Goal: Task Accomplishment & Management: Complete application form

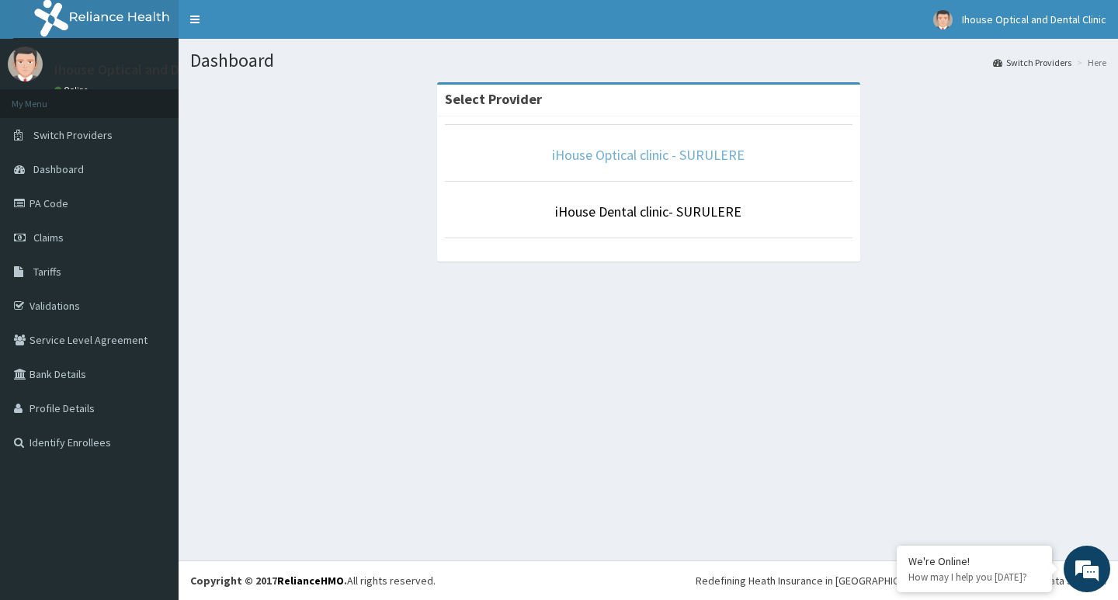
click at [630, 159] on link "iHouse Optical clinic - SURULERE" at bounding box center [648, 155] width 193 height 18
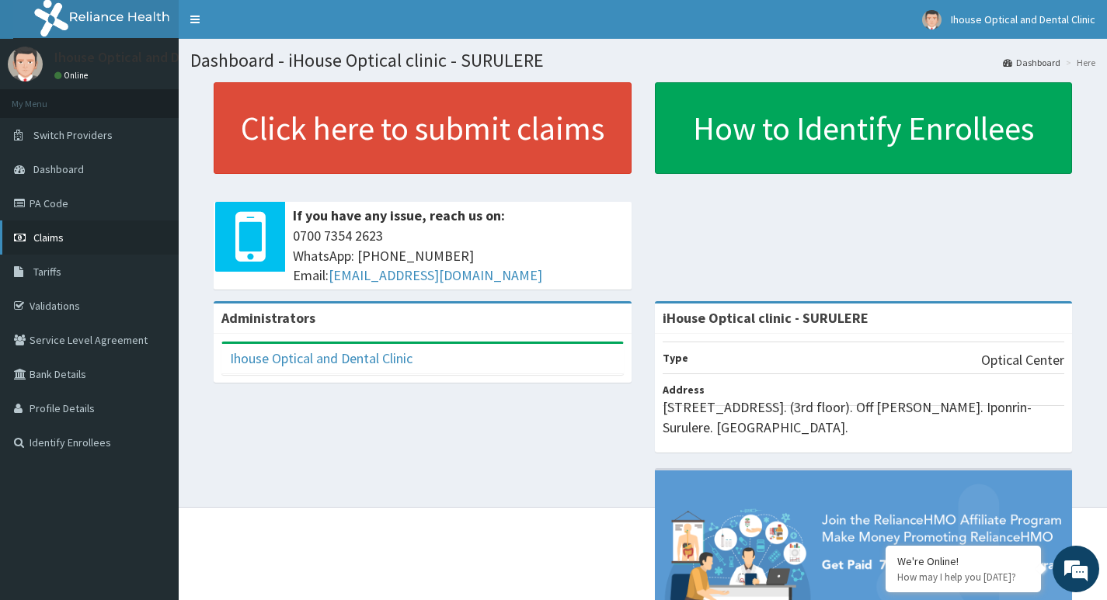
click at [54, 243] on span "Claims" at bounding box center [48, 238] width 30 height 14
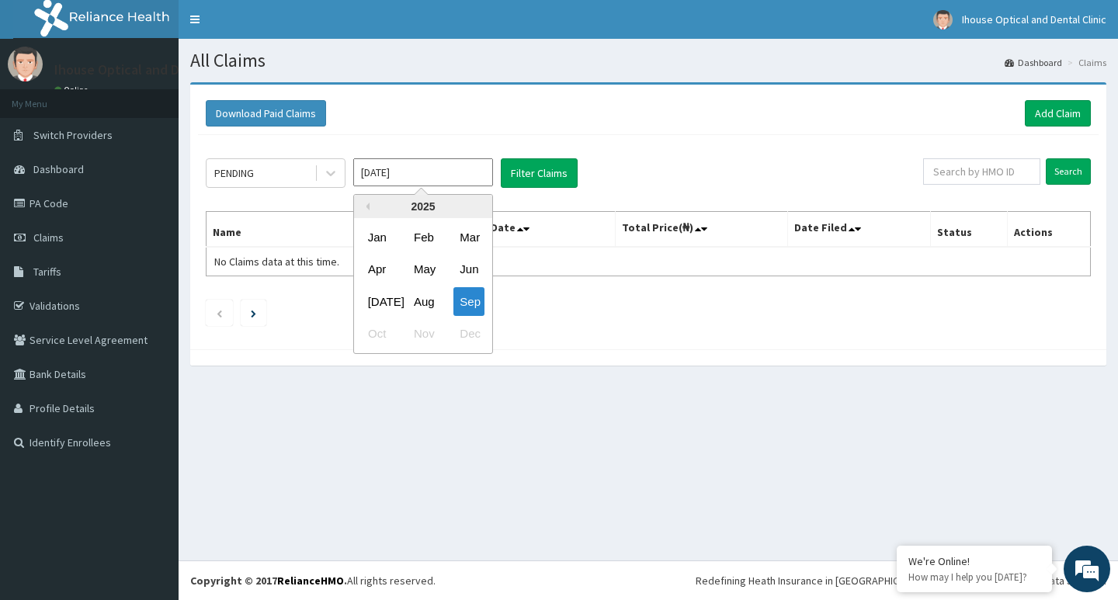
click at [435, 174] on input "[DATE]" at bounding box center [423, 172] width 140 height 28
click at [430, 302] on div "Aug" at bounding box center [423, 301] width 31 height 29
type input "Aug 2025"
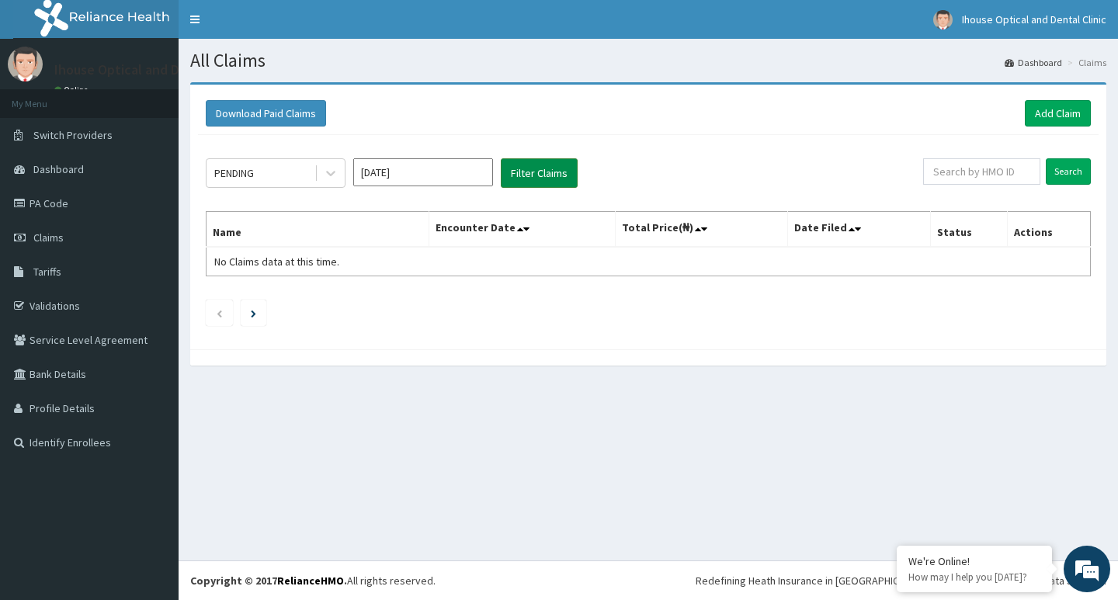
click at [565, 176] on button "Filter Claims" at bounding box center [539, 173] width 77 height 30
click at [562, 176] on button "Filter Claims" at bounding box center [539, 173] width 77 height 30
click at [527, 173] on button "Filter Claims" at bounding box center [539, 173] width 77 height 30
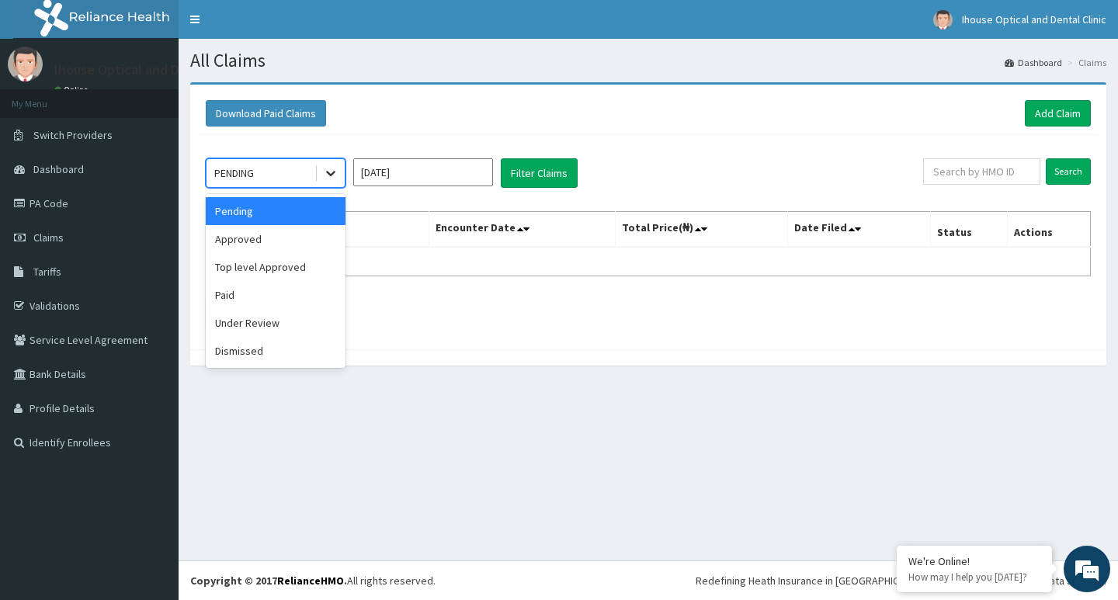
click at [330, 176] on icon at bounding box center [331, 173] width 16 height 16
click at [297, 296] on div "Paid" at bounding box center [276, 295] width 140 height 28
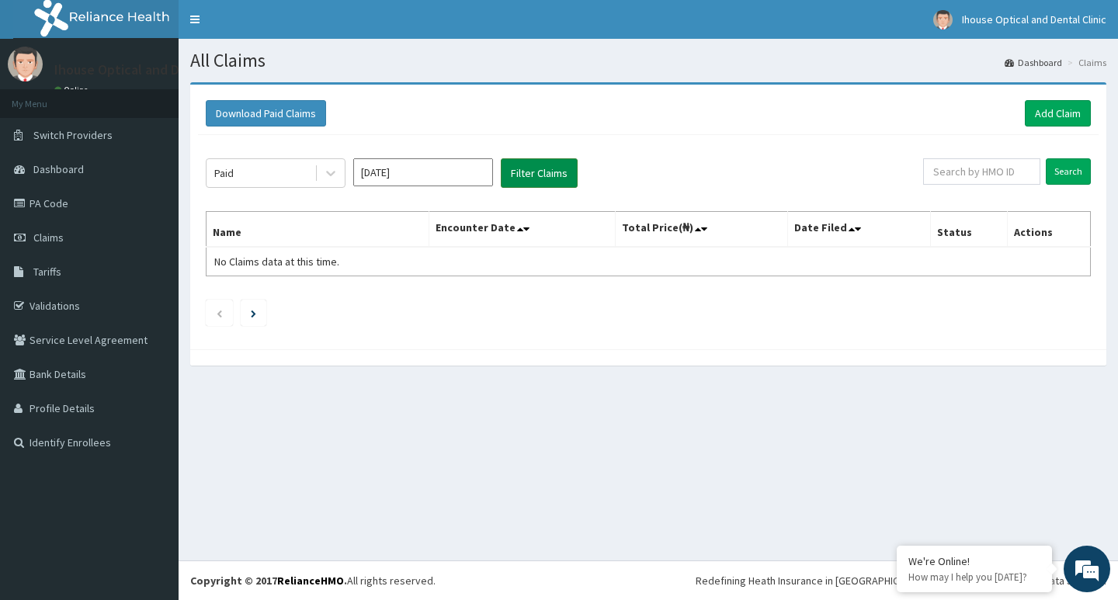
click at [555, 178] on button "Filter Claims" at bounding box center [539, 173] width 77 height 30
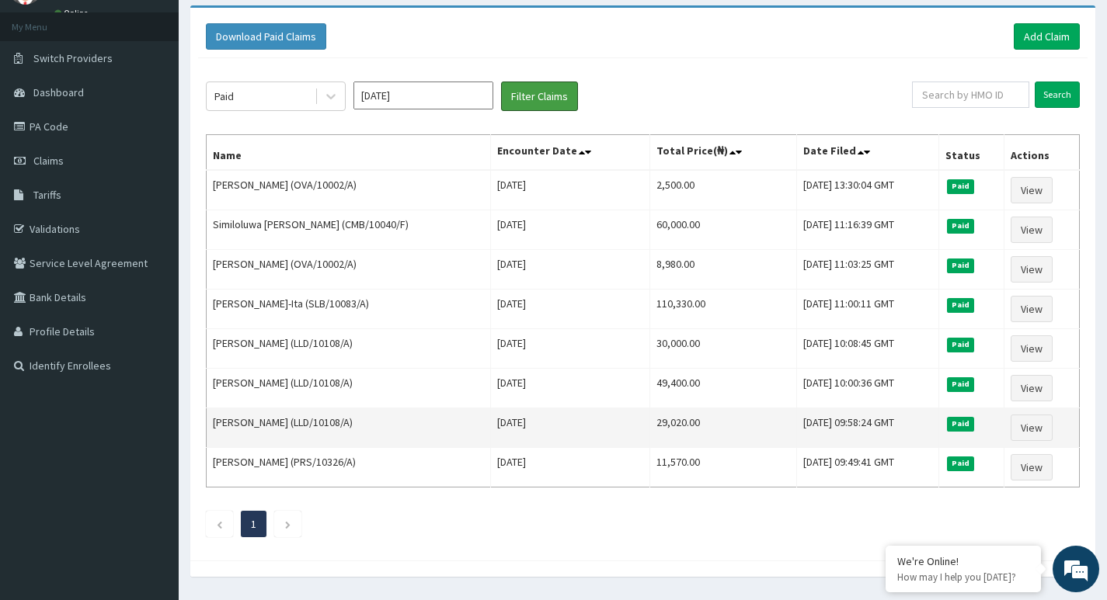
scroll to position [43, 0]
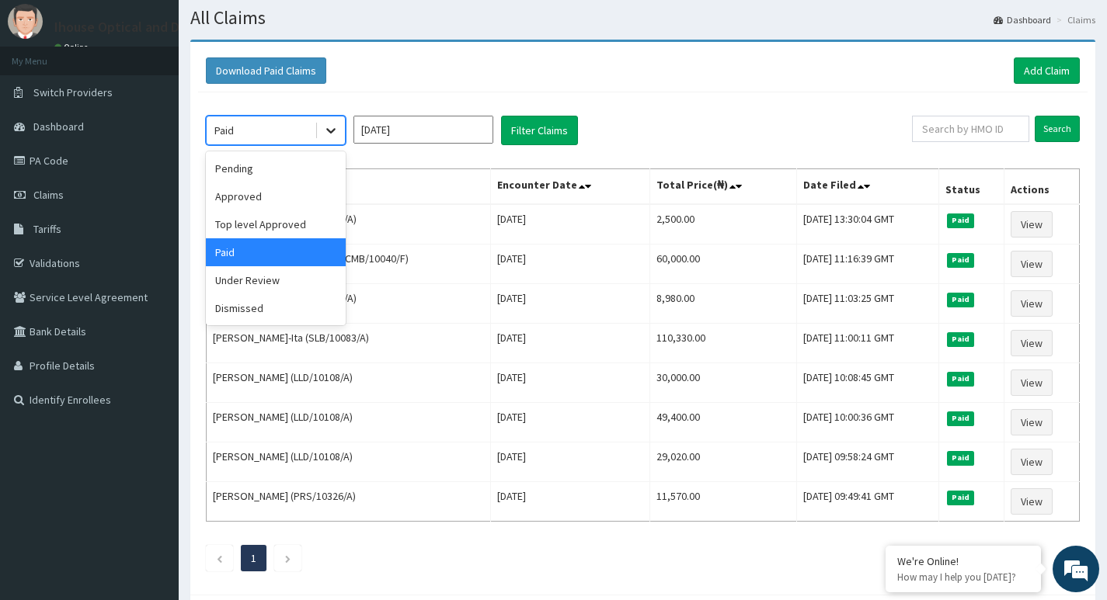
click at [332, 136] on icon at bounding box center [331, 131] width 16 height 16
click at [294, 226] on div "Top level Approved" at bounding box center [276, 224] width 140 height 28
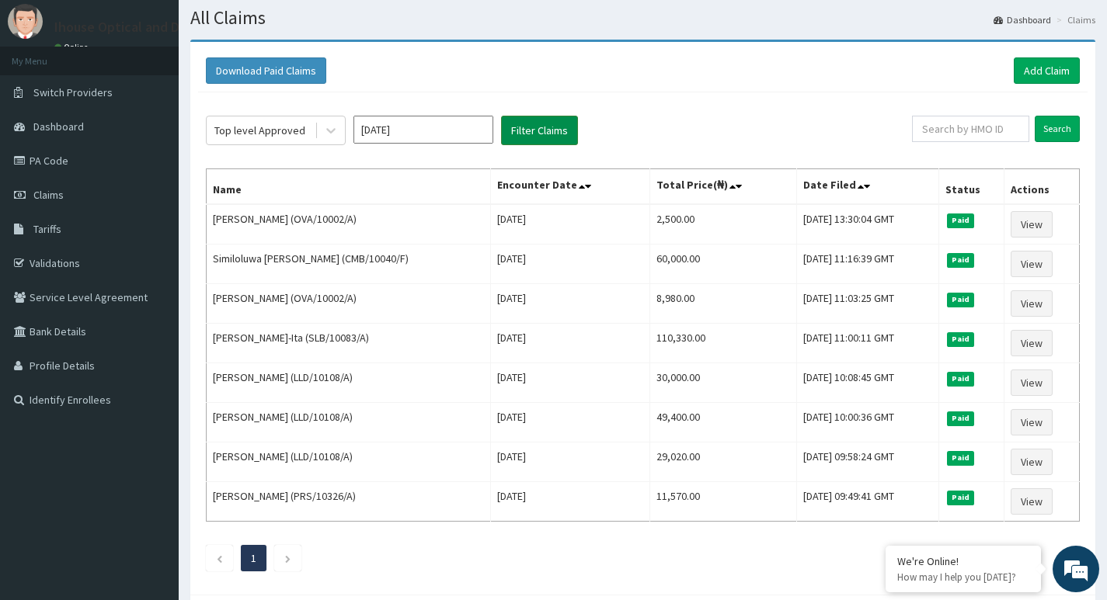
click at [530, 133] on button "Filter Claims" at bounding box center [539, 131] width 77 height 30
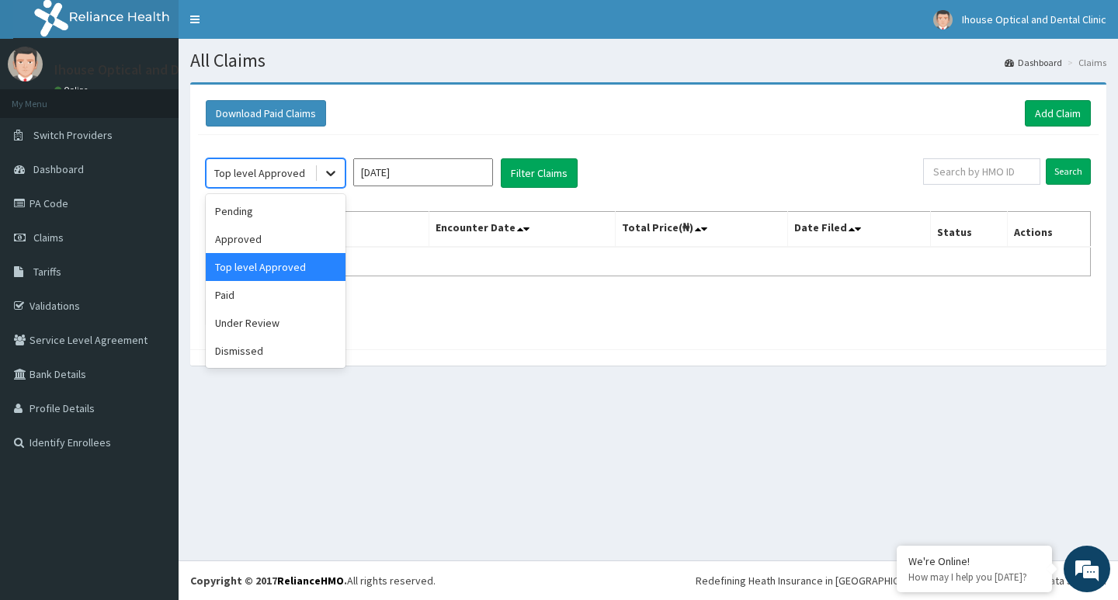
click at [332, 176] on icon at bounding box center [331, 173] width 16 height 16
click at [287, 320] on div "Under Review" at bounding box center [276, 323] width 140 height 28
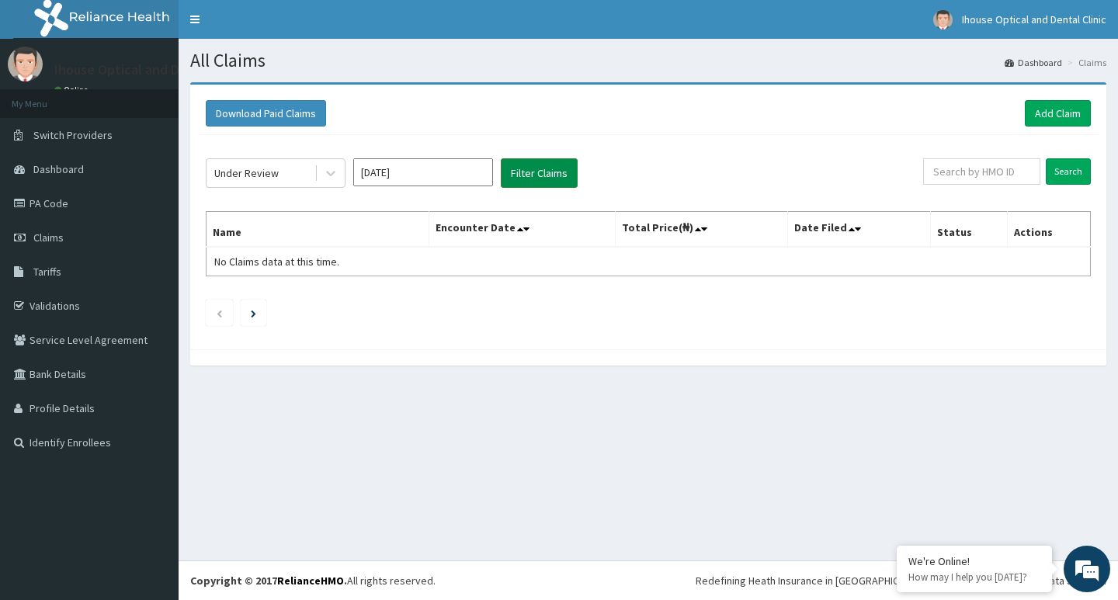
click at [506, 167] on button "Filter Claims" at bounding box center [539, 173] width 77 height 30
click at [520, 176] on button "Filter Claims" at bounding box center [539, 173] width 77 height 30
click at [299, 176] on div "Under Review" at bounding box center [261, 173] width 108 height 25
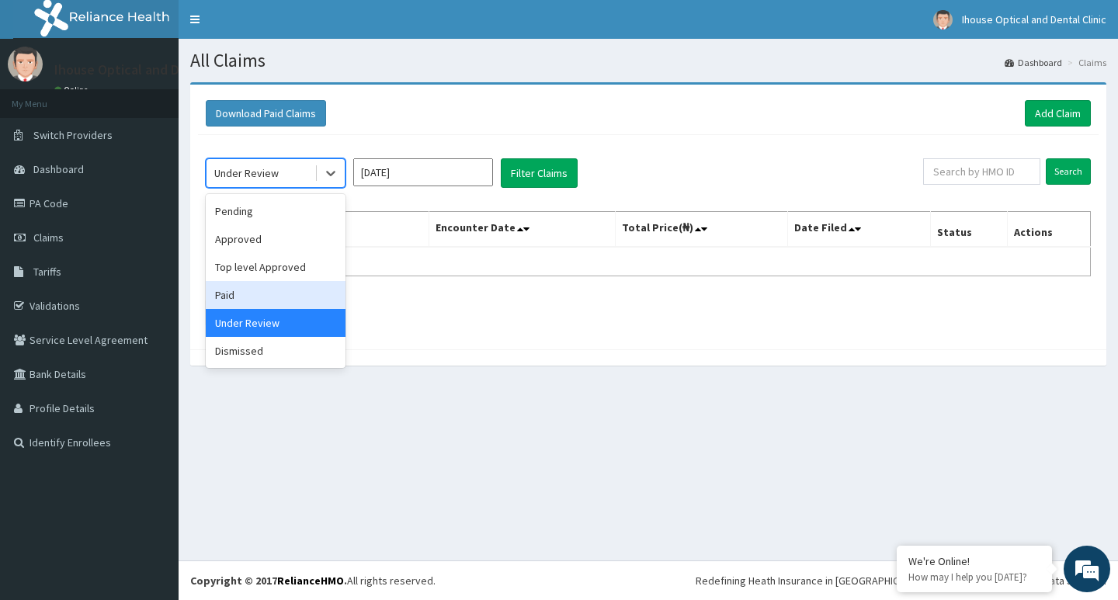
click at [253, 294] on div "Paid" at bounding box center [276, 295] width 140 height 28
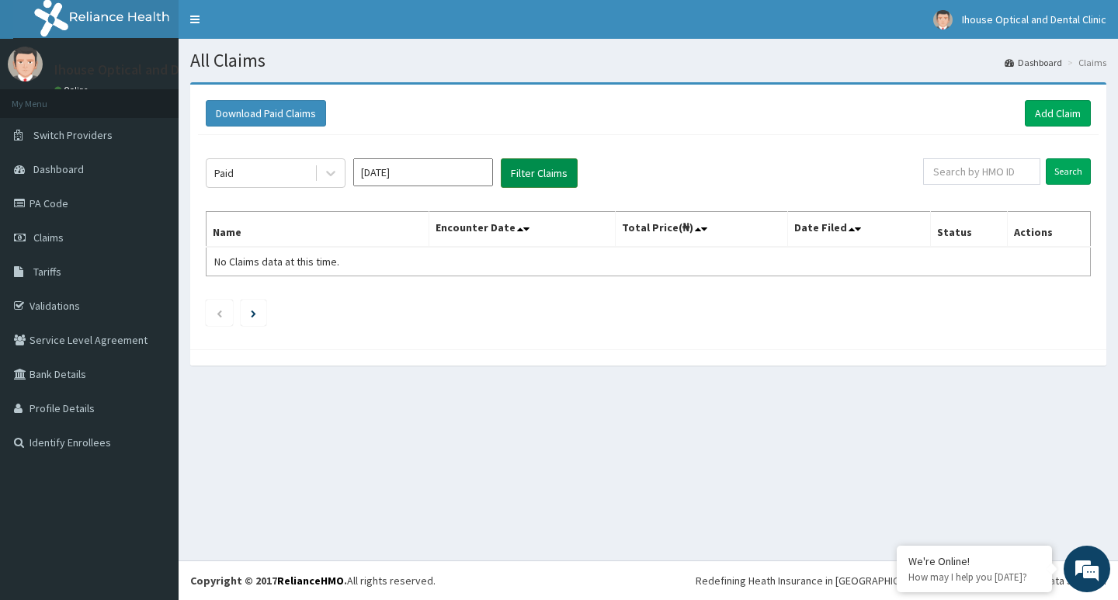
click at [561, 179] on button "Filter Claims" at bounding box center [539, 173] width 77 height 30
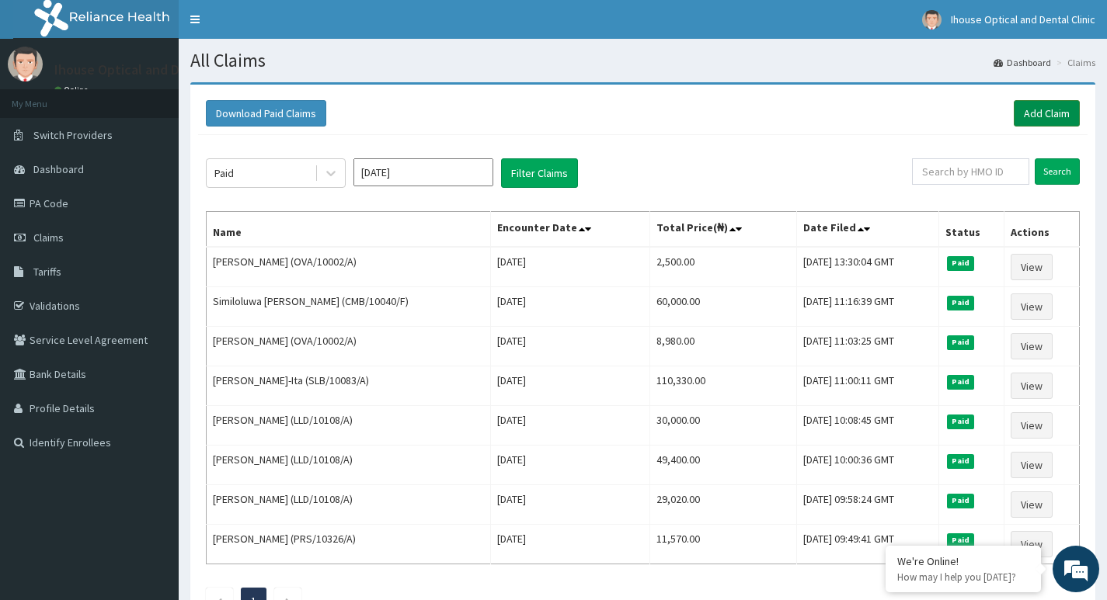
click at [1070, 119] on link "Add Claim" at bounding box center [1047, 113] width 66 height 26
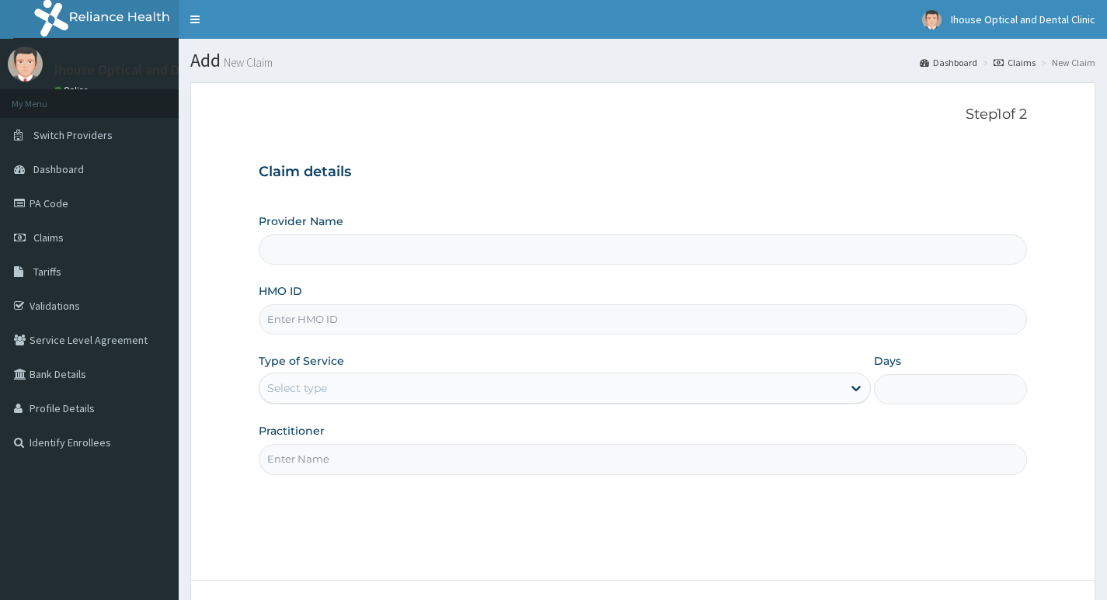
click at [332, 252] on input "Provider Name" at bounding box center [643, 250] width 768 height 30
click at [323, 329] on input "HMO ID" at bounding box center [643, 319] width 768 height 30
type input "iHouse Optical clinic - SURULERE"
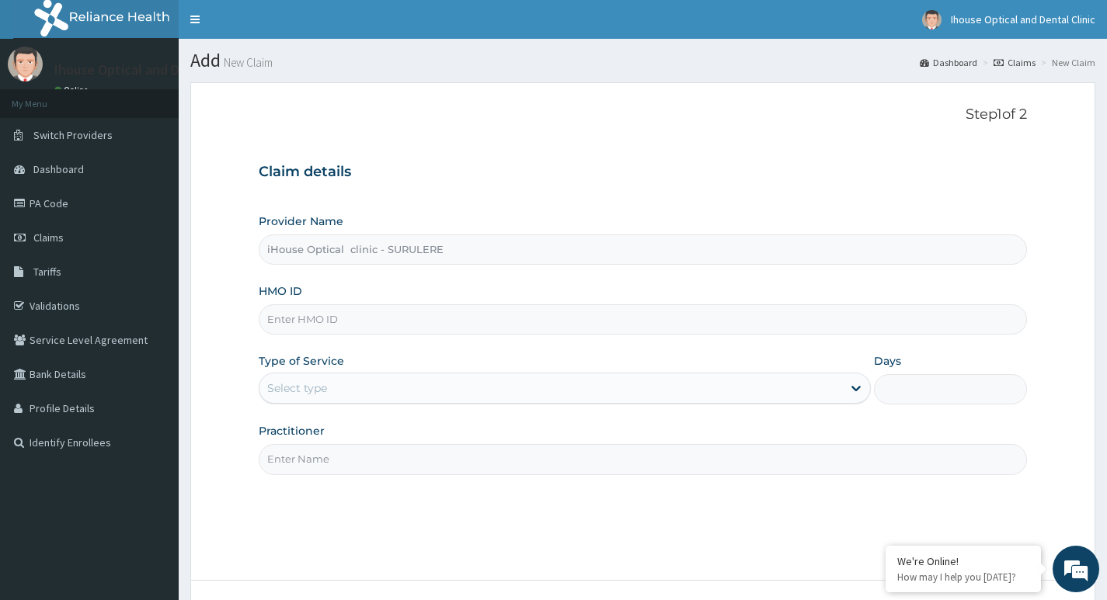
paste input "CMB/0040/B"
type input "CMB/0040/B"
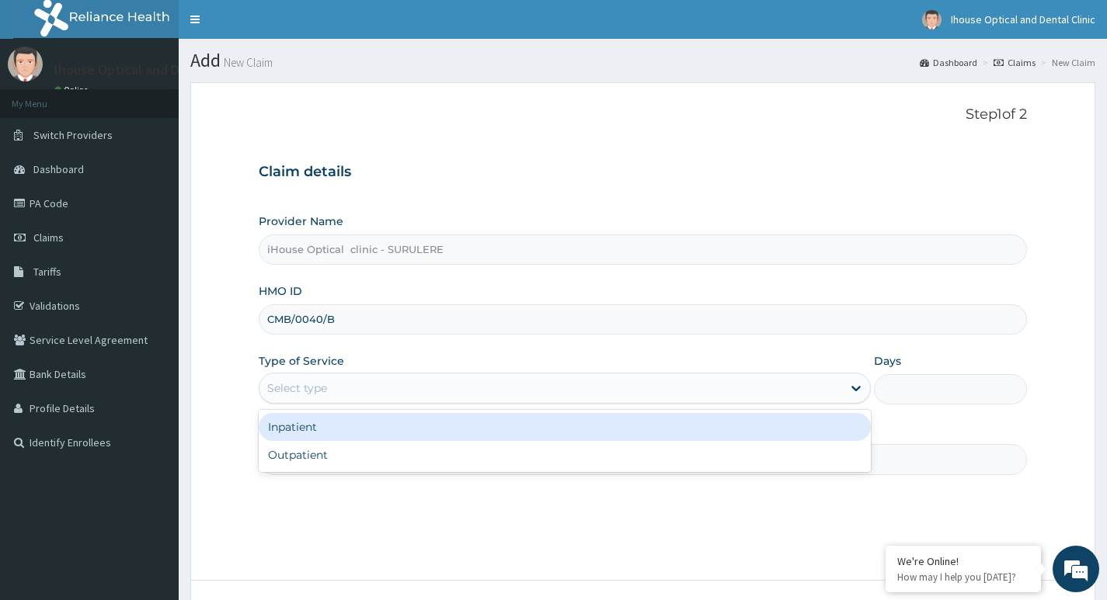
click at [356, 394] on div "Select type" at bounding box center [550, 388] width 582 height 25
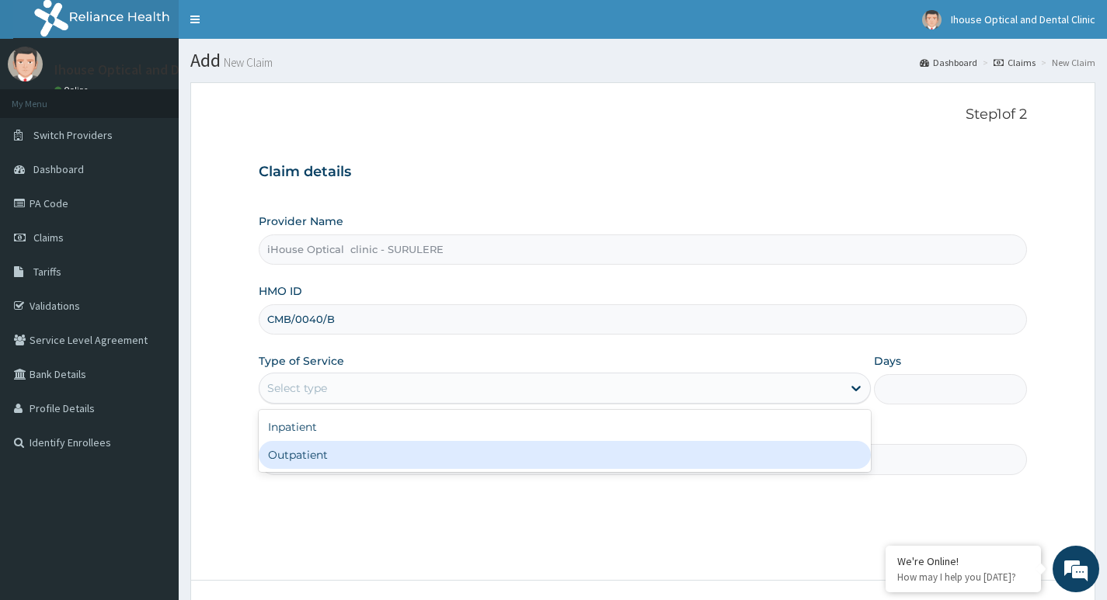
click at [339, 454] on div "Outpatient" at bounding box center [565, 455] width 612 height 28
type input "1"
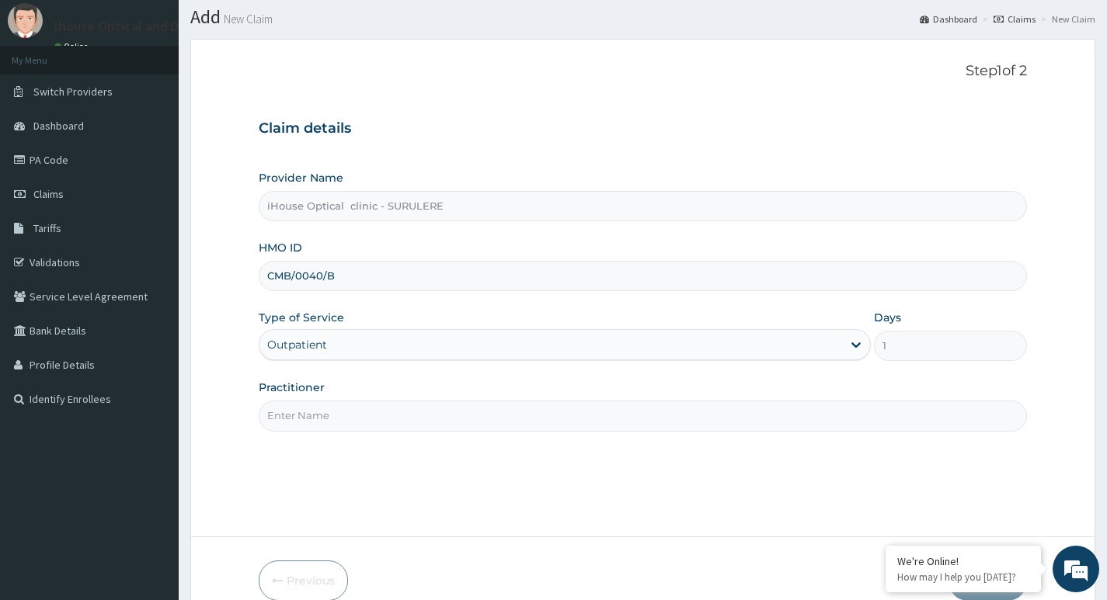
scroll to position [78, 0]
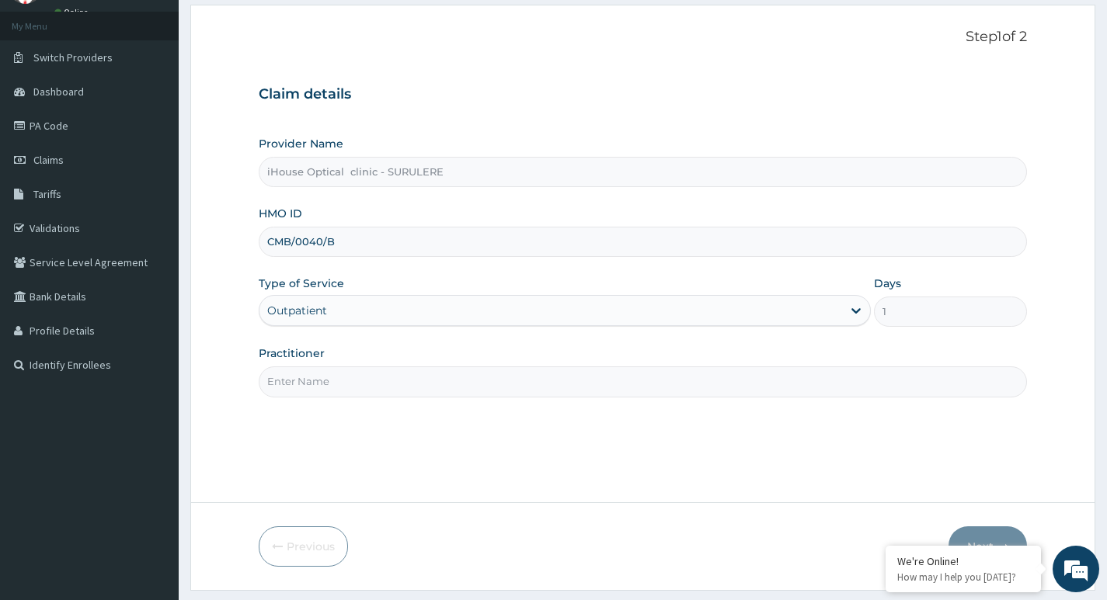
click at [334, 388] on input "Practitioner" at bounding box center [643, 382] width 768 height 30
paste input "PA/6E1980"
type input "P"
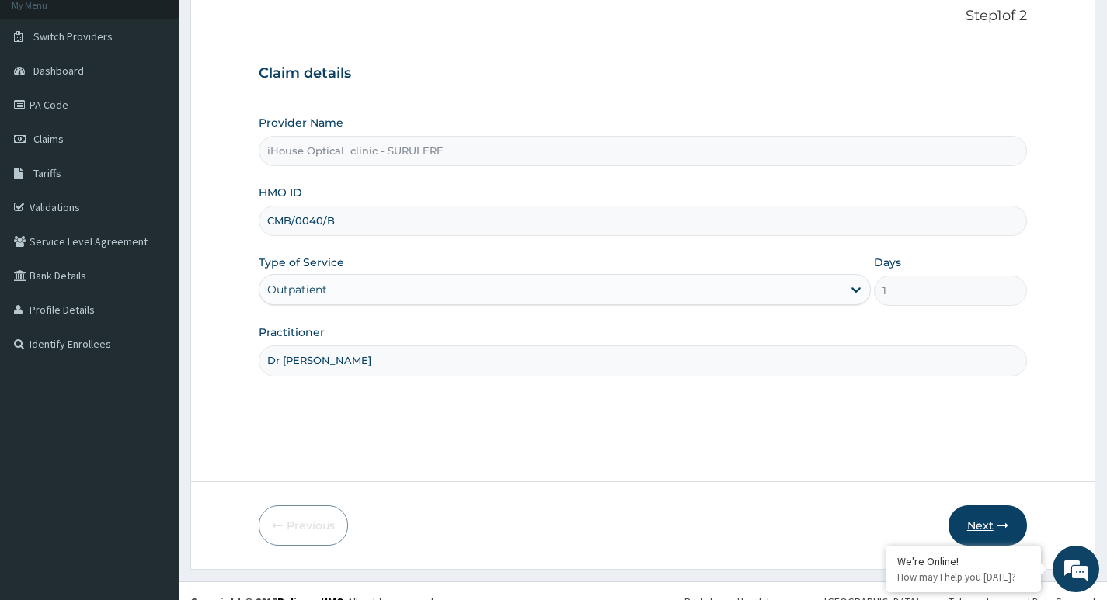
scroll to position [120, 0]
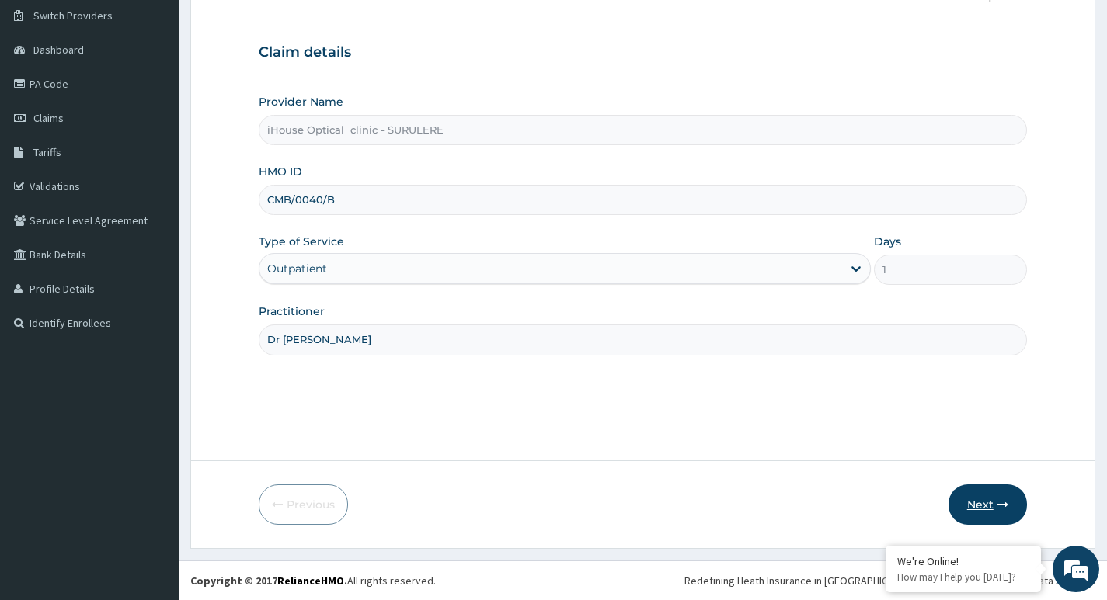
type input "Dr Esther"
click at [992, 505] on button "Next" at bounding box center [987, 505] width 78 height 40
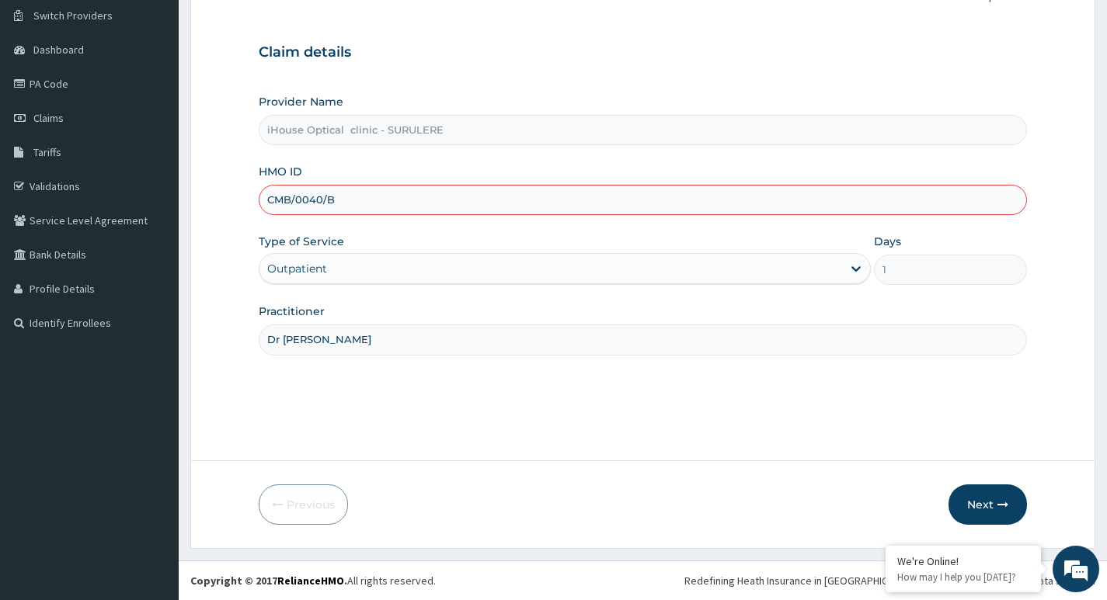
click at [356, 206] on input "CMB/0040/B" at bounding box center [643, 200] width 768 height 30
type input "C"
paste input "CMB/10040/B"
type input "CMB/10040/B"
click at [982, 509] on button "Next" at bounding box center [987, 505] width 78 height 40
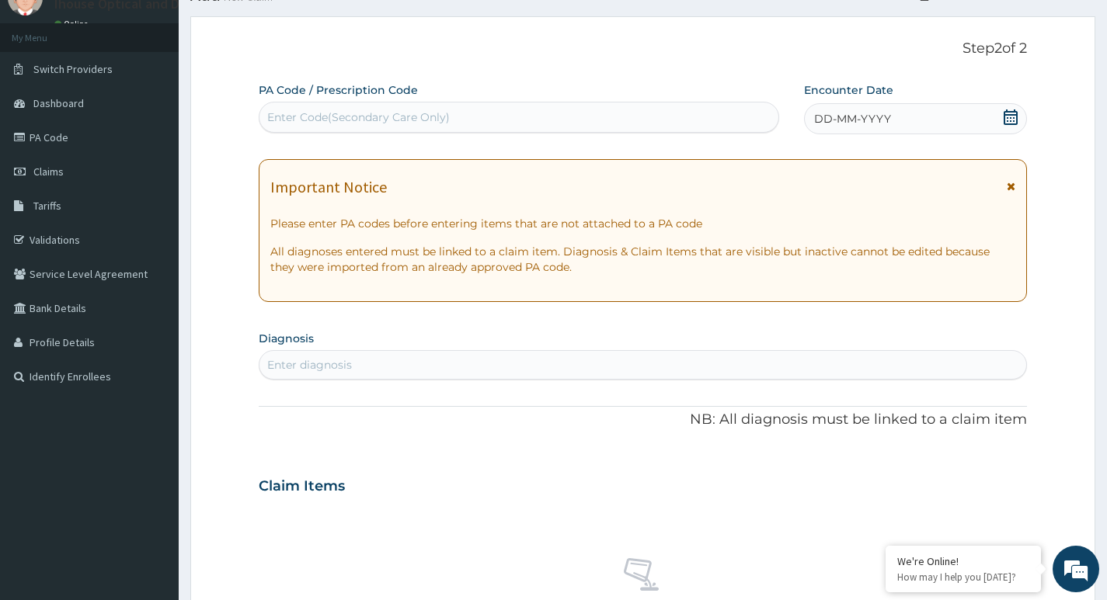
scroll to position [0, 0]
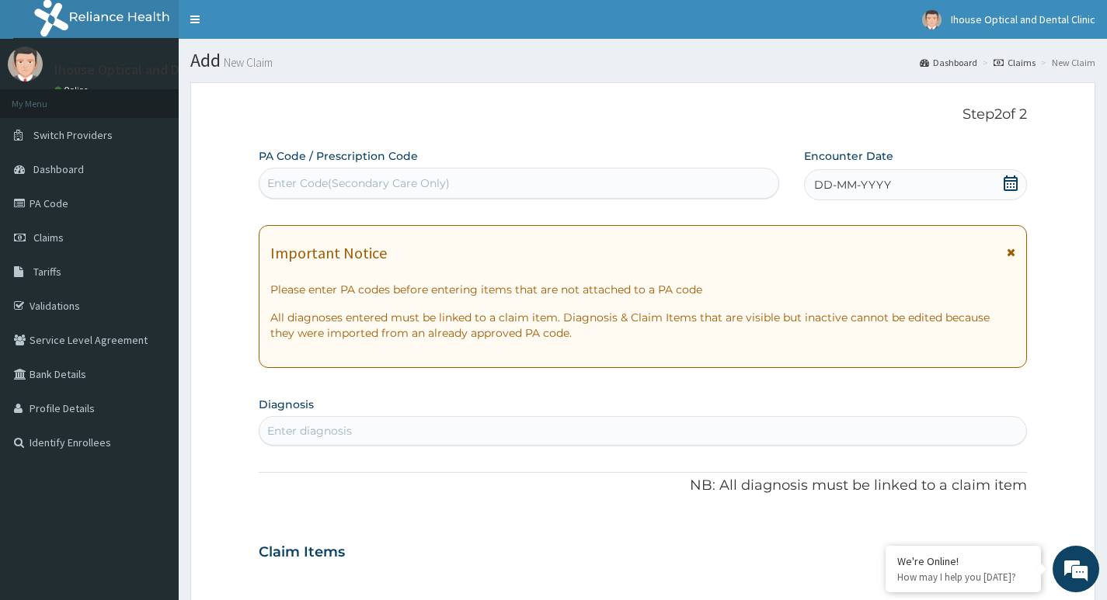
click at [317, 186] on div "Enter Code(Secondary Care Only)" at bounding box center [358, 184] width 183 height 16
paste input "PA/6E1980"
type input "PA/6E1980"
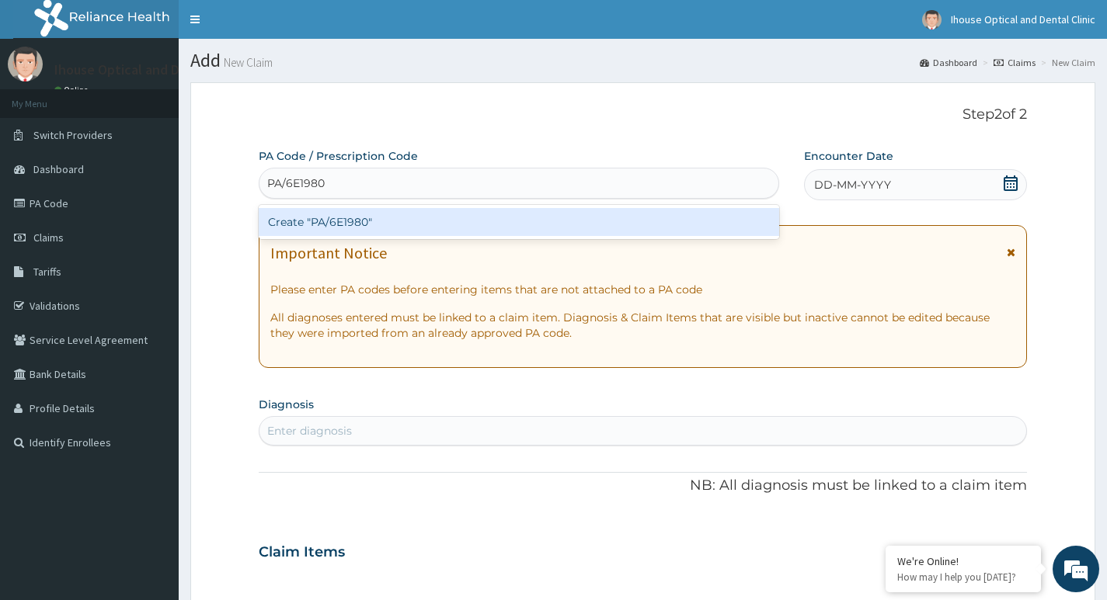
click at [409, 218] on div "Create "PA/6E1980"" at bounding box center [519, 222] width 520 height 28
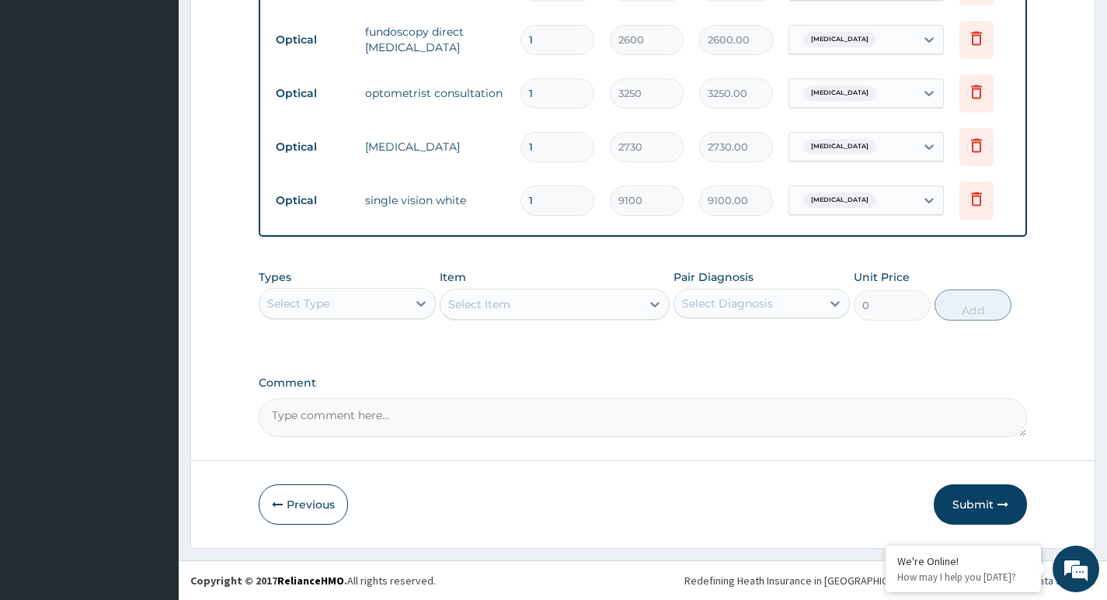
scroll to position [672, 0]
click at [346, 414] on textarea "Comment" at bounding box center [643, 417] width 768 height 39
type textarea "Lens and frame approved at 60,000"
click at [979, 509] on button "Submit" at bounding box center [980, 505] width 93 height 40
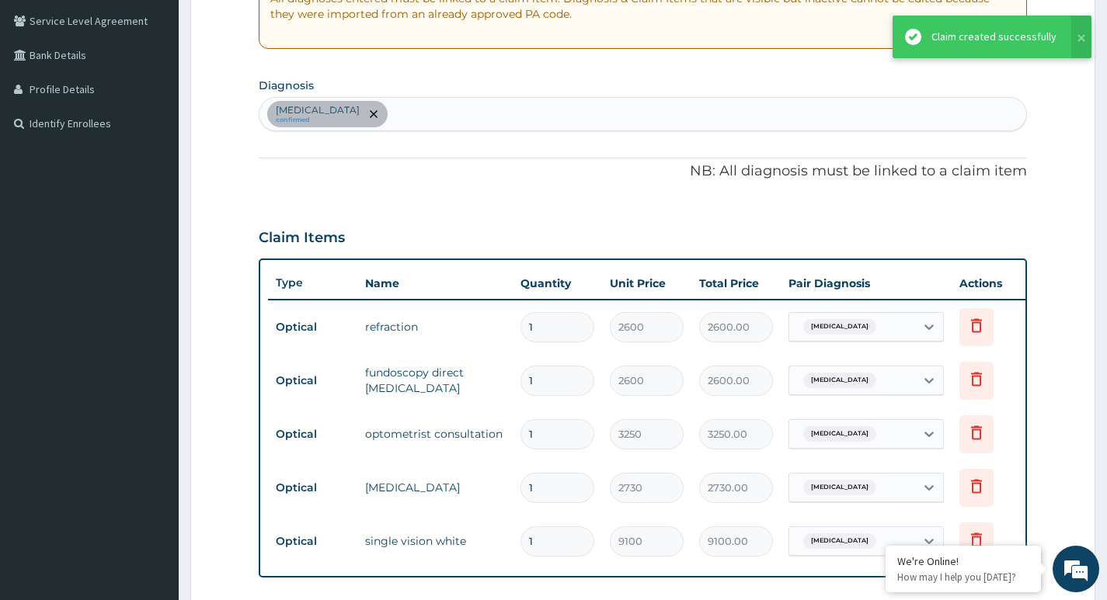
scroll to position [283, 0]
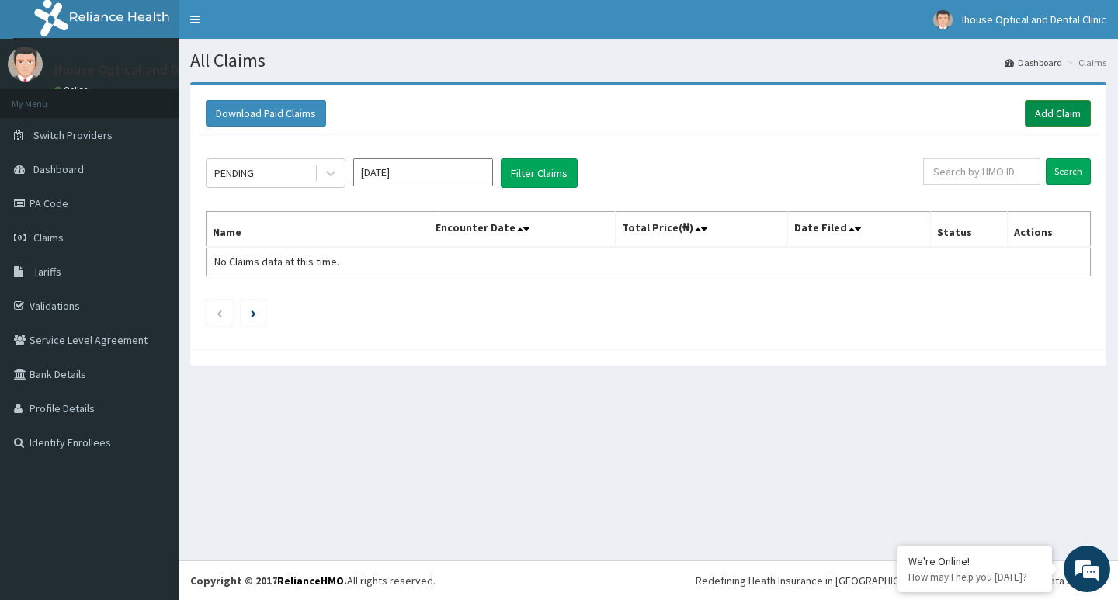
click at [1044, 115] on link "Add Claim" at bounding box center [1058, 113] width 66 height 26
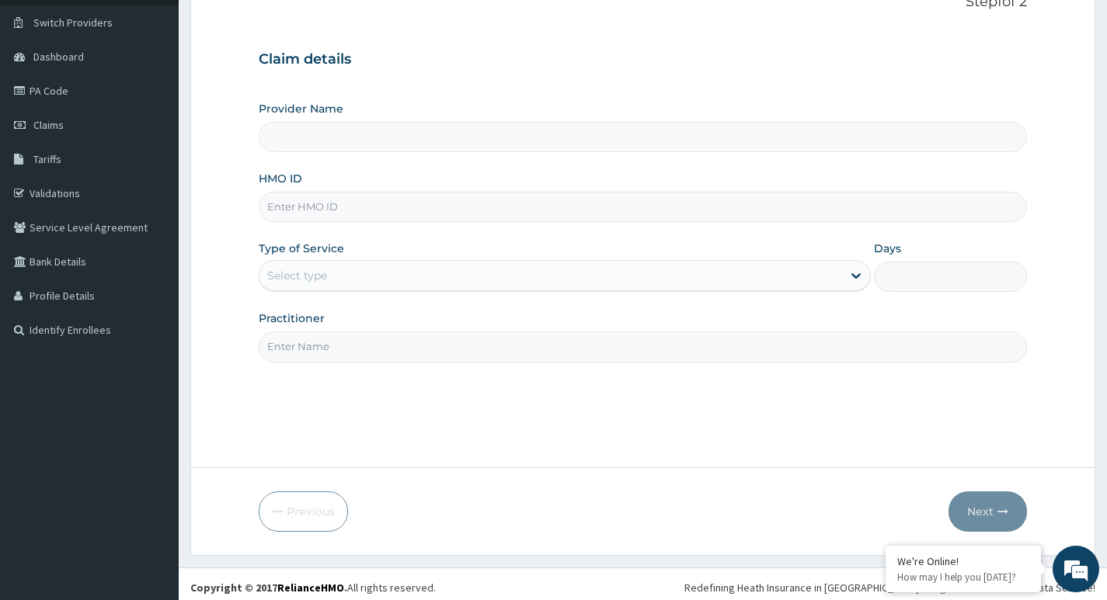
scroll to position [120, 0]
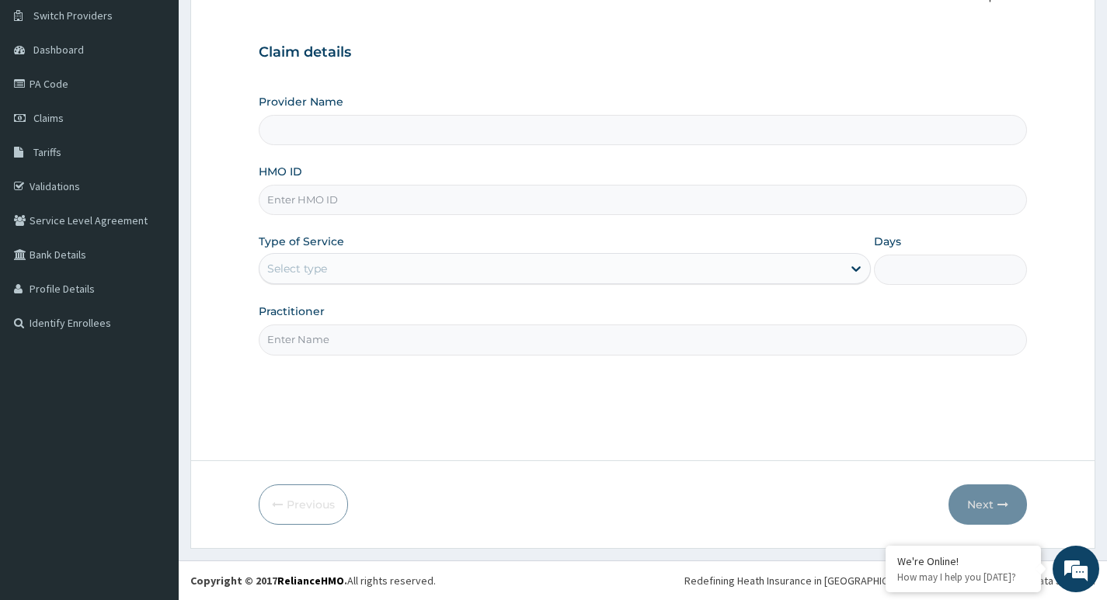
click at [315, 205] on input "HMO ID" at bounding box center [643, 200] width 768 height 30
type input "iHouse Optical clinic - SURULERE"
paste input "OVA/10002/A"
type input "OVA/10002/A"
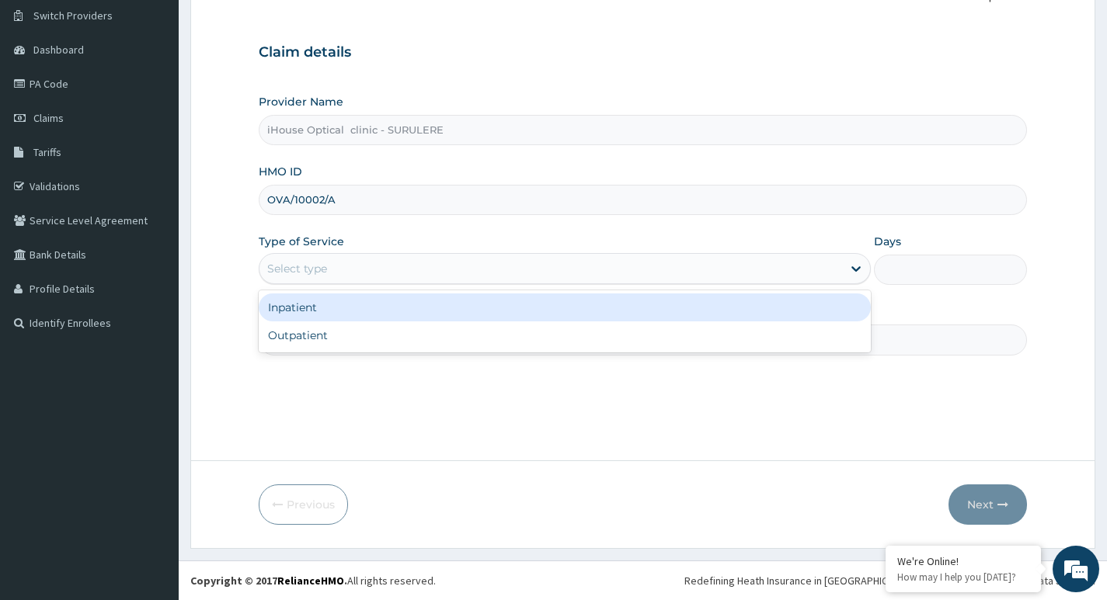
click at [309, 277] on div "Select type" at bounding box center [550, 268] width 582 height 25
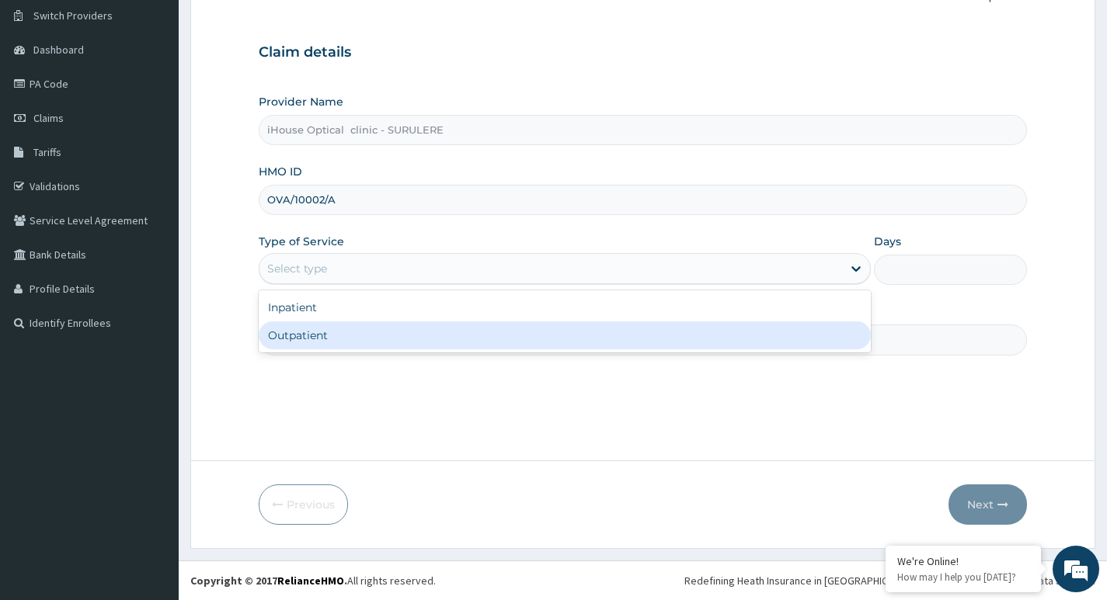
click at [318, 339] on div "Outpatient" at bounding box center [565, 336] width 612 height 28
type input "1"
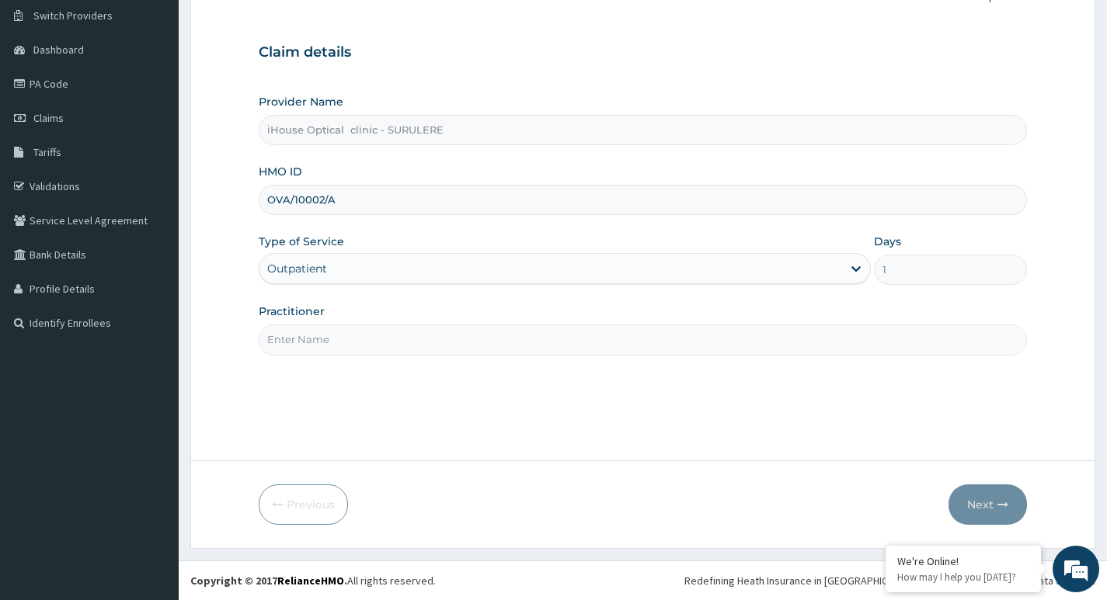
click at [319, 346] on input "Practitioner" at bounding box center [643, 340] width 768 height 30
type input "E"
type input "d"
type input "Dr [PERSON_NAME]"
click at [999, 509] on icon "button" at bounding box center [1002, 504] width 11 height 11
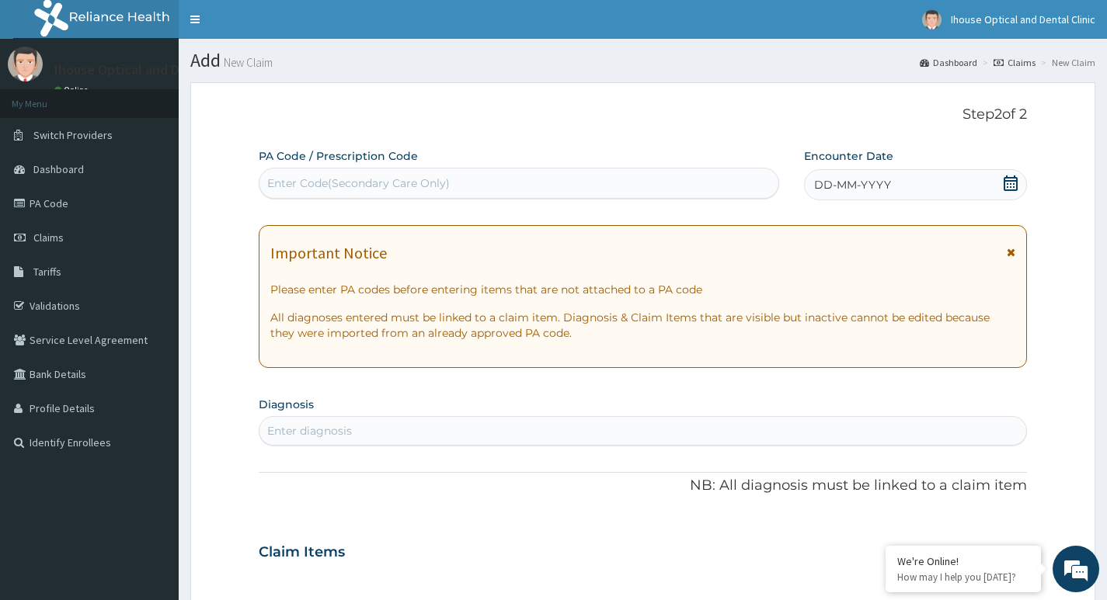
click at [323, 179] on div "Enter Code(Secondary Care Only)" at bounding box center [358, 184] width 183 height 16
paste input "PA/915148"
type input "PA/915148"
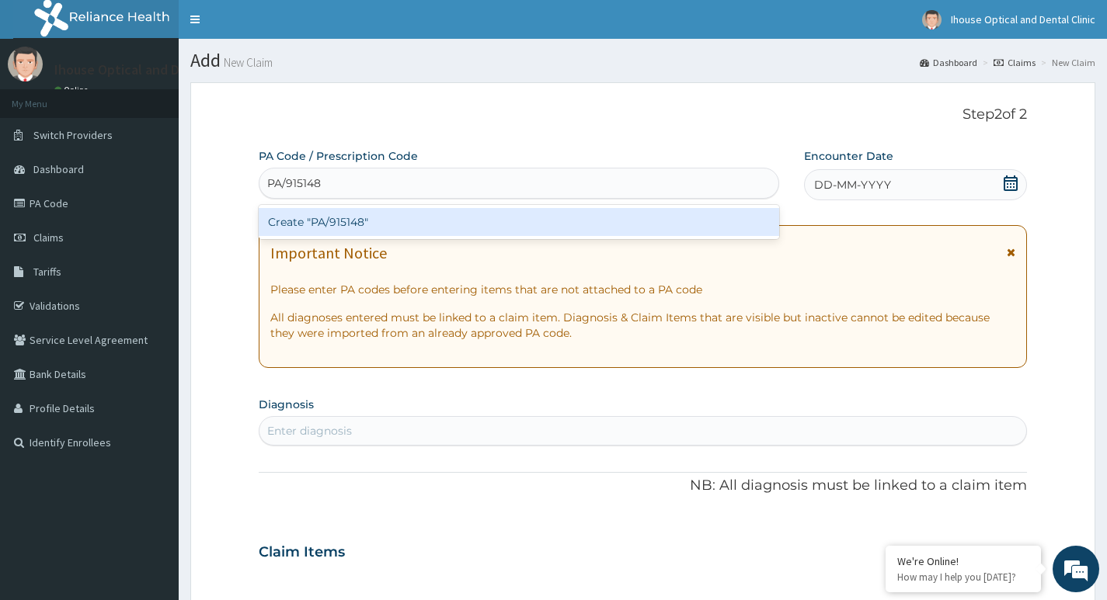
click at [352, 223] on div "Create "PA/915148"" at bounding box center [519, 222] width 520 height 28
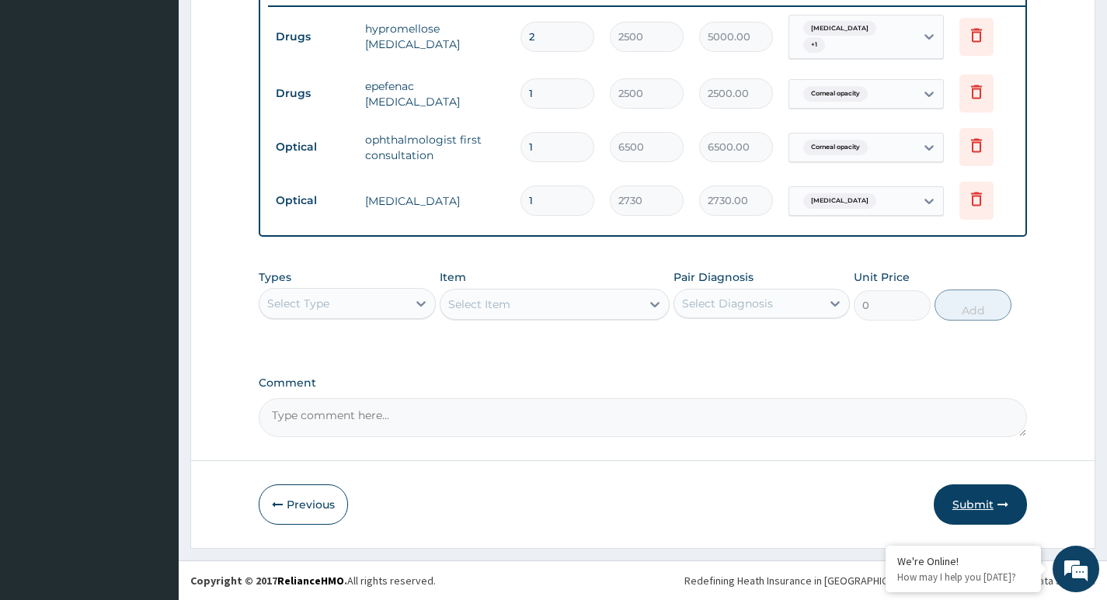
click at [981, 506] on button "Submit" at bounding box center [980, 505] width 93 height 40
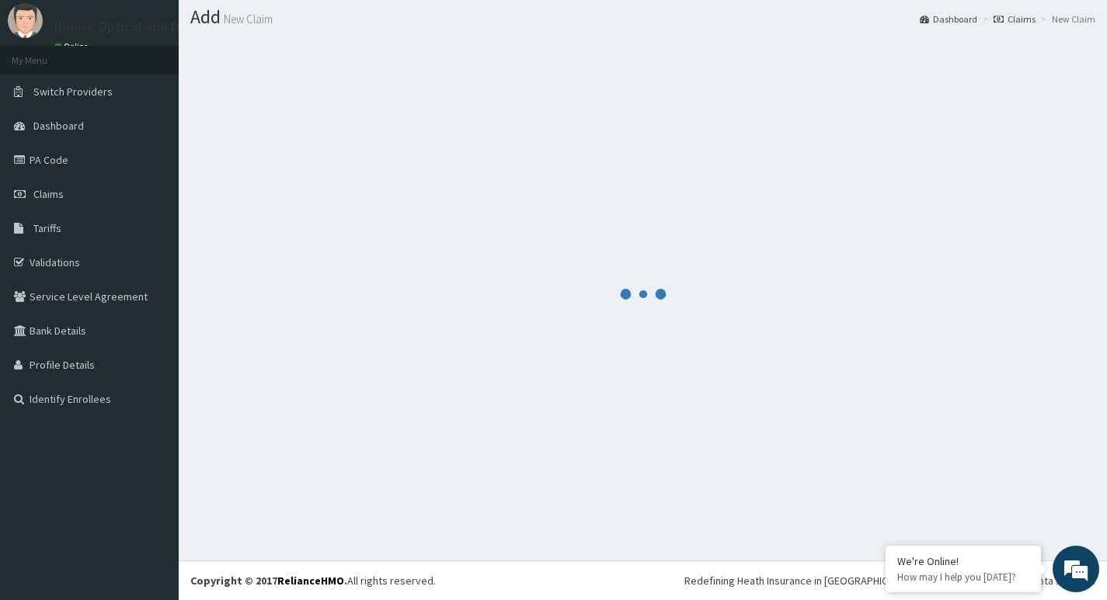
scroll to position [618, 0]
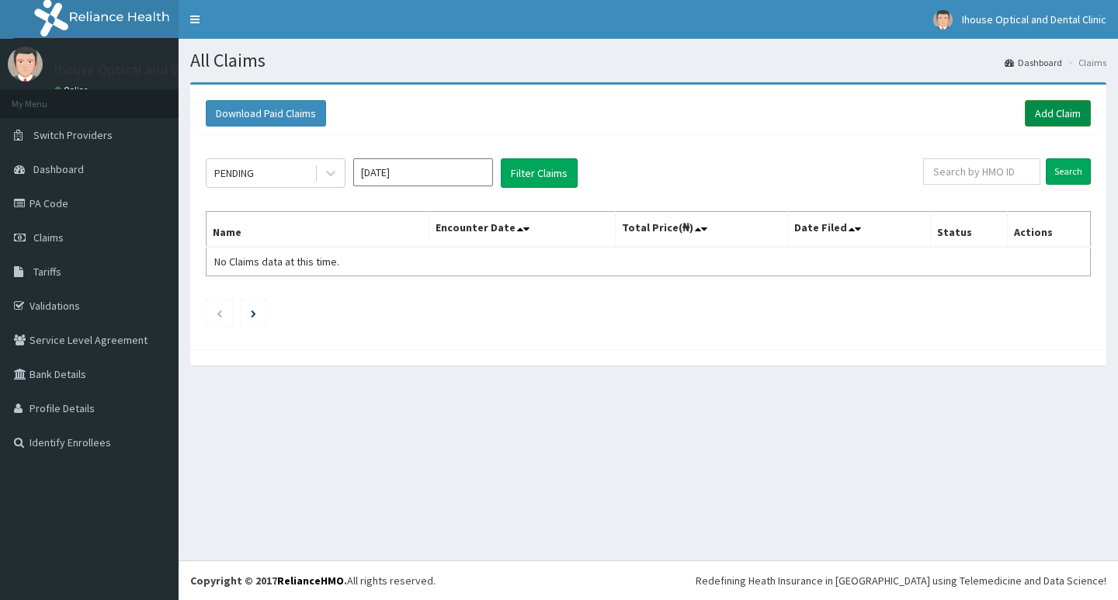
click at [1040, 106] on link "Add Claim" at bounding box center [1058, 113] width 66 height 26
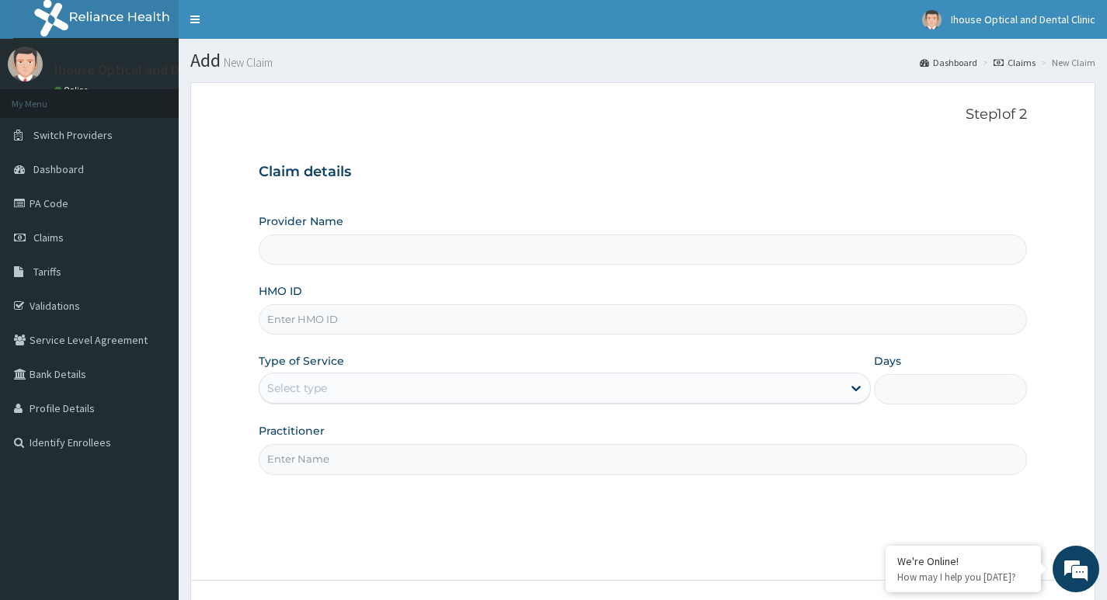
click at [329, 328] on input "HMO ID" at bounding box center [643, 319] width 768 height 30
type input "iHouse Optical clinic - SURULERE"
paste input "SLB/10083/A"
type input "SLB/10083/A"
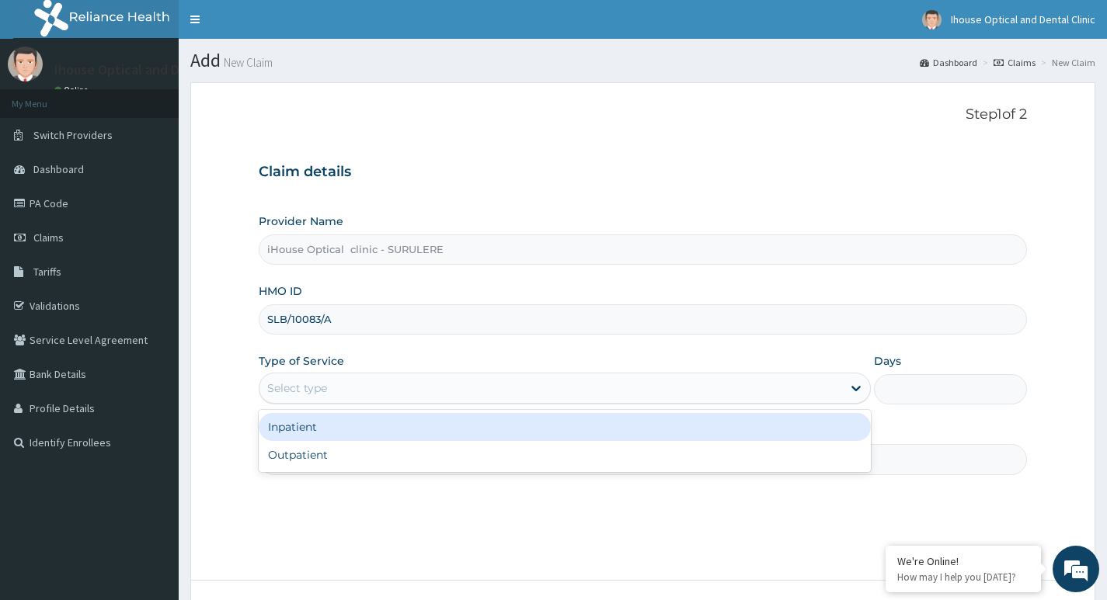
click at [328, 398] on div "Select type" at bounding box center [550, 388] width 582 height 25
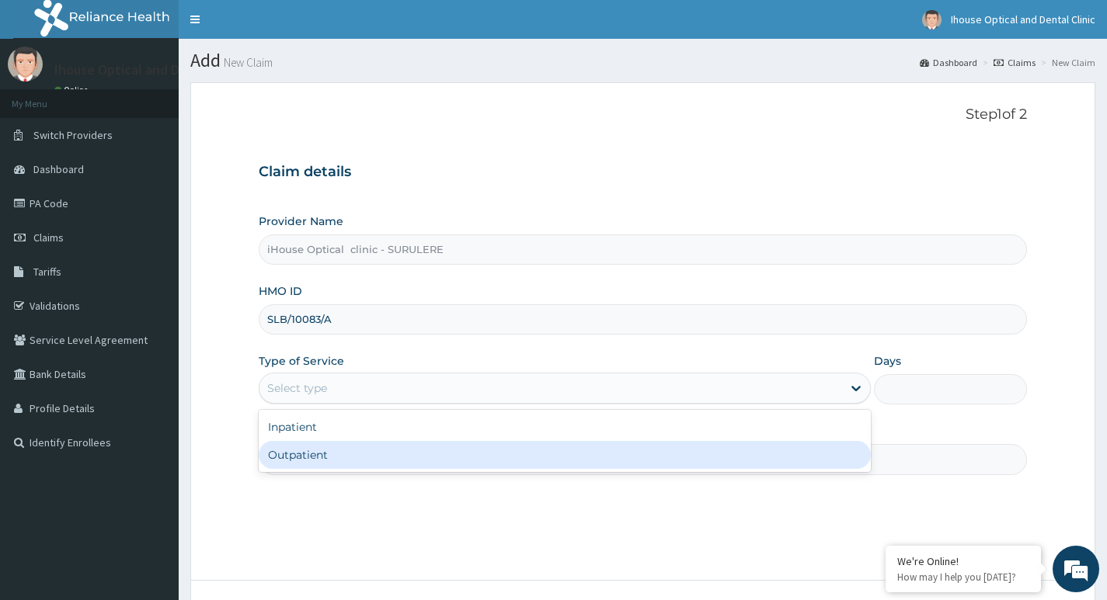
click at [319, 458] on div "Outpatient" at bounding box center [565, 455] width 612 height 28
type input "1"
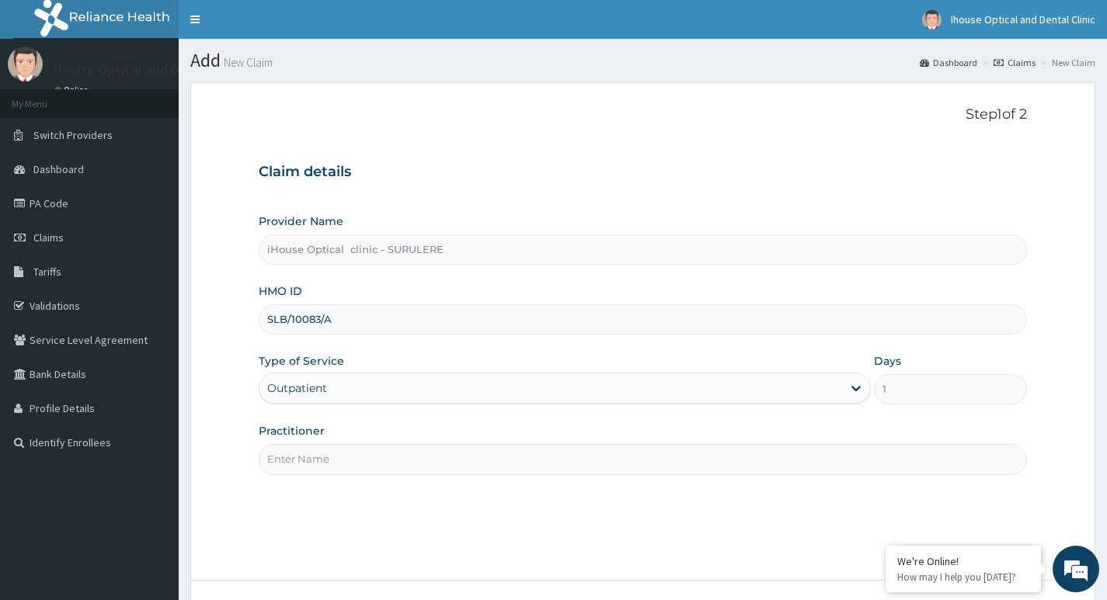
click at [333, 457] on input "Practitioner" at bounding box center [643, 459] width 768 height 30
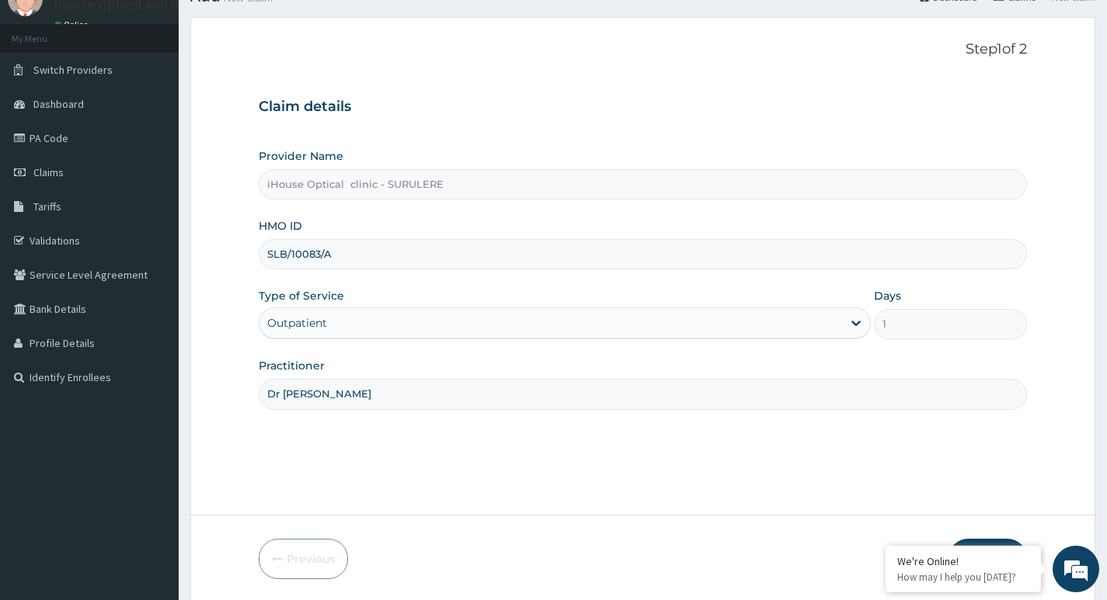
scroll to position [120, 0]
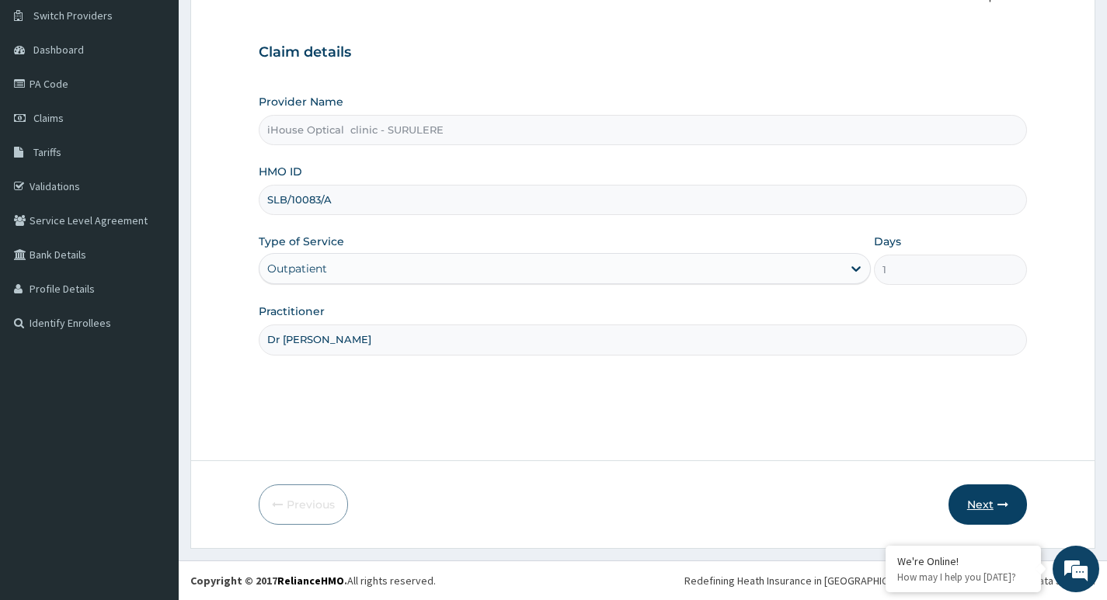
type input "Dr [PERSON_NAME]"
click at [981, 499] on button "Next" at bounding box center [987, 505] width 78 height 40
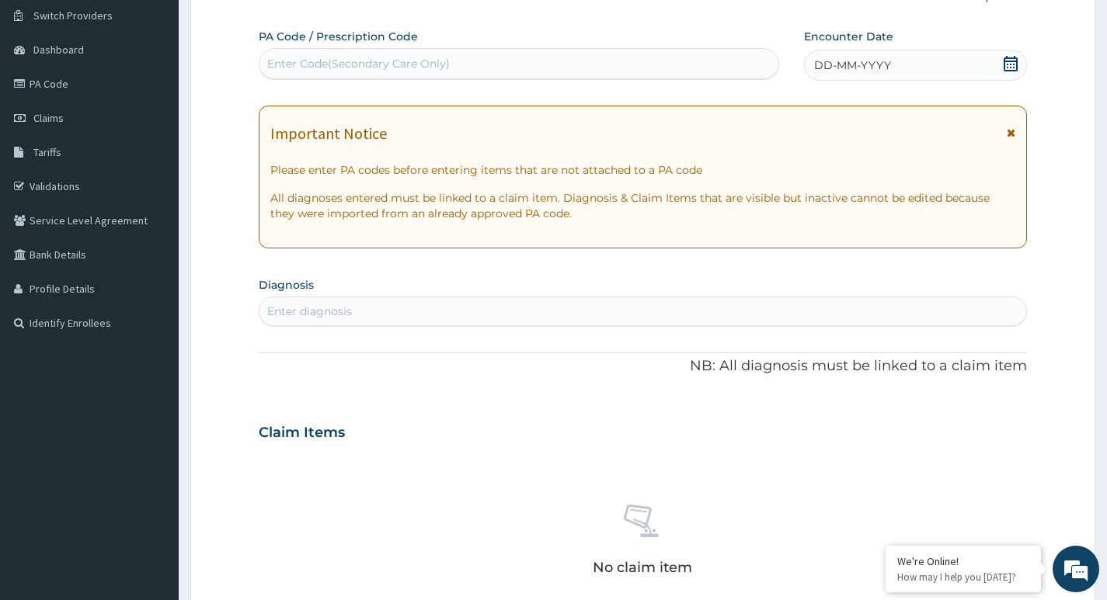
click at [335, 71] on div "Enter Code(Secondary Care Only)" at bounding box center [358, 64] width 183 height 16
paste input "PA/60537F"
type input "PA/60537F"
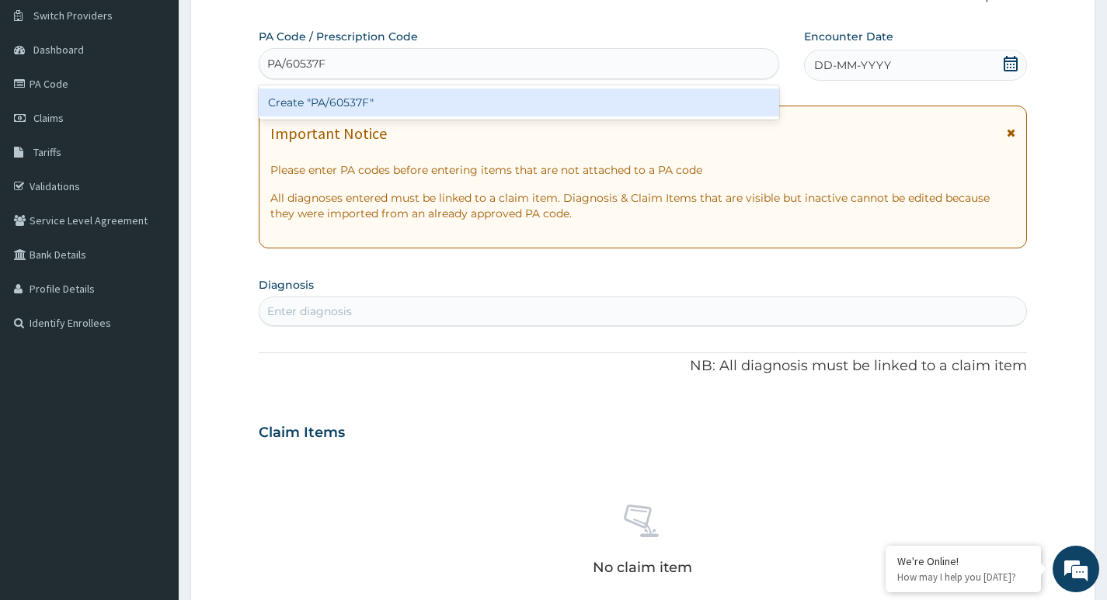
click at [363, 96] on div "Create "PA/60537F"" at bounding box center [519, 103] width 520 height 28
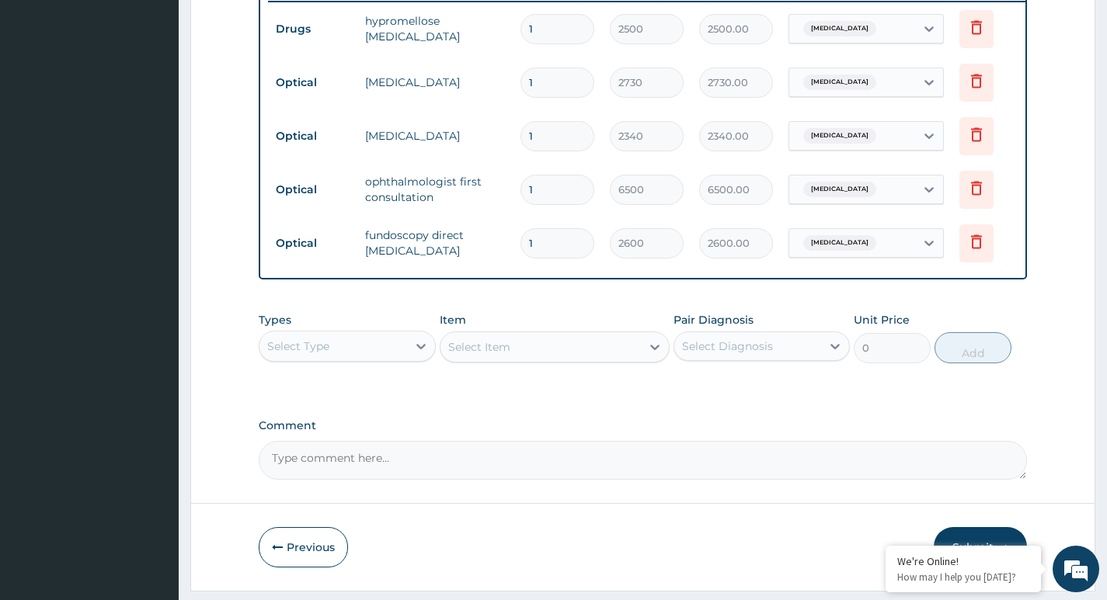
scroll to position [672, 0]
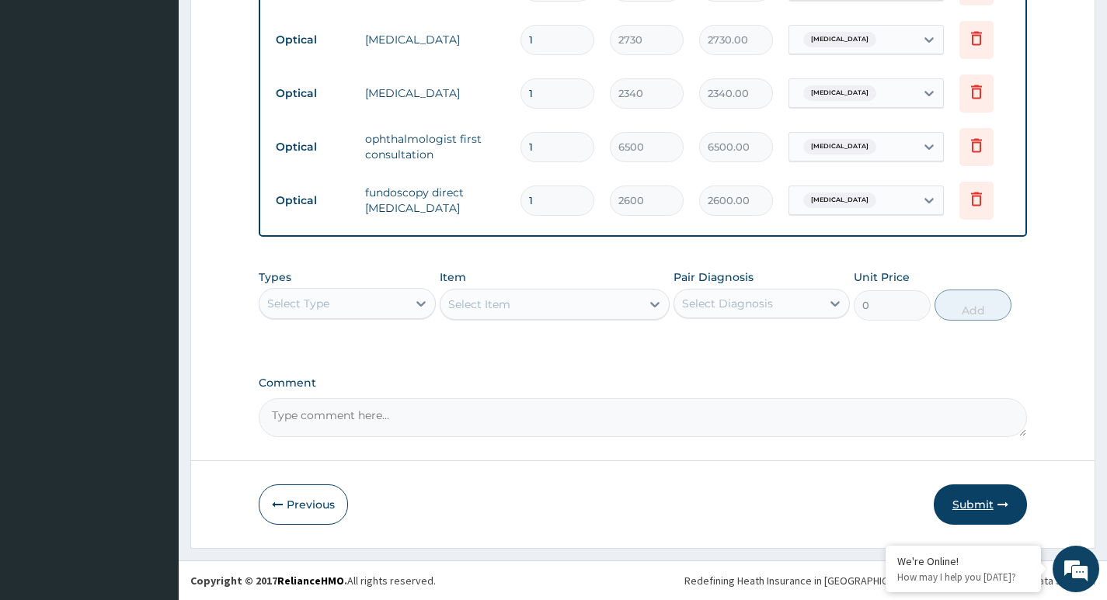
click at [978, 503] on button "Submit" at bounding box center [980, 505] width 93 height 40
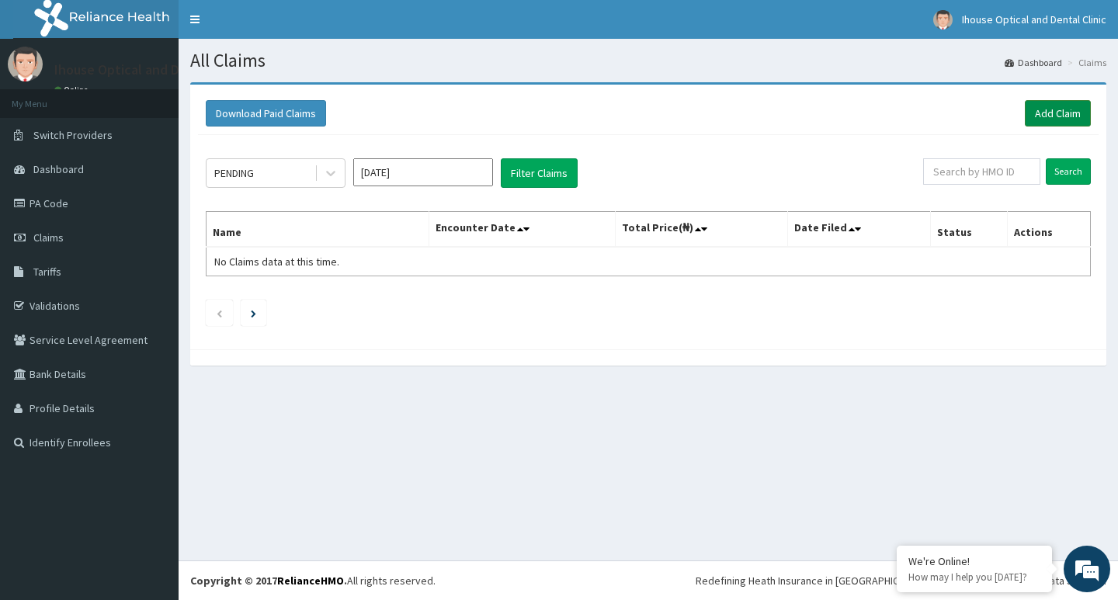
click at [1047, 115] on link "Add Claim" at bounding box center [1058, 113] width 66 height 26
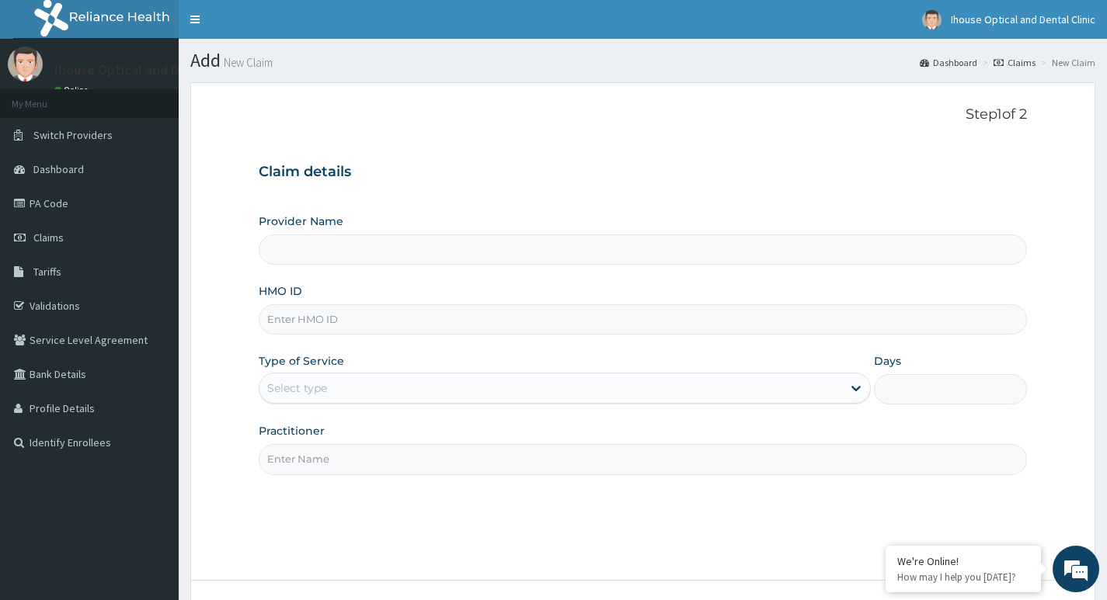
type input "iHouse Optical clinic - SURULERE"
click at [330, 322] on input "HMO ID" at bounding box center [643, 319] width 768 height 30
paste input "ABP/10443/A"
type input "ABP/10443/A"
click at [331, 386] on div "Select type" at bounding box center [550, 388] width 582 height 25
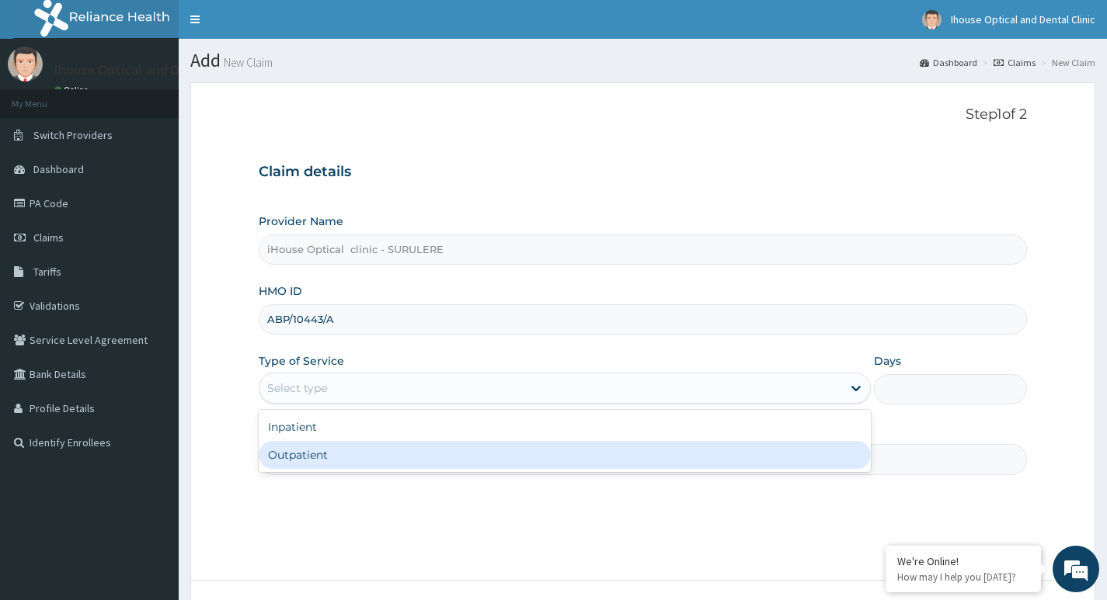
click at [318, 457] on div "Outpatient" at bounding box center [565, 455] width 612 height 28
type input "1"
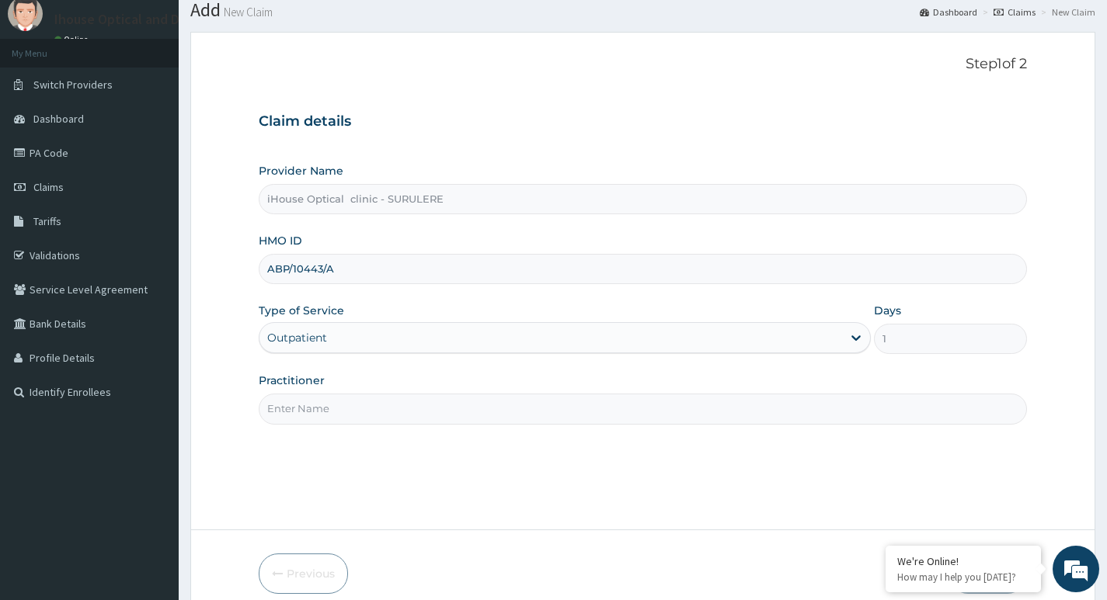
scroll to position [78, 0]
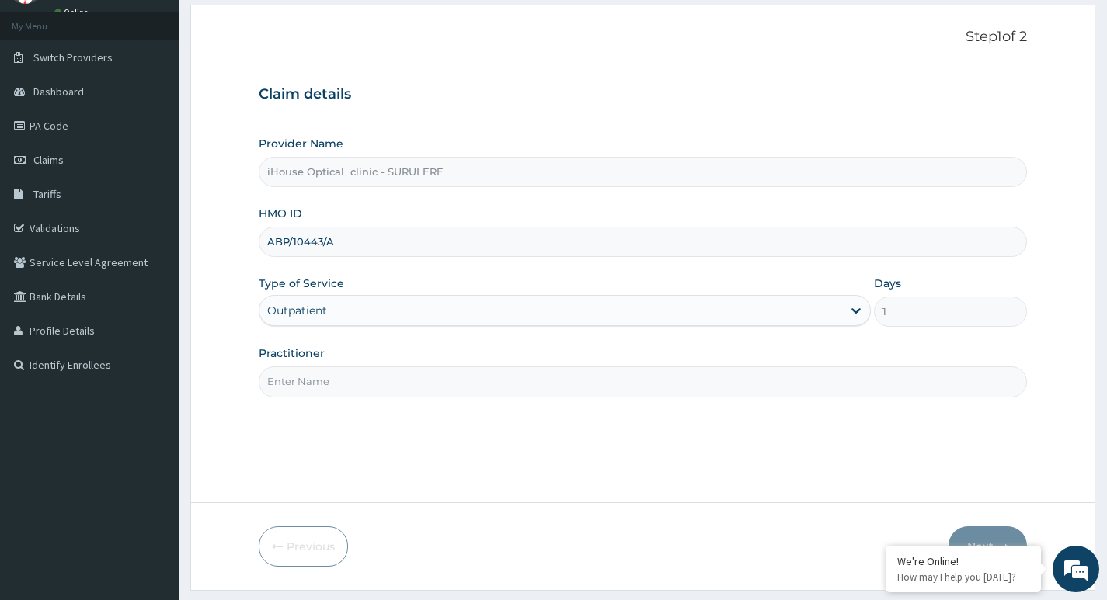
click at [318, 449] on div "Step 1 of 2 Claim details Provider Name iHouse Optical clinic - SURULERE HMO ID…" at bounding box center [643, 254] width 768 height 450
click at [311, 378] on input "Practitioner" at bounding box center [643, 382] width 768 height 30
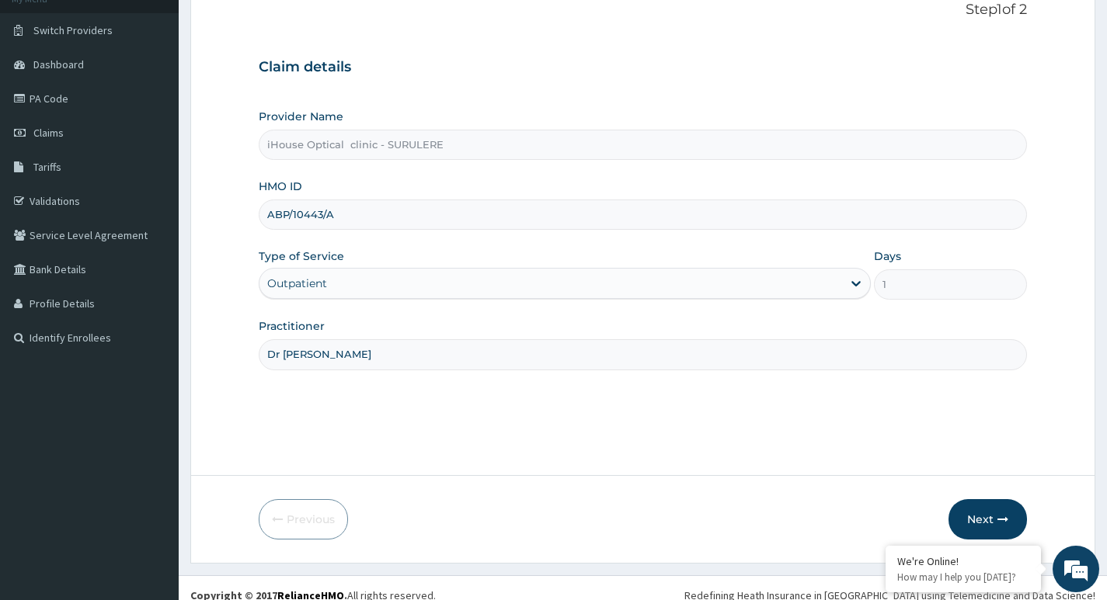
scroll to position [120, 0]
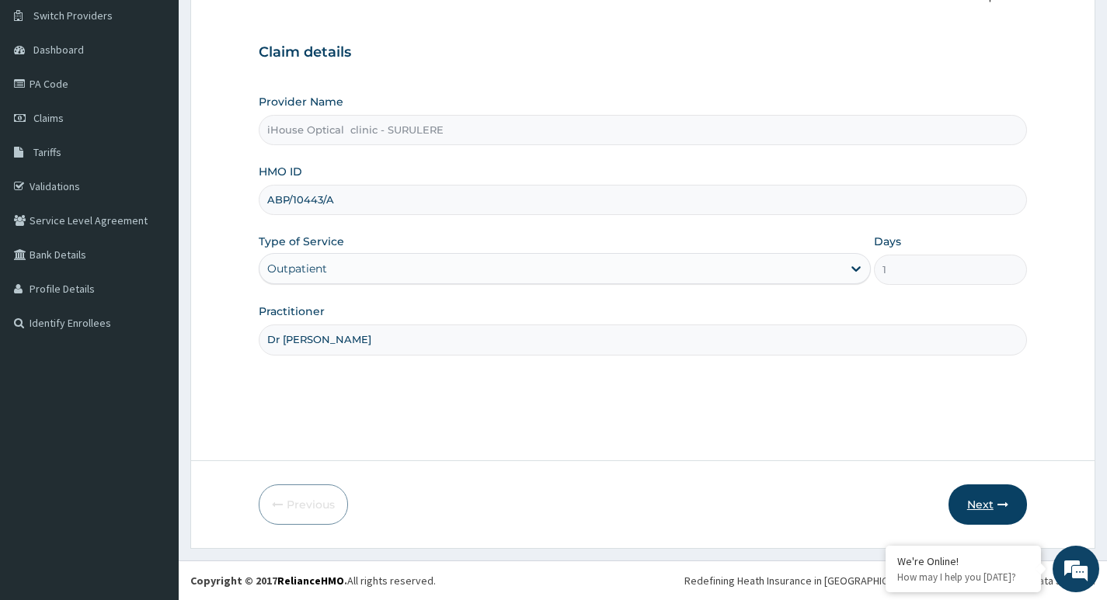
type input "Dr Esther"
click at [985, 501] on button "Next" at bounding box center [987, 505] width 78 height 40
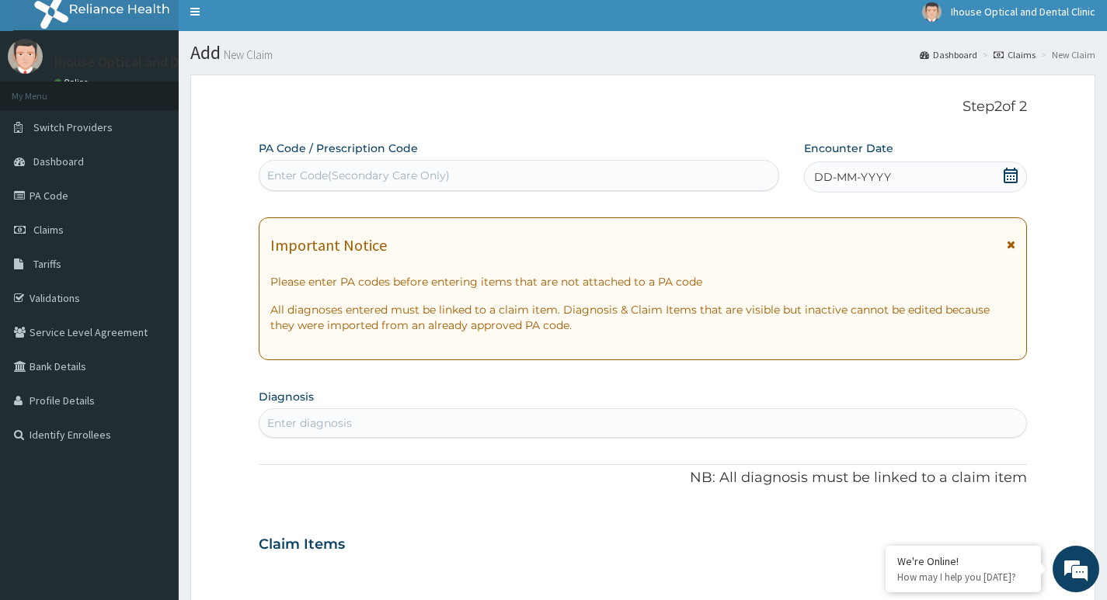
scroll to position [0, 0]
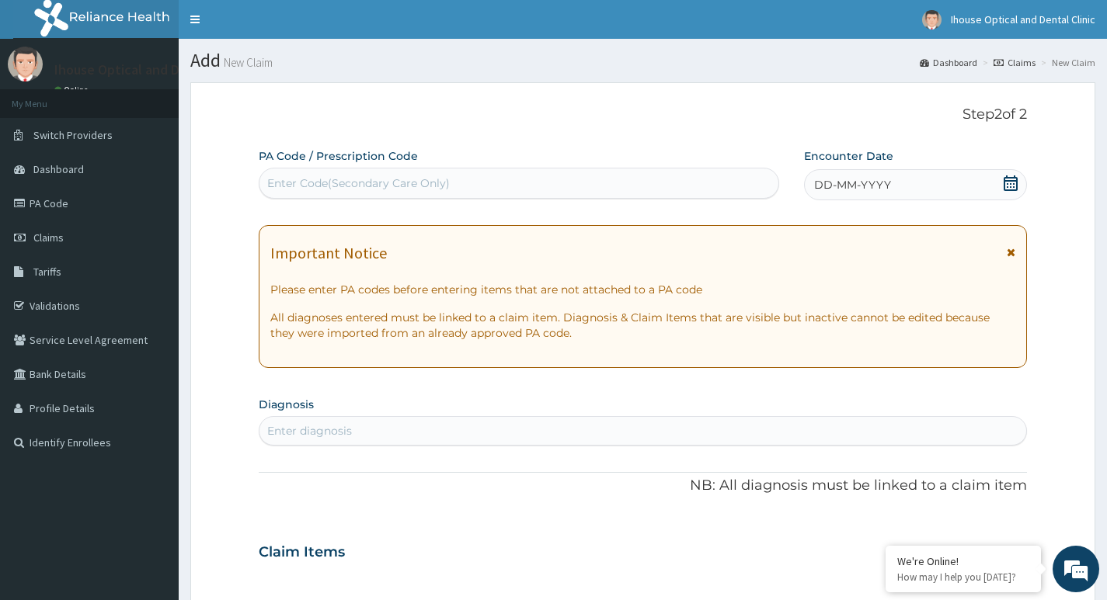
click at [280, 184] on div "Enter Code(Secondary Care Only)" at bounding box center [358, 184] width 183 height 16
paste input "PA/60EFA1"
type input "PA/60EFA1"
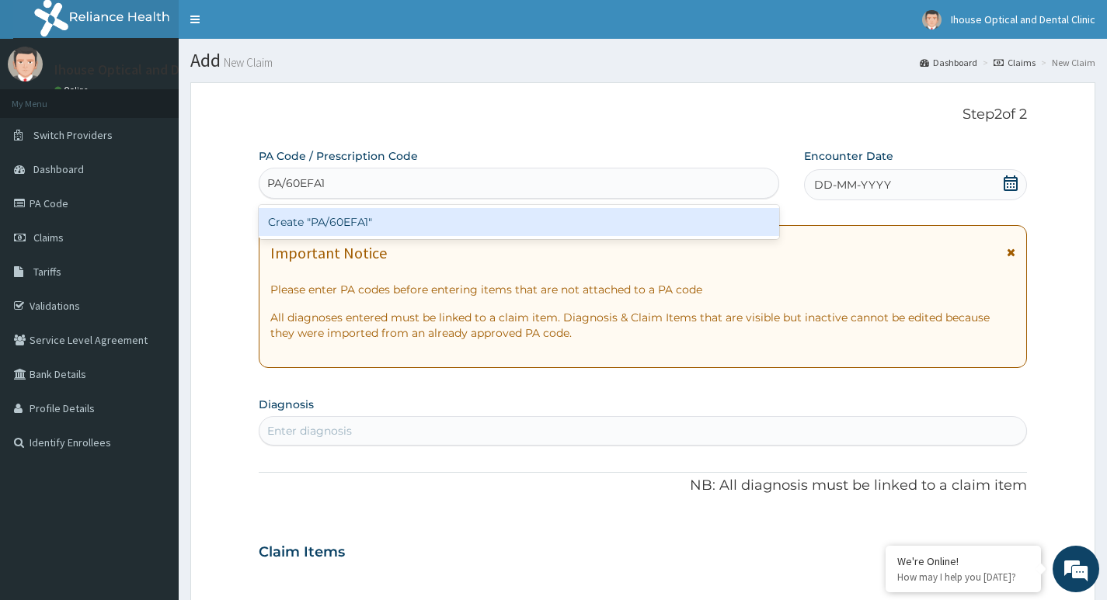
click at [365, 218] on div "Create "PA/60EFA1"" at bounding box center [519, 222] width 520 height 28
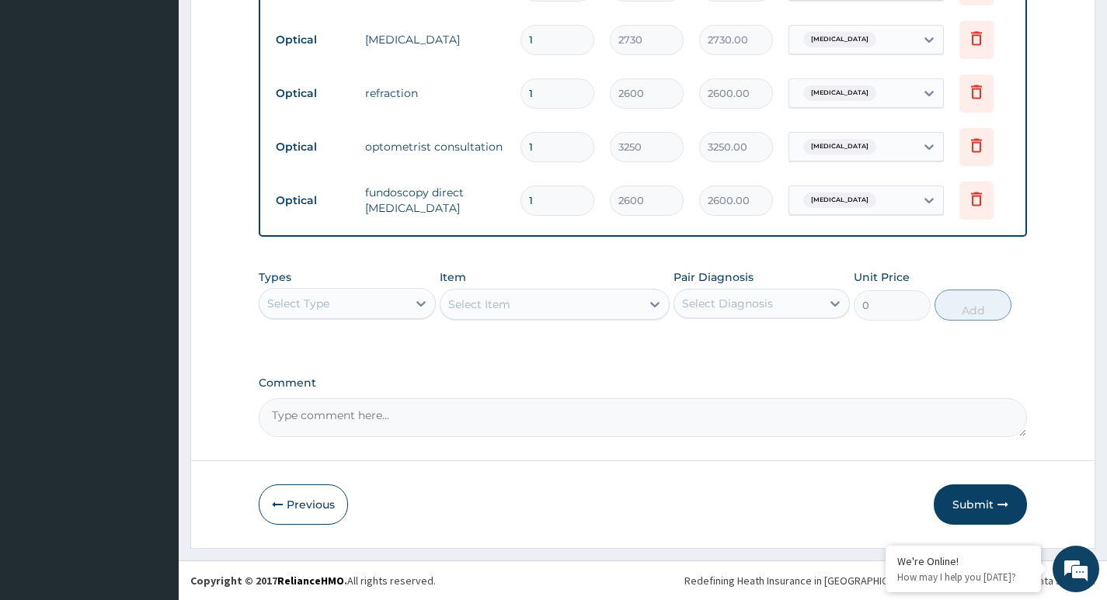
scroll to position [672, 0]
type input "1"
type input "2600.00"
type input "0"
type input "0.00"
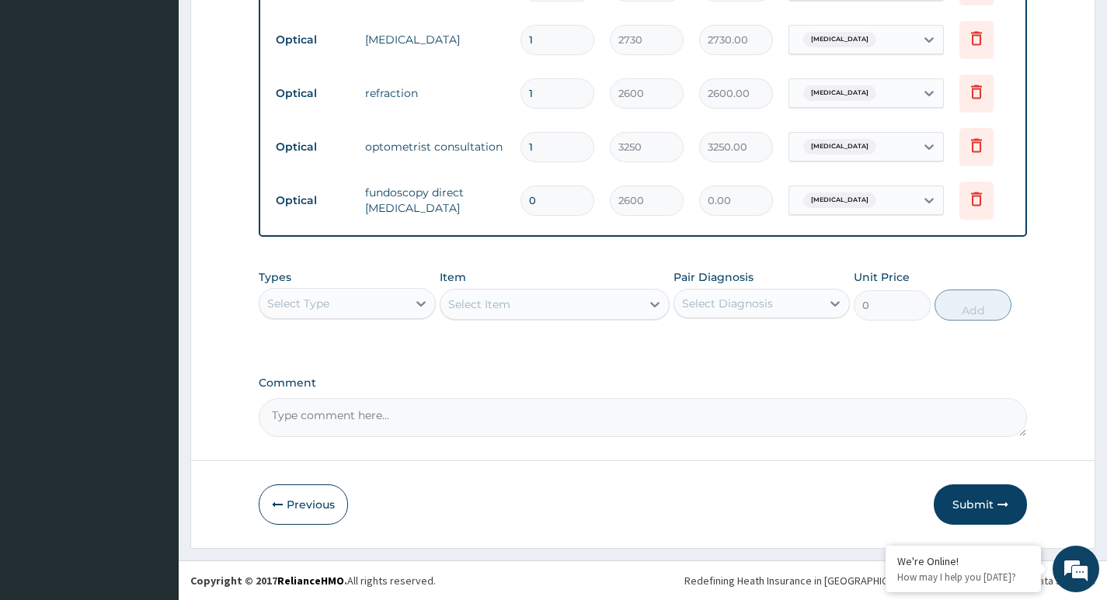
type input "0"
click at [327, 425] on textarea "Comment" at bounding box center [643, 417] width 768 height 39
type textarea "l"
type textarea "LENS AND FRAME - 65500"
drag, startPoint x: 986, startPoint y: 506, endPoint x: 974, endPoint y: 496, distance: 15.4
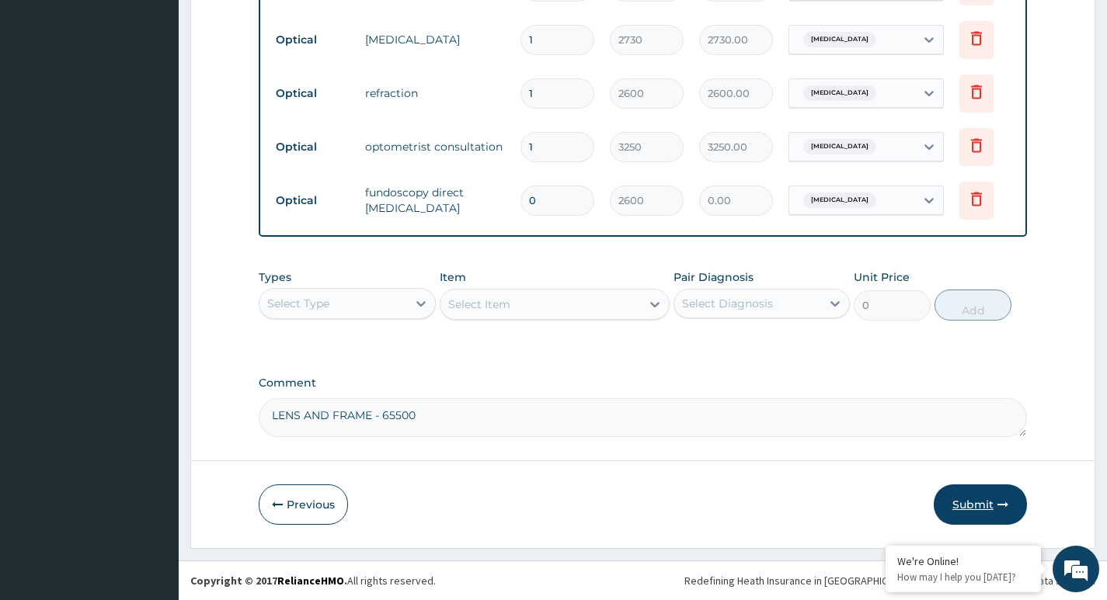
click at [983, 504] on button "Submit" at bounding box center [980, 505] width 93 height 40
click at [551, 191] on input "0" at bounding box center [557, 201] width 74 height 30
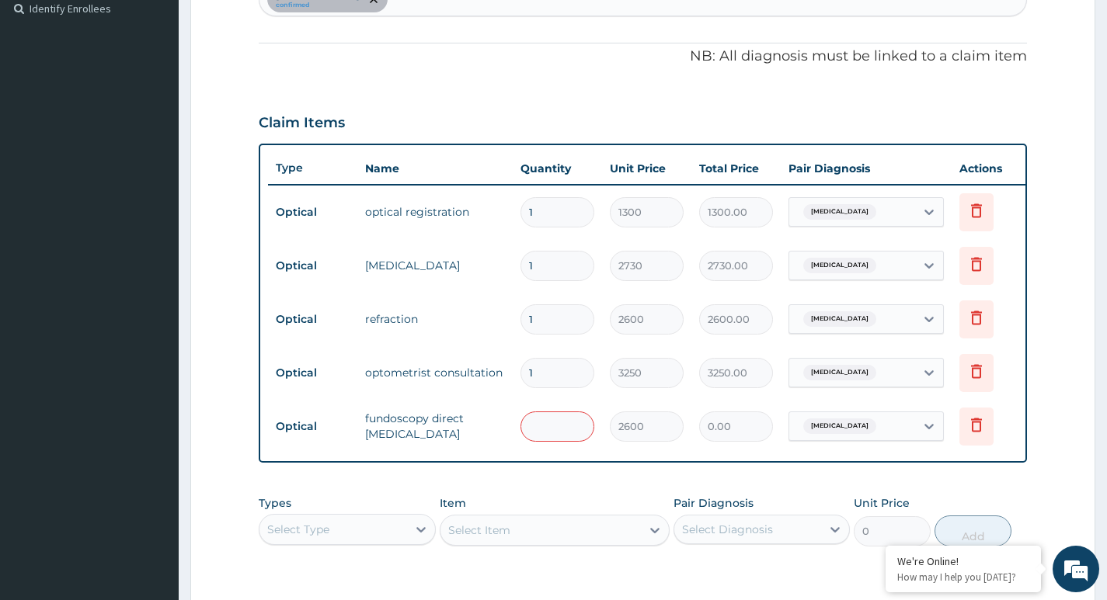
scroll to position [594, 0]
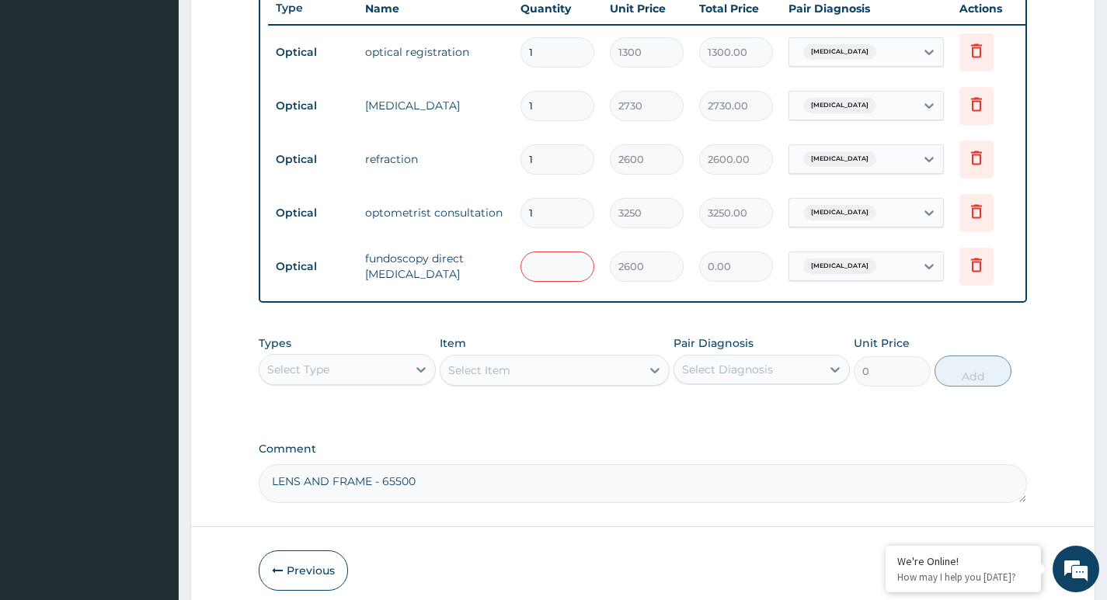
type input "1"
type input "2600.00"
type input "1"
click at [662, 456] on label "Comment" at bounding box center [643, 449] width 768 height 13
click at [662, 464] on textarea "LENS AND FRAME - 65500" at bounding box center [643, 483] width 768 height 39
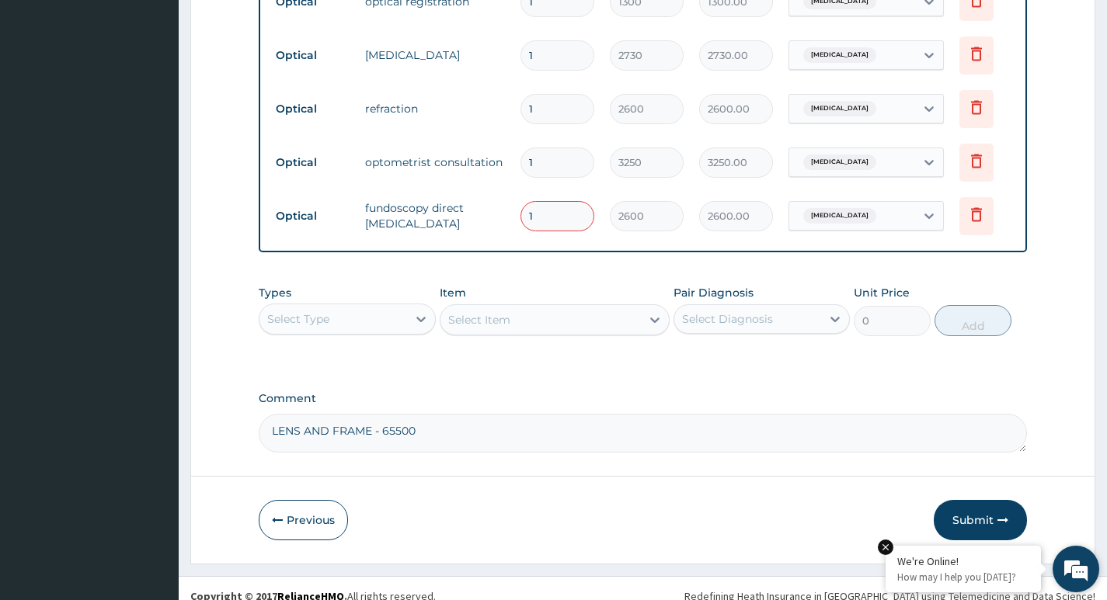
scroll to position [672, 0]
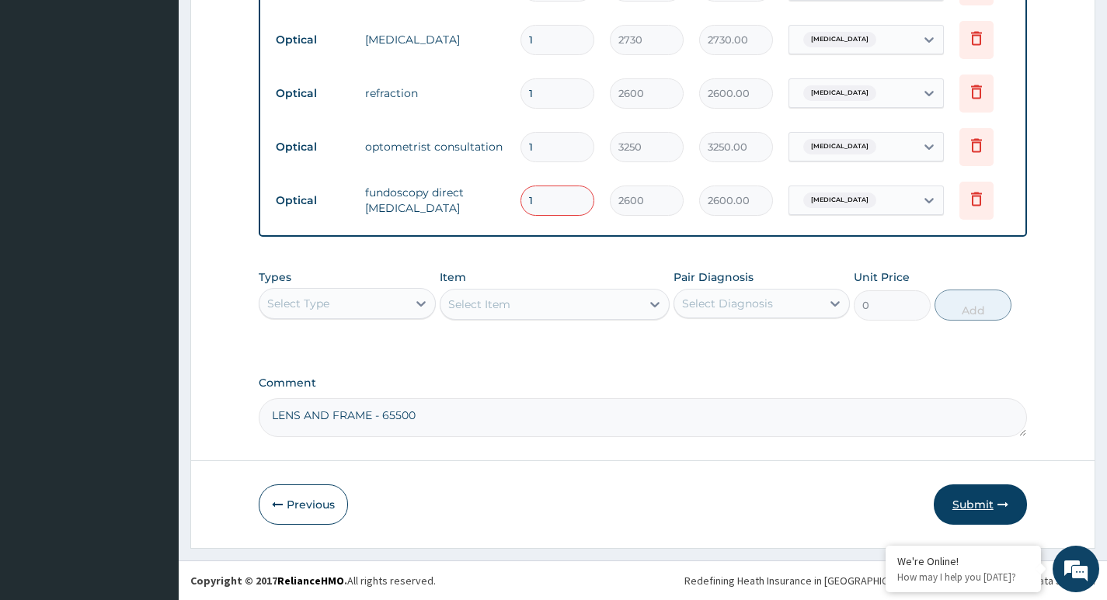
click at [979, 512] on button "Submit" at bounding box center [980, 505] width 93 height 40
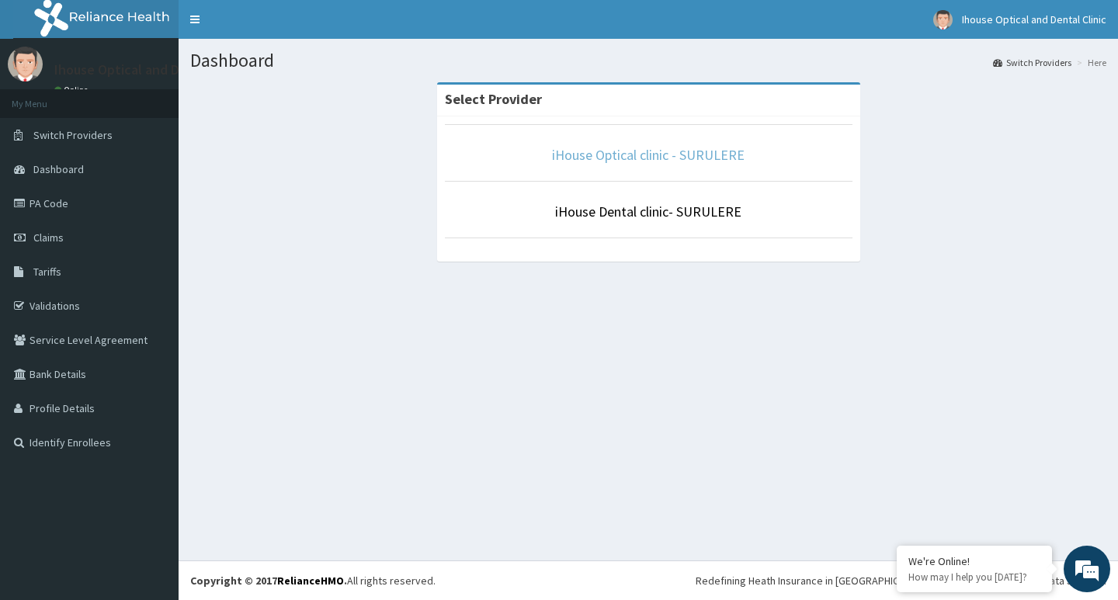
click at [631, 152] on link "iHouse Optical clinic - SURULERE" at bounding box center [648, 155] width 193 height 18
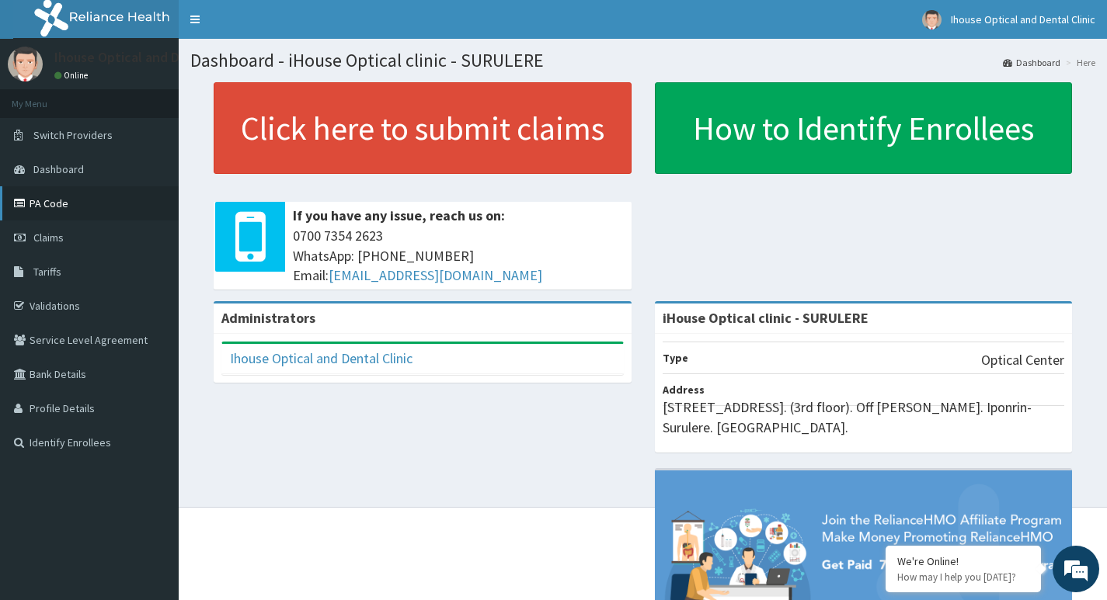
click at [73, 214] on link "PA Code" at bounding box center [89, 203] width 179 height 34
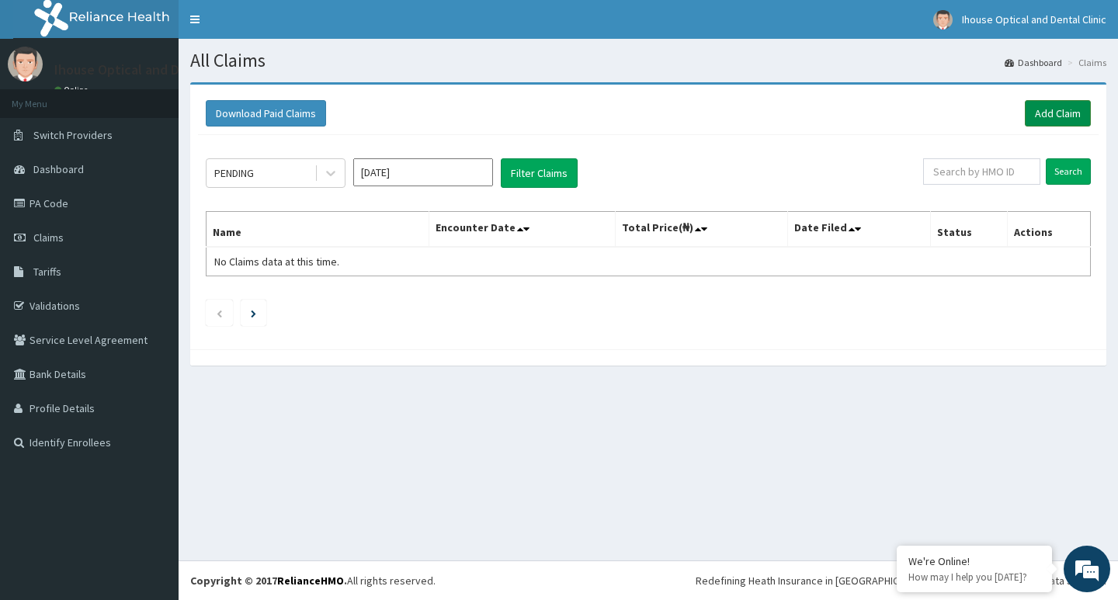
click at [1063, 111] on link "Add Claim" at bounding box center [1058, 113] width 66 height 26
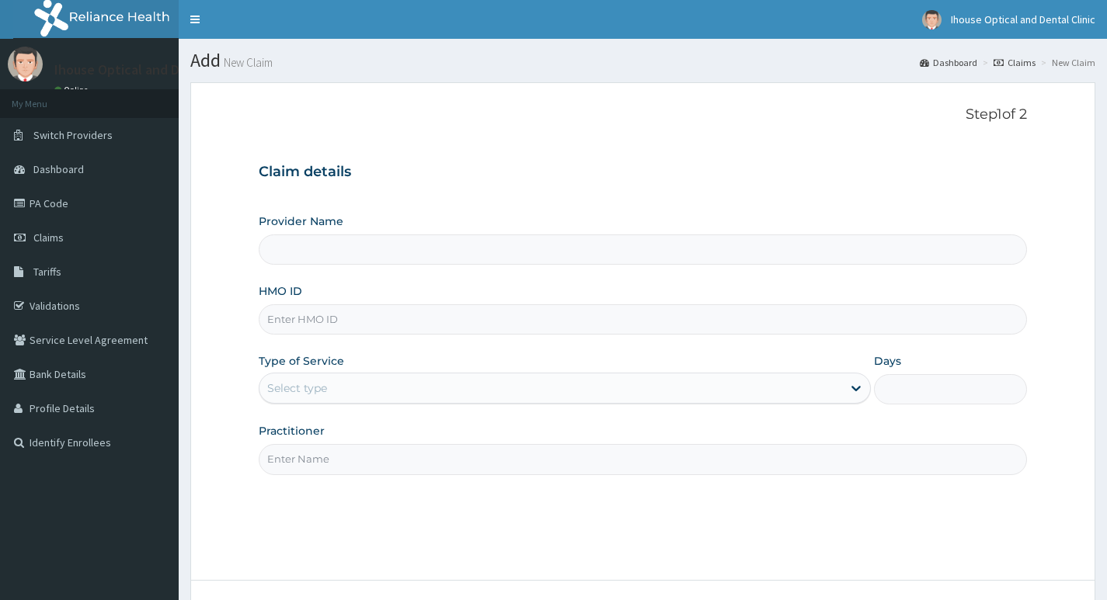
click at [1049, 120] on form "Step 1 of 2 Claim details Provider Name HMO ID Type of Service Select type Days…" at bounding box center [642, 375] width 905 height 586
type input "iHouse Optical clinic - SURULERE"
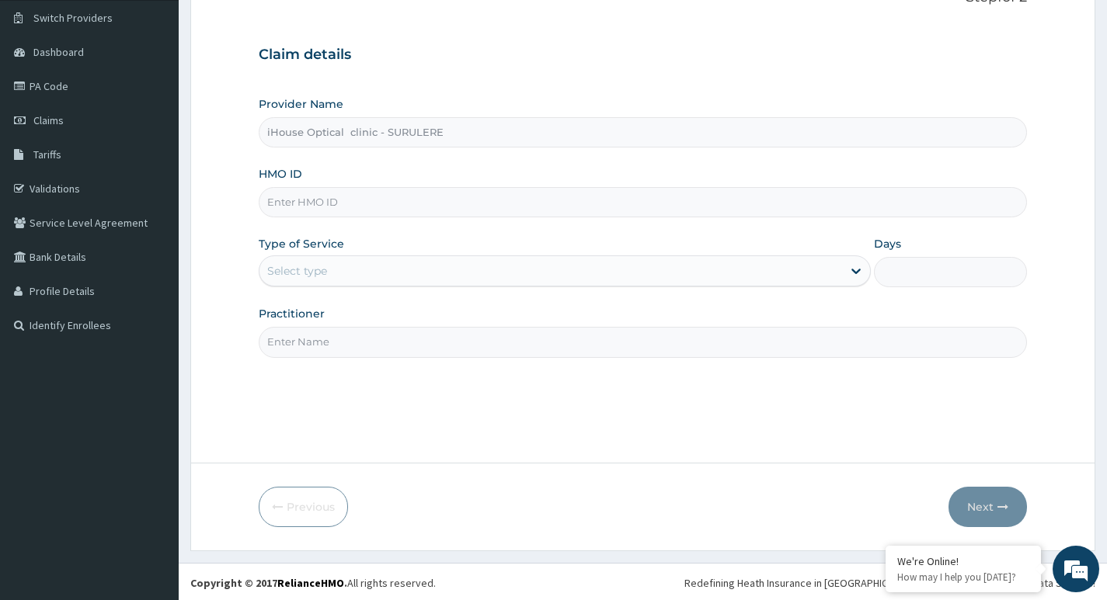
scroll to position [120, 0]
click at [315, 202] on input "HMO ID" at bounding box center [643, 200] width 768 height 30
paste input "XMG/10097/A"
type input "XMG/10097/A"
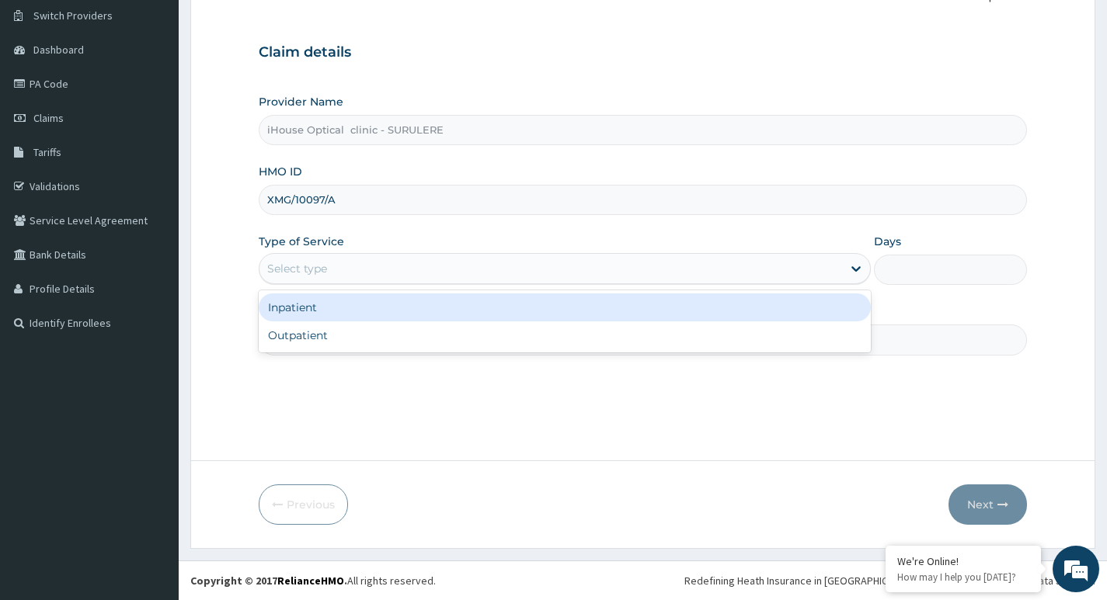
click at [328, 271] on div "Select type" at bounding box center [550, 268] width 582 height 25
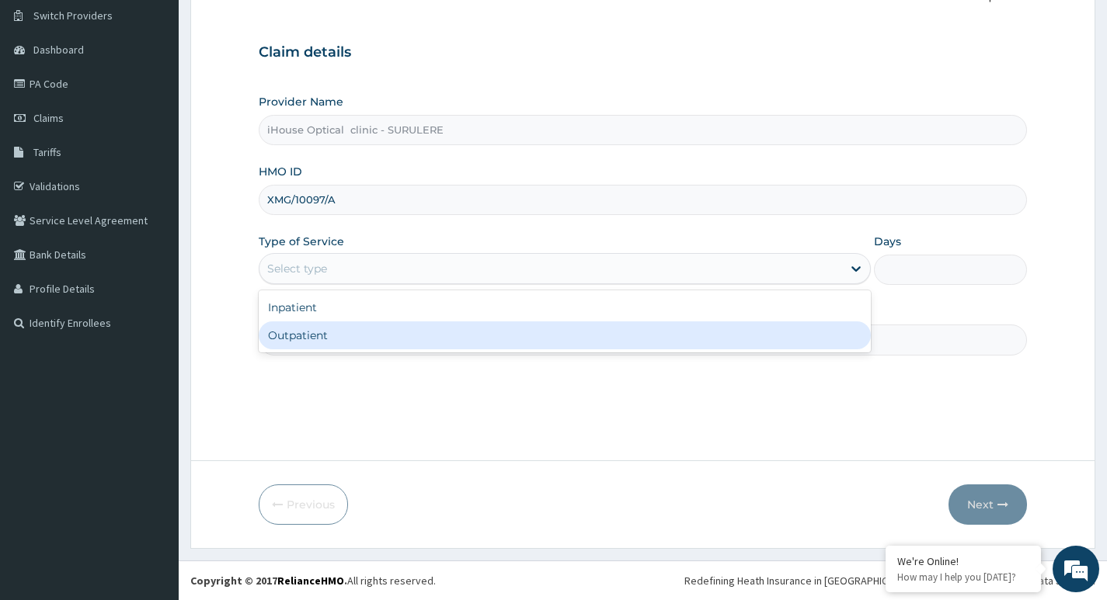
click at [325, 336] on div "Outpatient" at bounding box center [565, 336] width 612 height 28
type input "1"
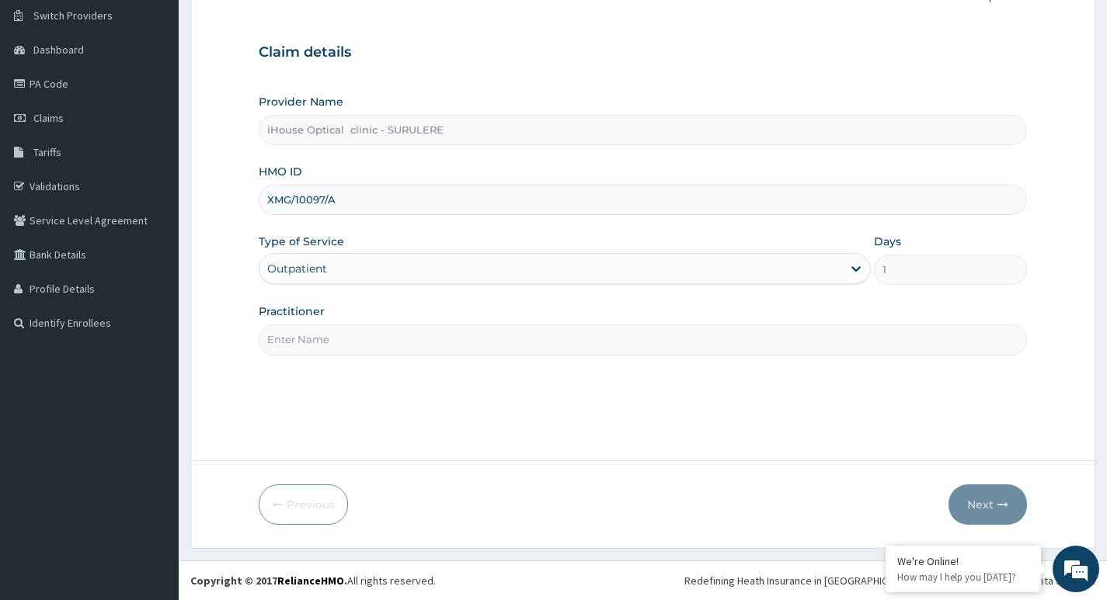
click at [334, 343] on input "Practitioner" at bounding box center [643, 340] width 768 height 30
paste input "PA/200379"
type input "P"
type input "d"
type input "Dr [PERSON_NAME]"
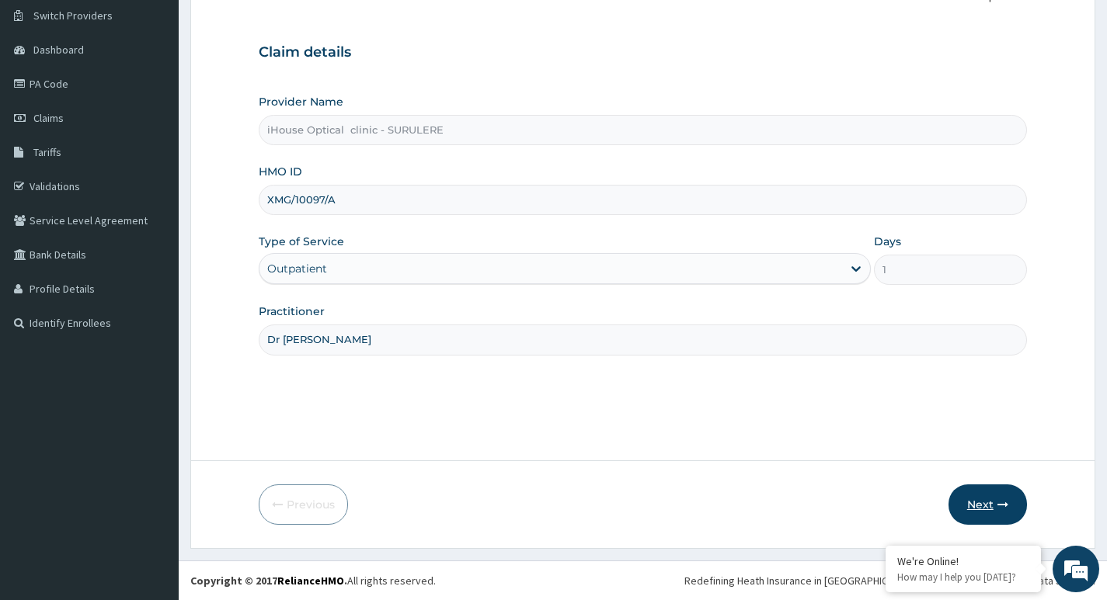
click at [979, 507] on button "Next" at bounding box center [987, 505] width 78 height 40
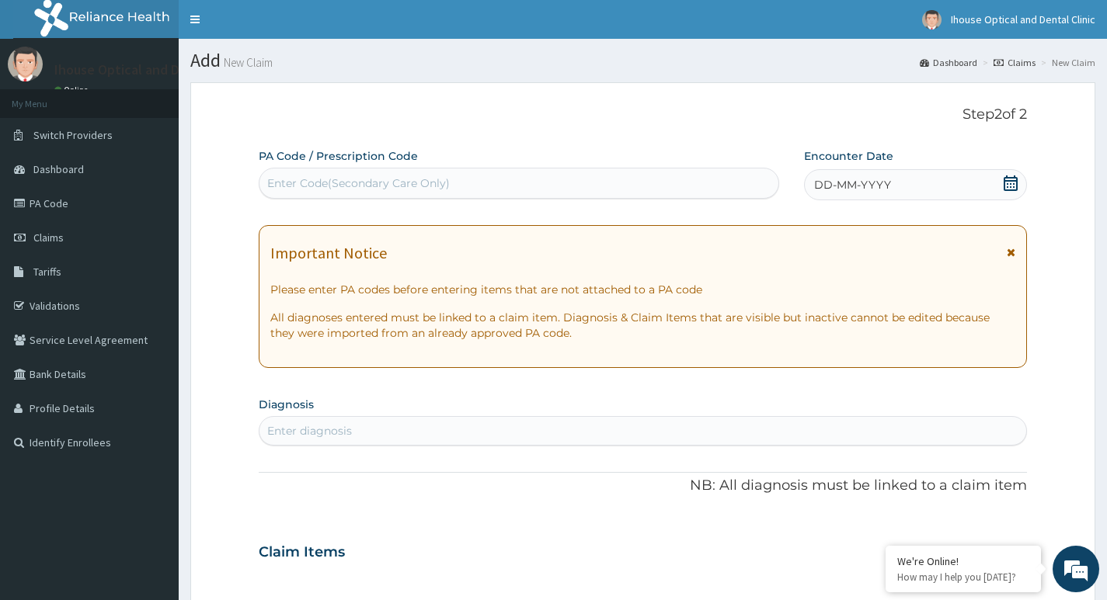
click at [344, 181] on div "Enter Code(Secondary Care Only)" at bounding box center [358, 184] width 183 height 16
paste input "PA/200379"
type input "PA/200379"
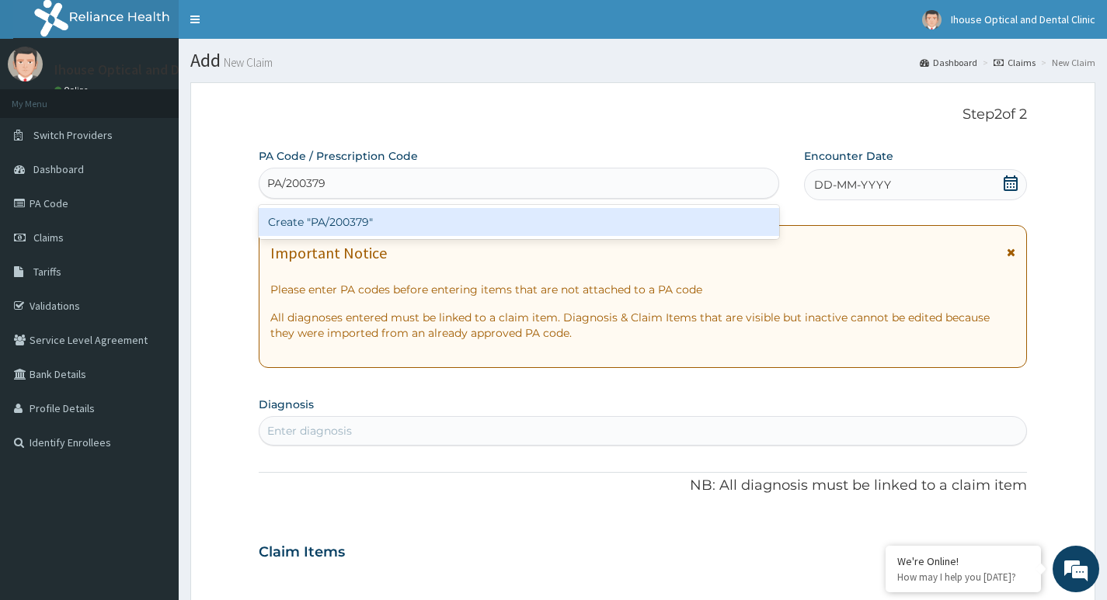
click at [349, 223] on div "Create "PA/200379"" at bounding box center [519, 222] width 520 height 28
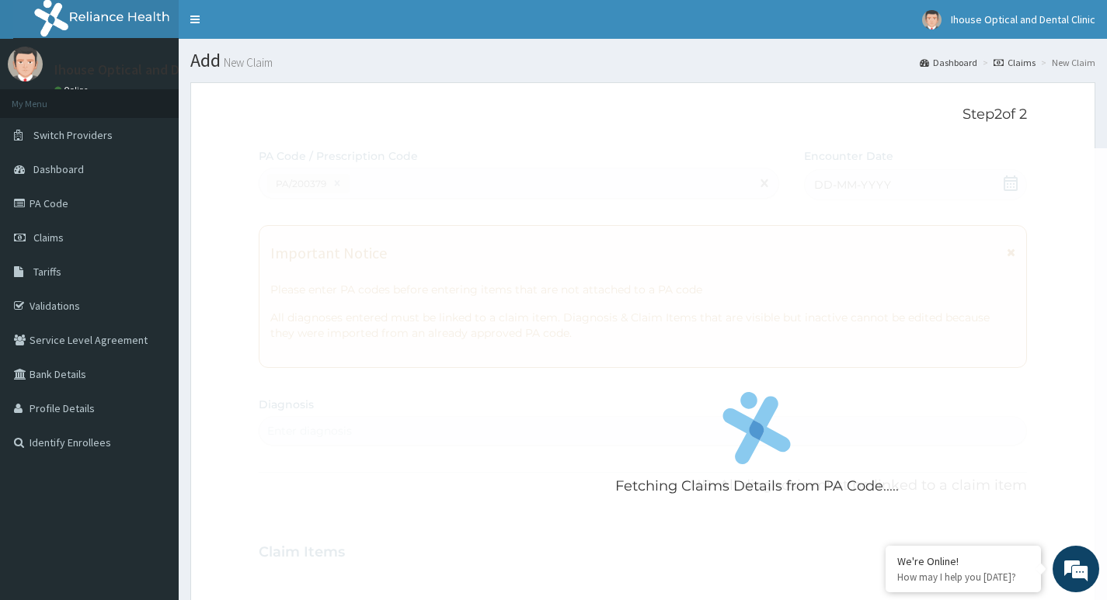
scroll to position [346, 0]
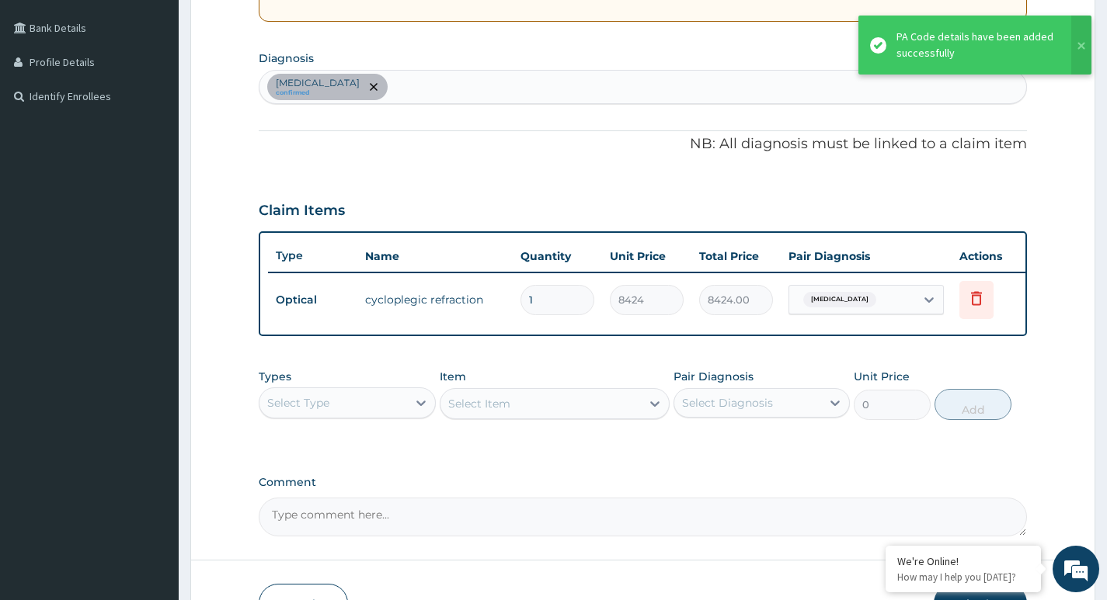
type input "0"
type input "0.00"
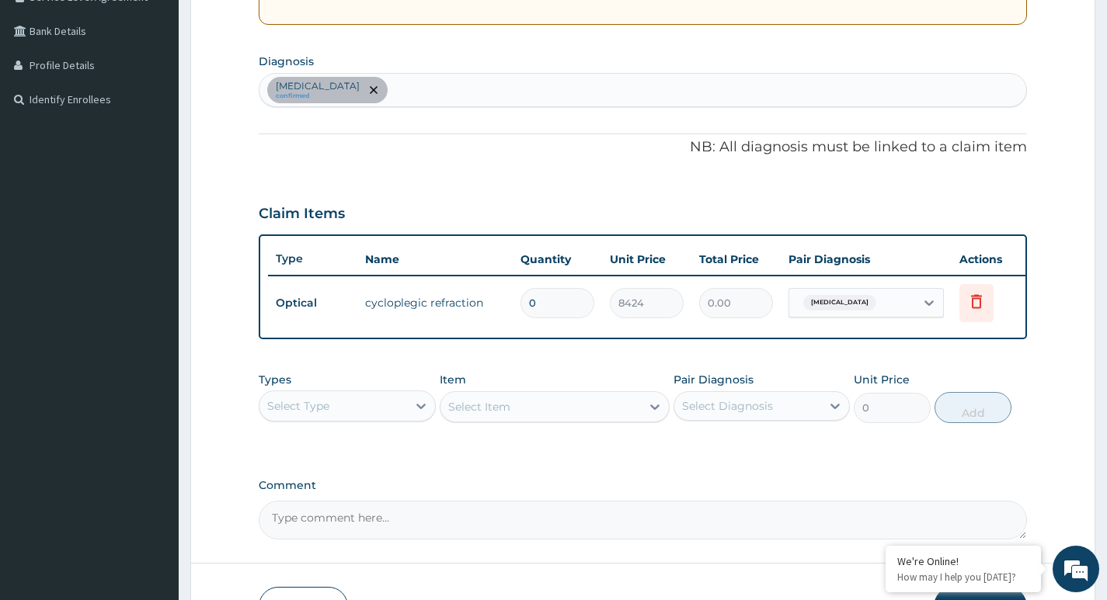
scroll to position [457, 0]
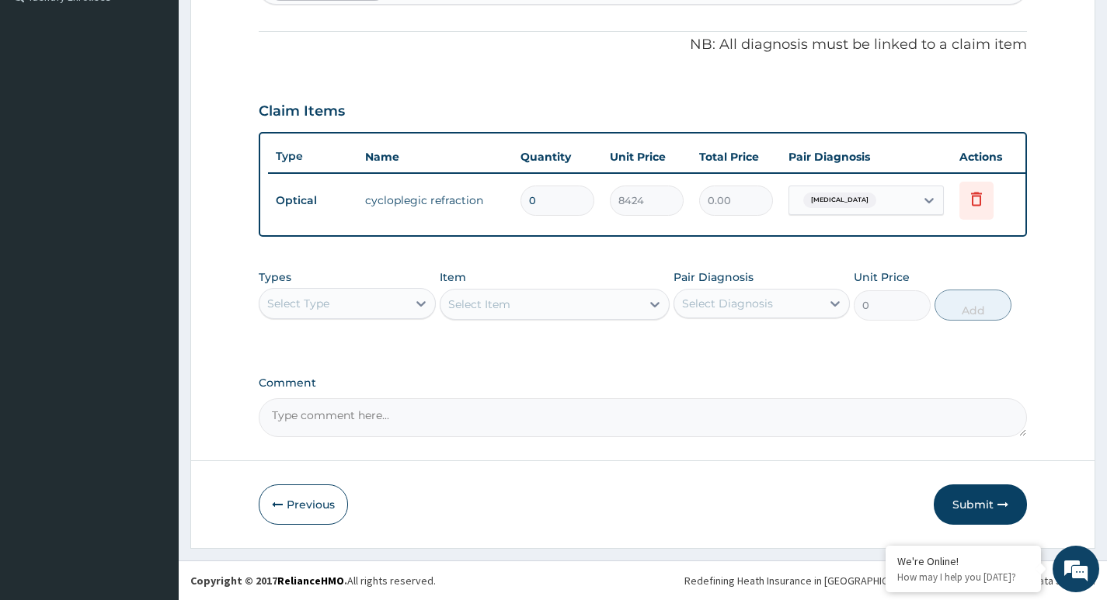
type input "0"
click at [961, 509] on button "Submit" at bounding box center [980, 505] width 93 height 40
click at [551, 199] on input "0" at bounding box center [557, 201] width 74 height 30
type input "1"
type input "8424.00"
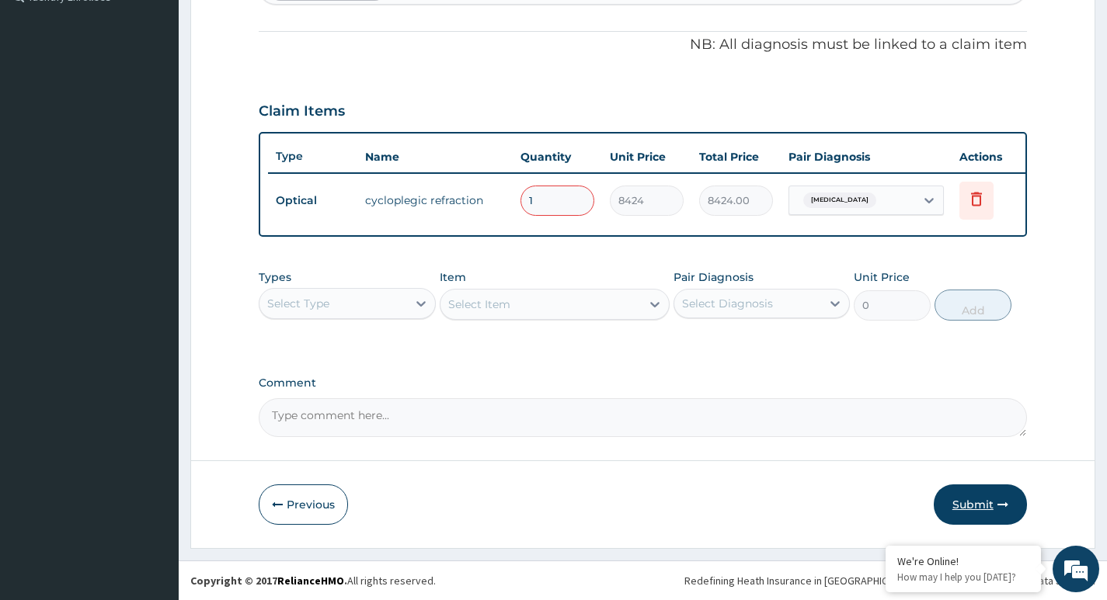
type input "1"
click at [993, 509] on button "Submit" at bounding box center [980, 505] width 93 height 40
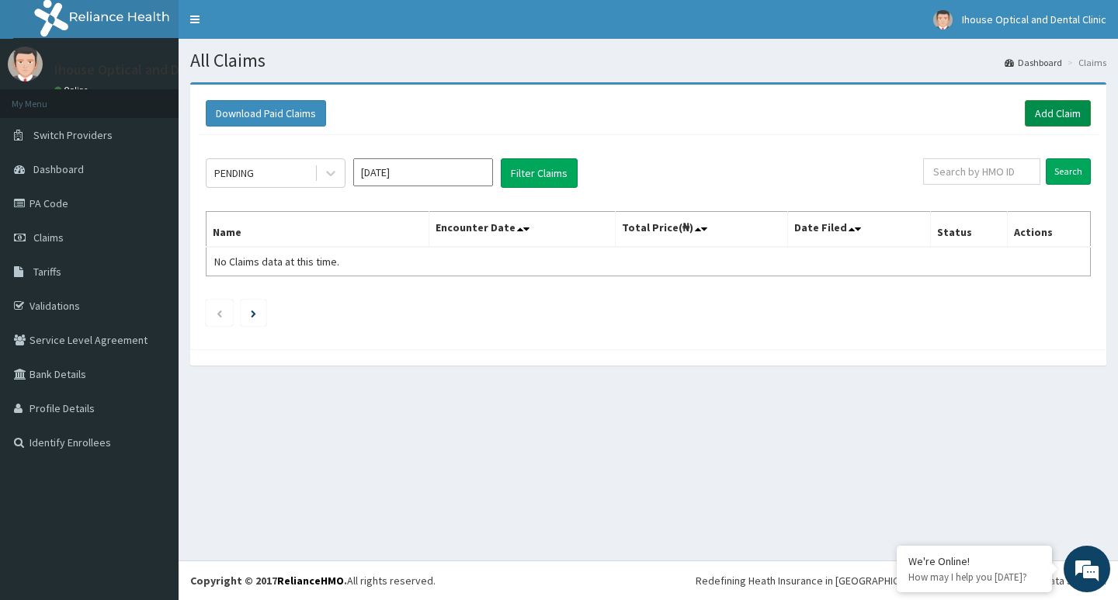
click at [1066, 119] on link "Add Claim" at bounding box center [1058, 113] width 66 height 26
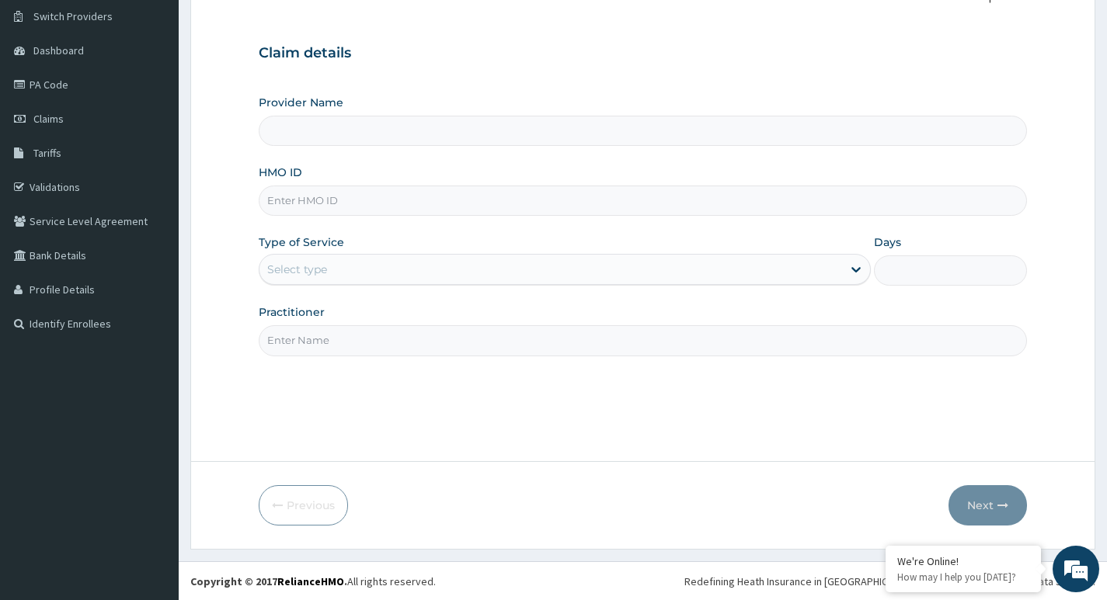
scroll to position [120, 0]
click at [318, 201] on input "HMO ID" at bounding box center [643, 200] width 768 height 30
type input "iHouse Optical clinic - SURULERE"
paste input "XMG/10097/A"
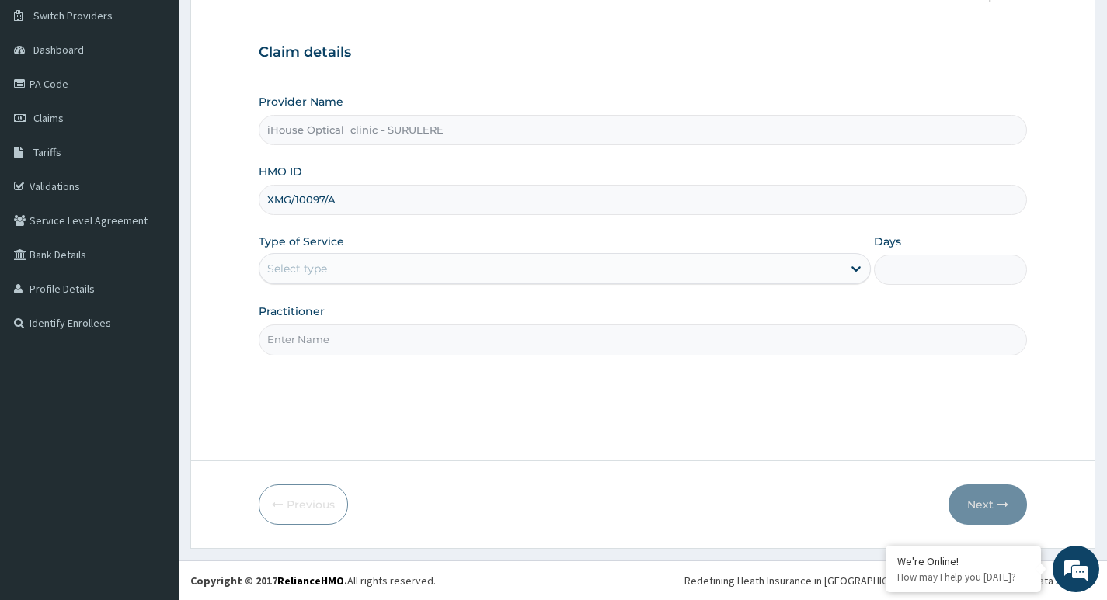
type input "XMG/10097/A"
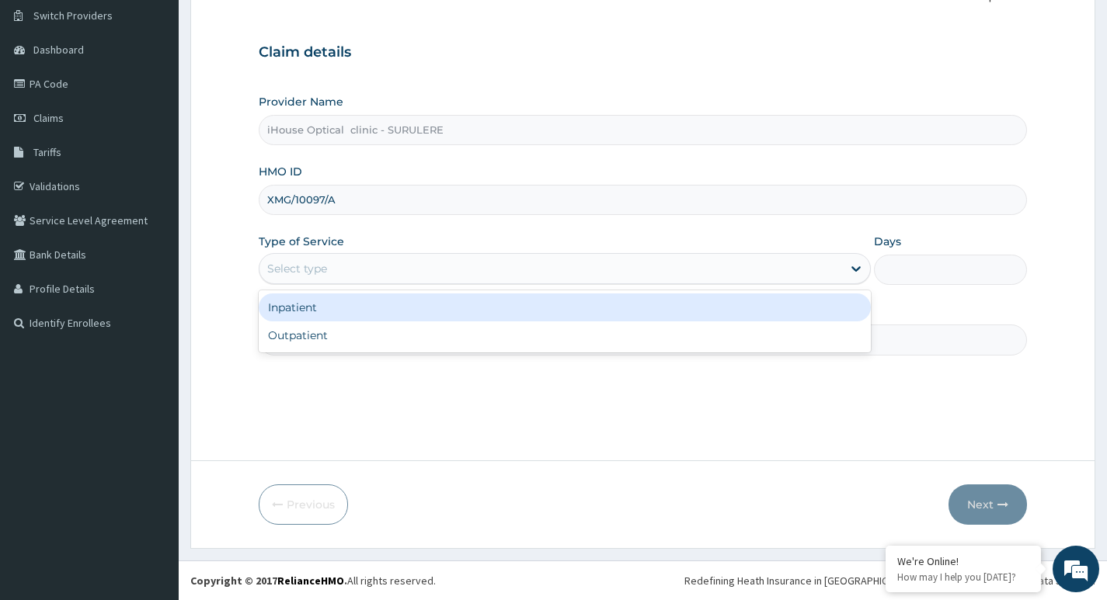
click at [347, 269] on div "Select type" at bounding box center [550, 268] width 582 height 25
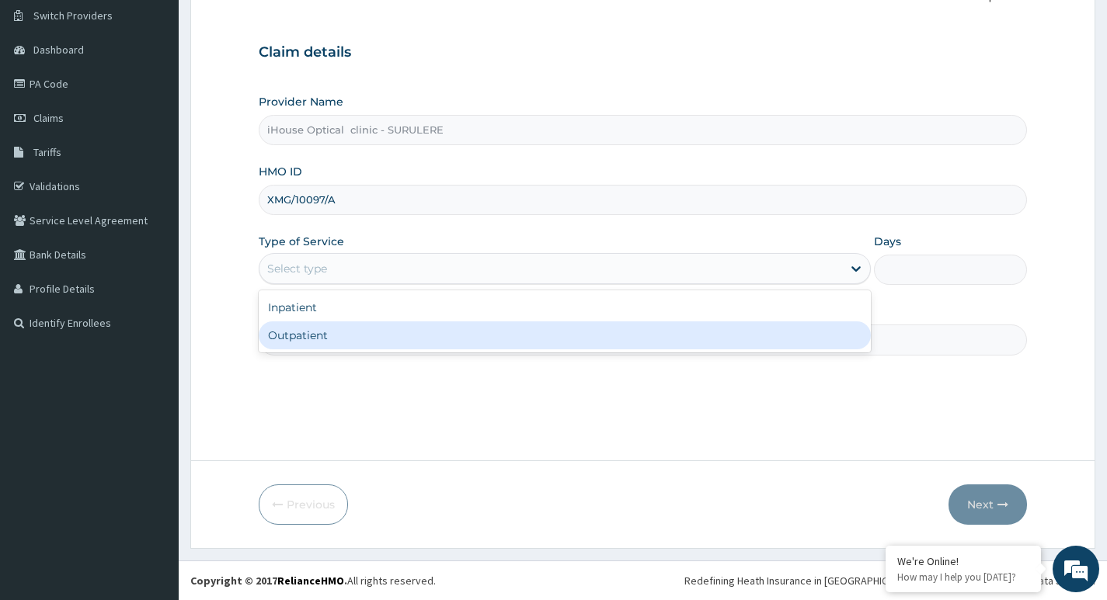
click at [330, 339] on div "Outpatient" at bounding box center [565, 336] width 612 height 28
type input "1"
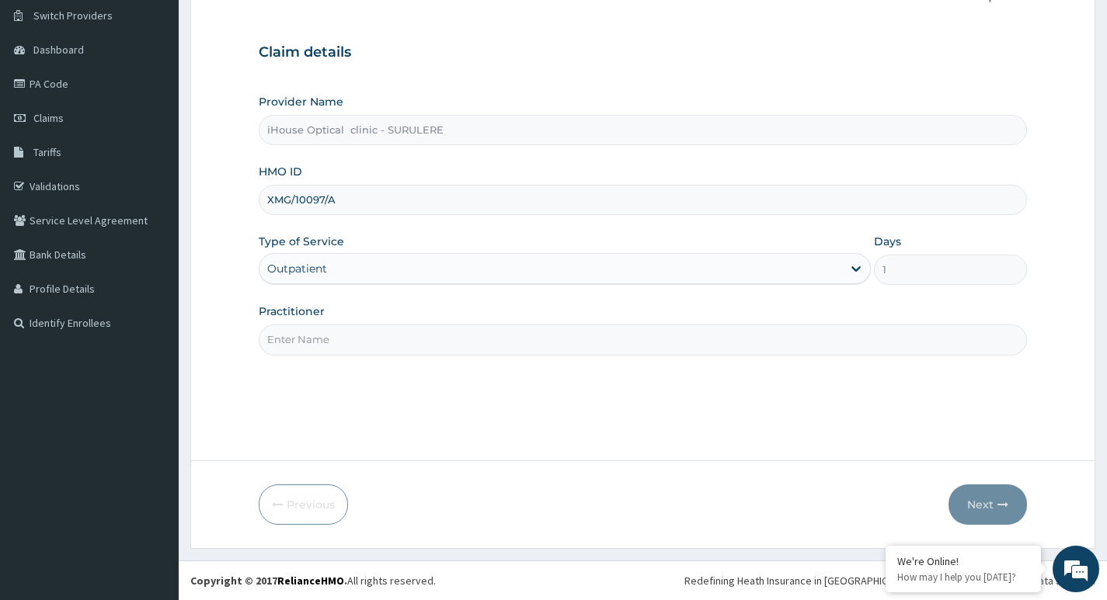
click at [322, 329] on input "Practitioner" at bounding box center [643, 340] width 768 height 30
paste input "PA/1F6500"
type input "PA/1F6500"
click at [992, 502] on button "Next" at bounding box center [987, 505] width 78 height 40
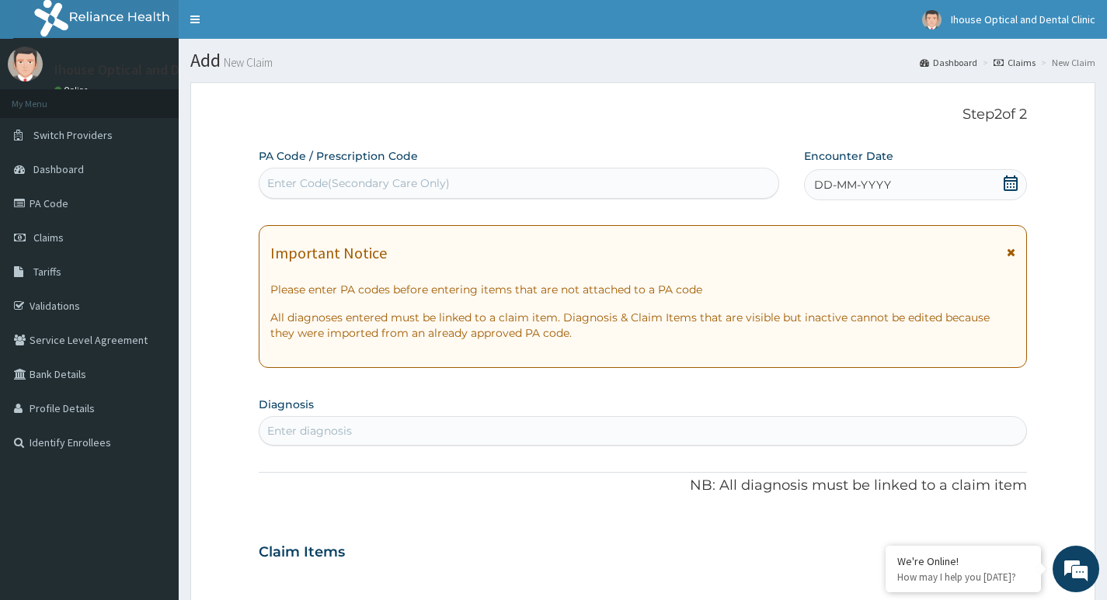
click at [275, 178] on div "Enter Code(Secondary Care Only)" at bounding box center [358, 184] width 183 height 16
paste input "PA/1F6500"
type input "PA/1F6500"
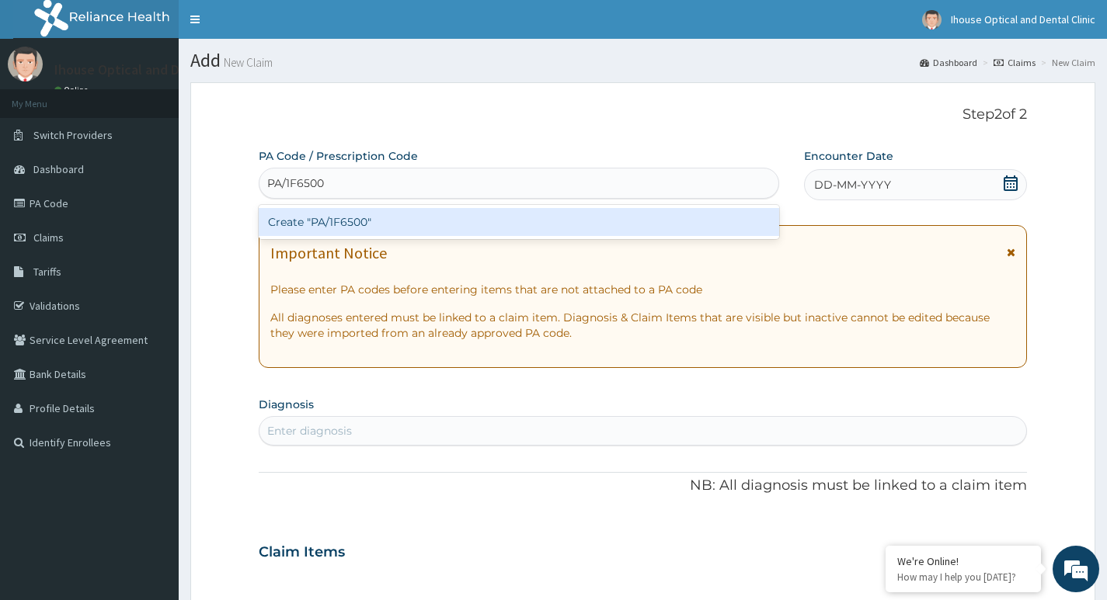
click at [346, 216] on div "Create "PA/1F6500"" at bounding box center [519, 222] width 520 height 28
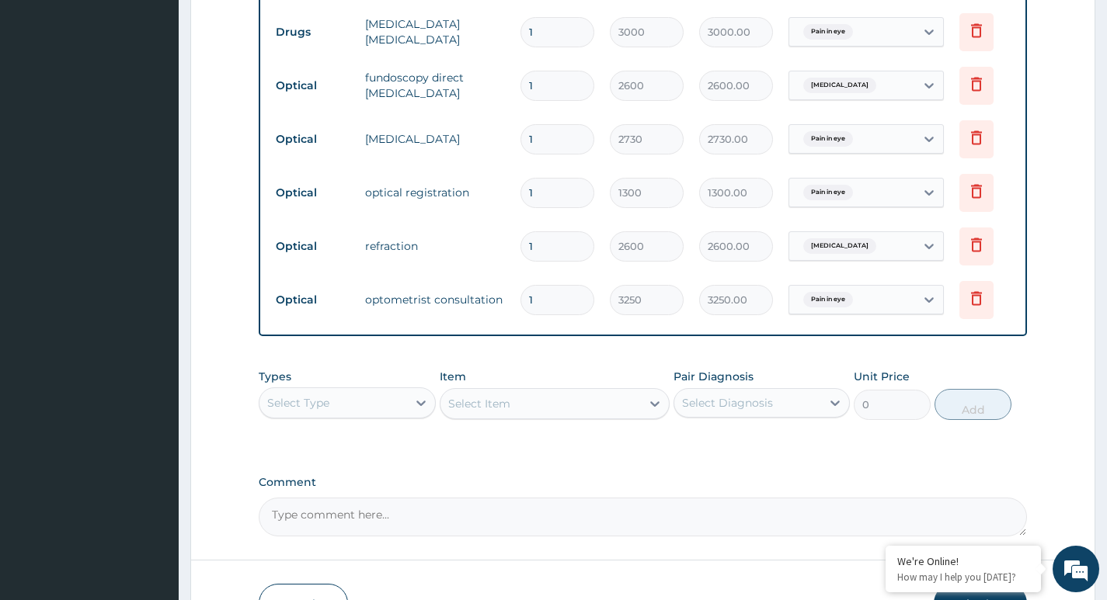
scroll to position [779, 0]
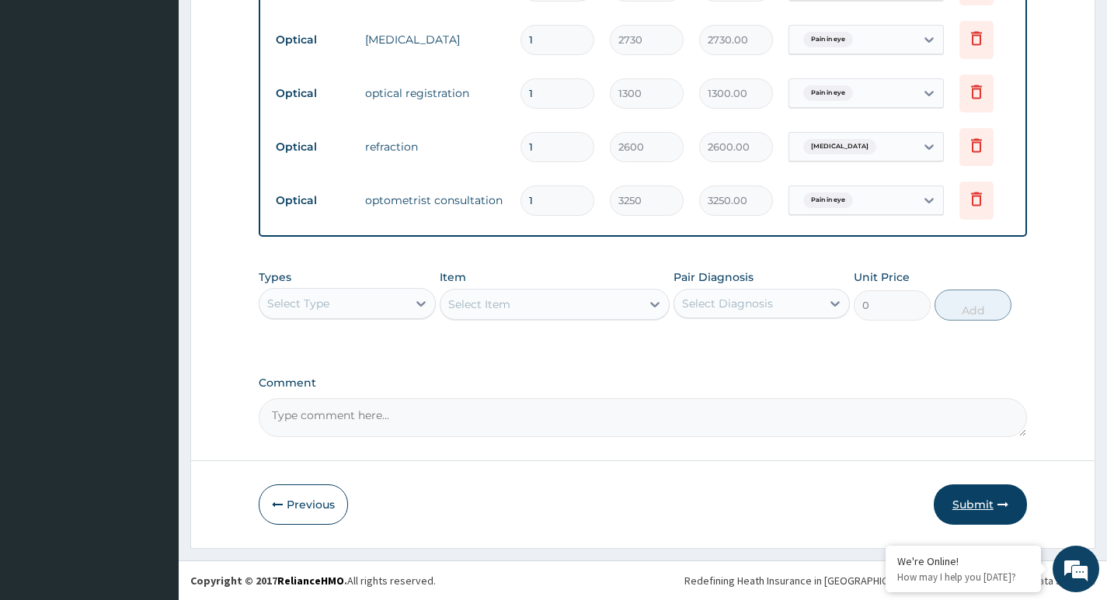
click at [975, 509] on button "Submit" at bounding box center [980, 505] width 93 height 40
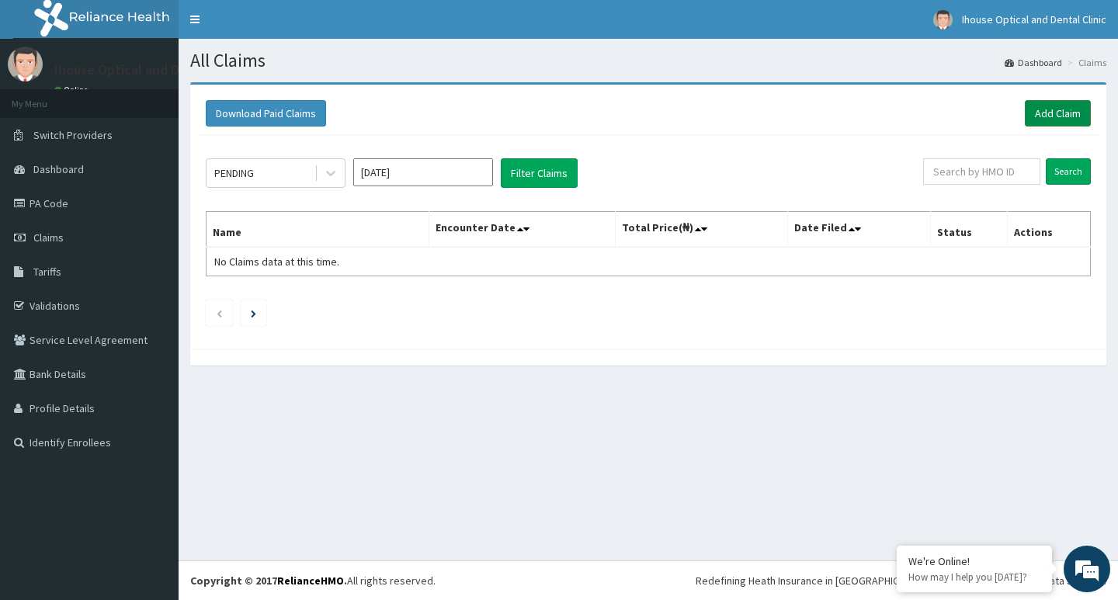
click at [1069, 116] on link "Add Claim" at bounding box center [1058, 113] width 66 height 26
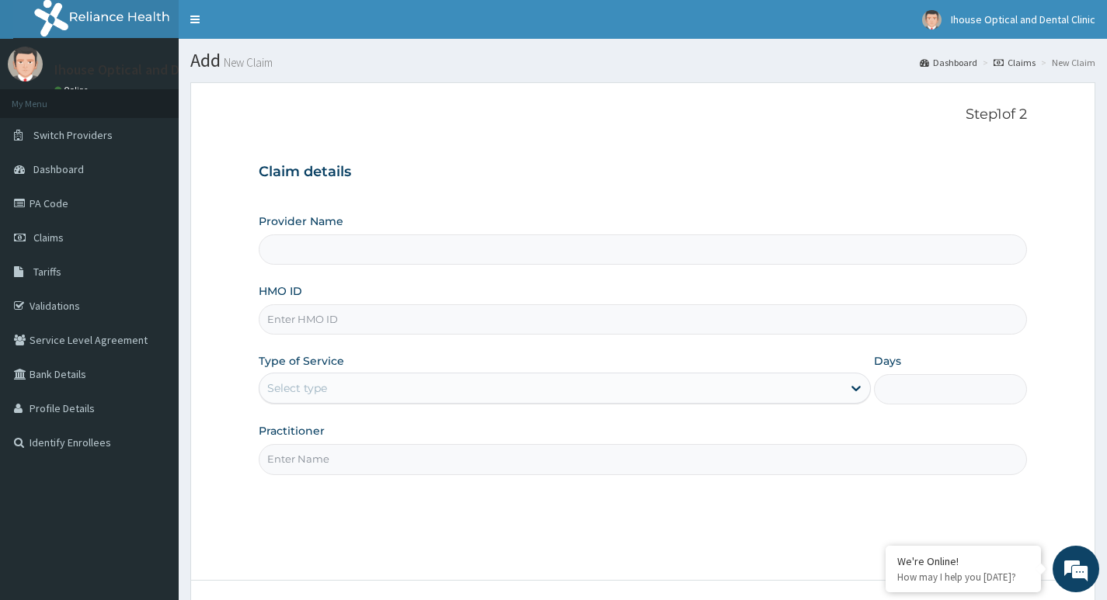
click at [332, 321] on input "HMO ID" at bounding box center [643, 319] width 768 height 30
type input "iHouse Optical clinic - SURULERE"
paste input "PA/1F6500"
type input "P"
paste input "XMG/10097/A"
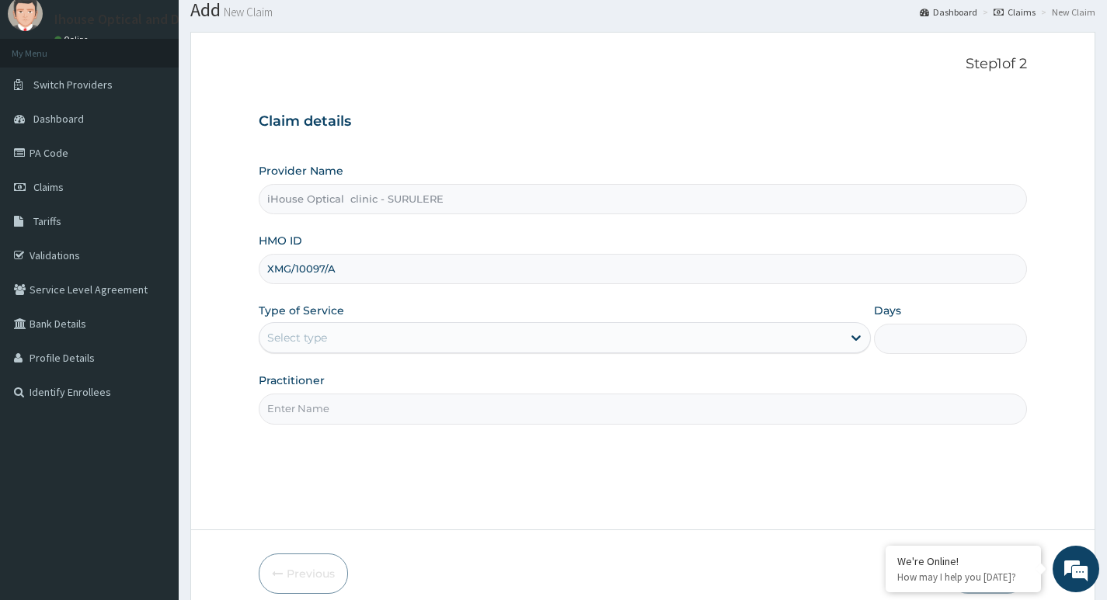
scroll to position [78, 0]
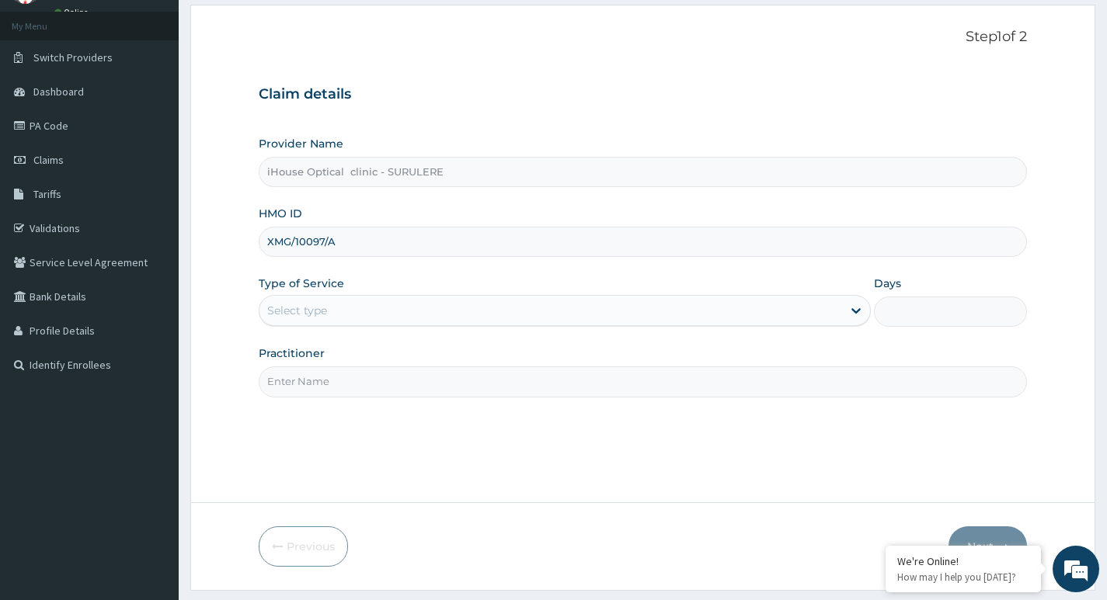
type input "XMG/10097/A"
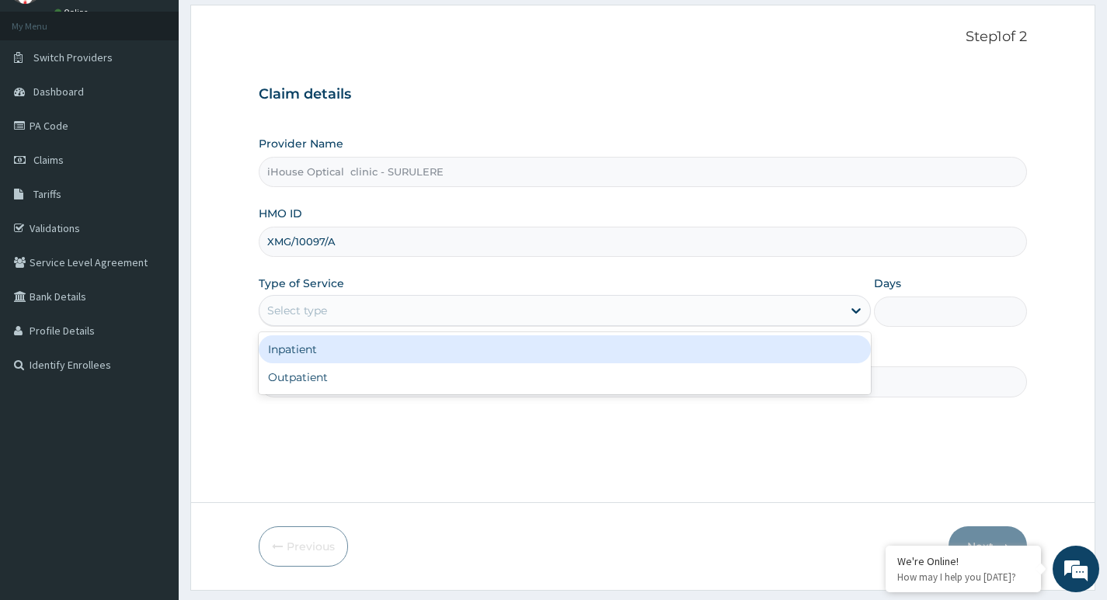
click at [313, 311] on div "Select type" at bounding box center [297, 311] width 60 height 16
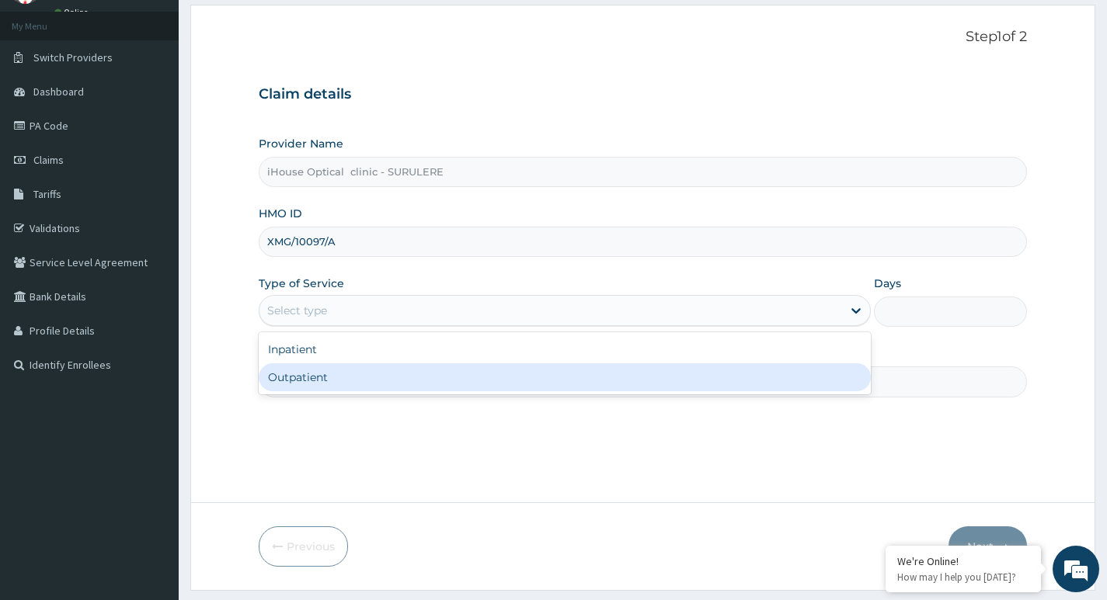
click at [325, 387] on div "Outpatient" at bounding box center [565, 377] width 612 height 28
type input "1"
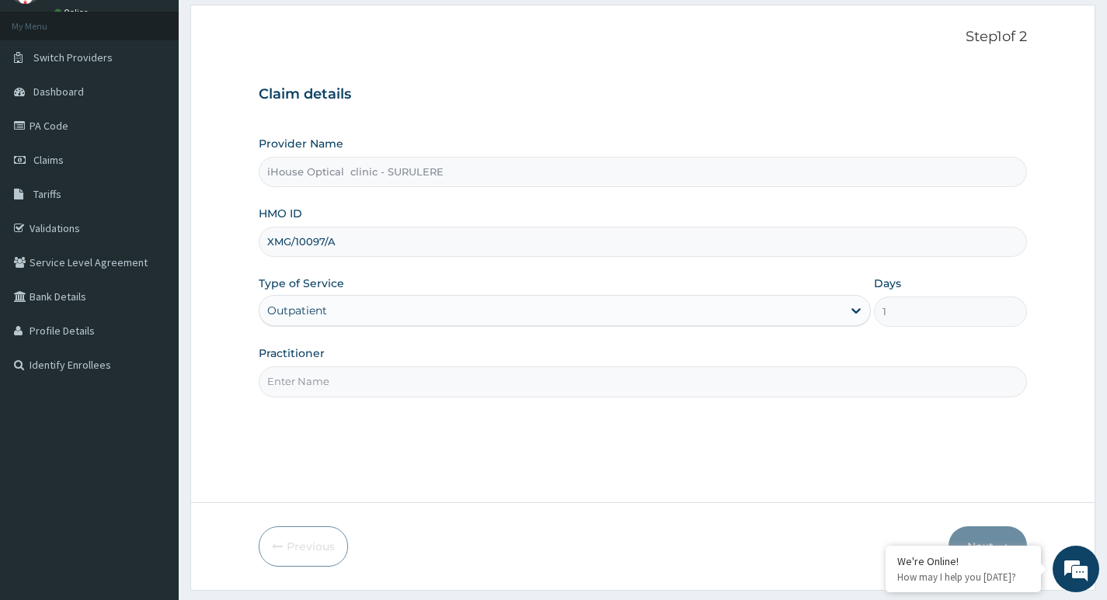
click at [337, 381] on input "Practitioner" at bounding box center [643, 382] width 768 height 30
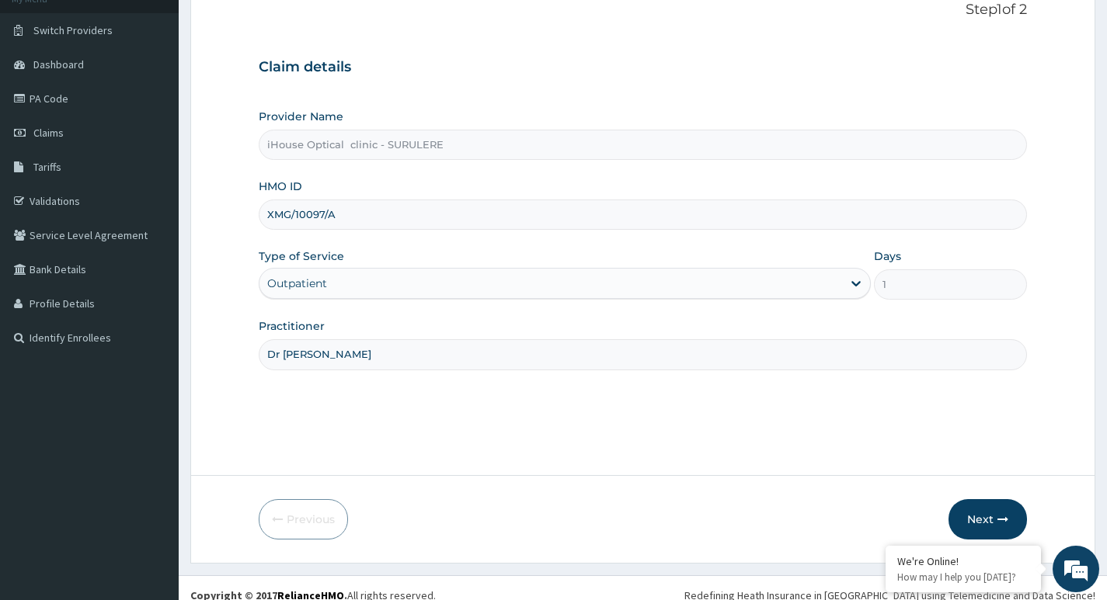
scroll to position [120, 0]
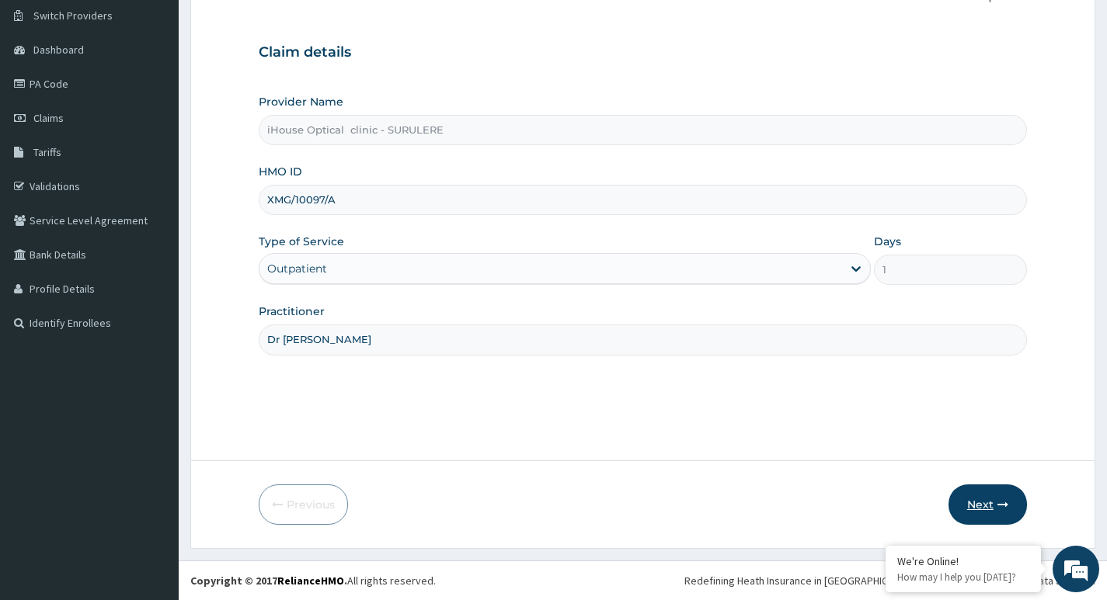
type input "Dr [PERSON_NAME]"
click at [974, 505] on button "Next" at bounding box center [987, 505] width 78 height 40
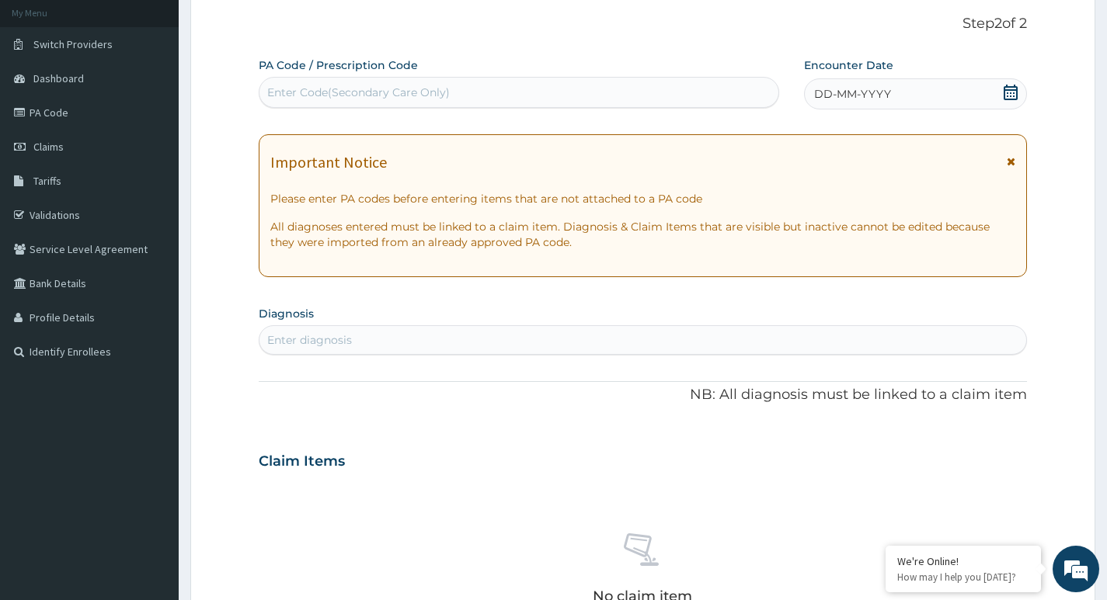
scroll to position [42, 0]
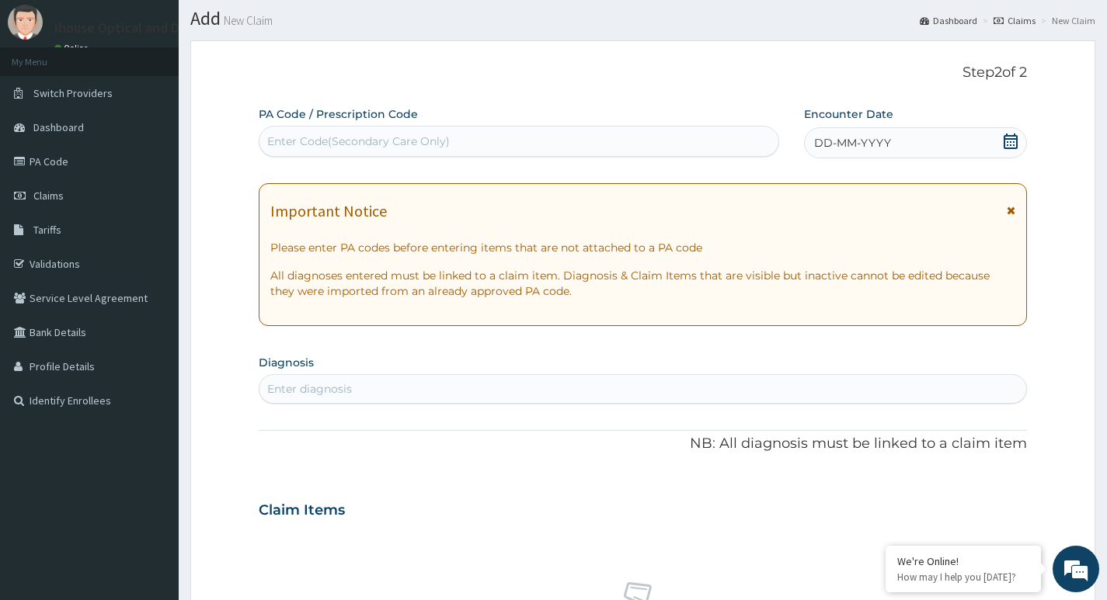
click at [325, 132] on div "Enter Code(Secondary Care Only)" at bounding box center [518, 141] width 519 height 25
paste input "PA/C7C698"
type input "PA/C7C698"
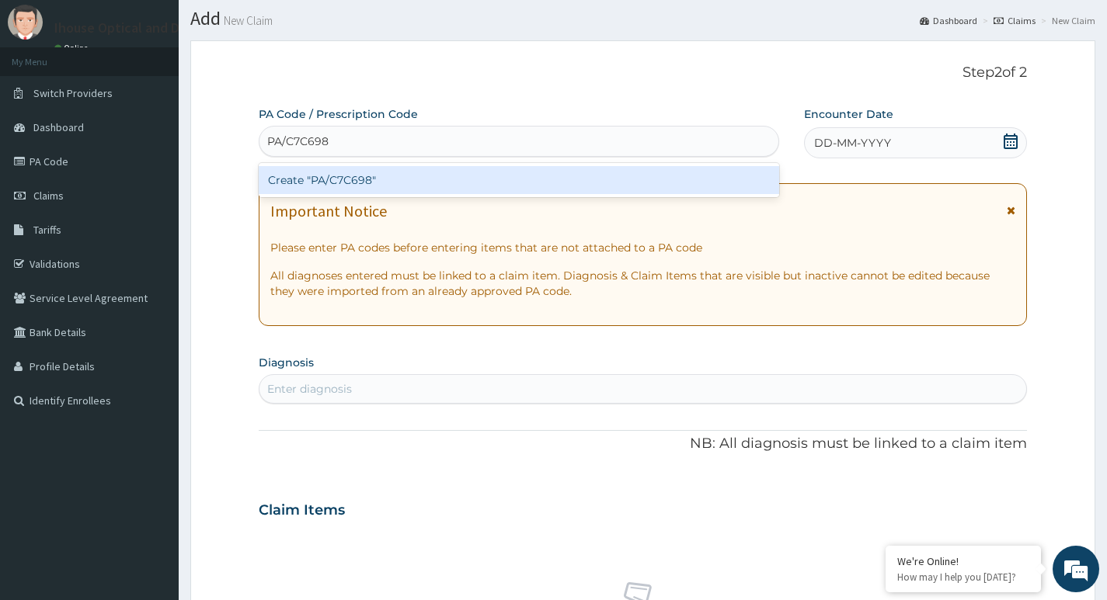
click at [359, 174] on div "Create "PA/C7C698"" at bounding box center [519, 180] width 520 height 28
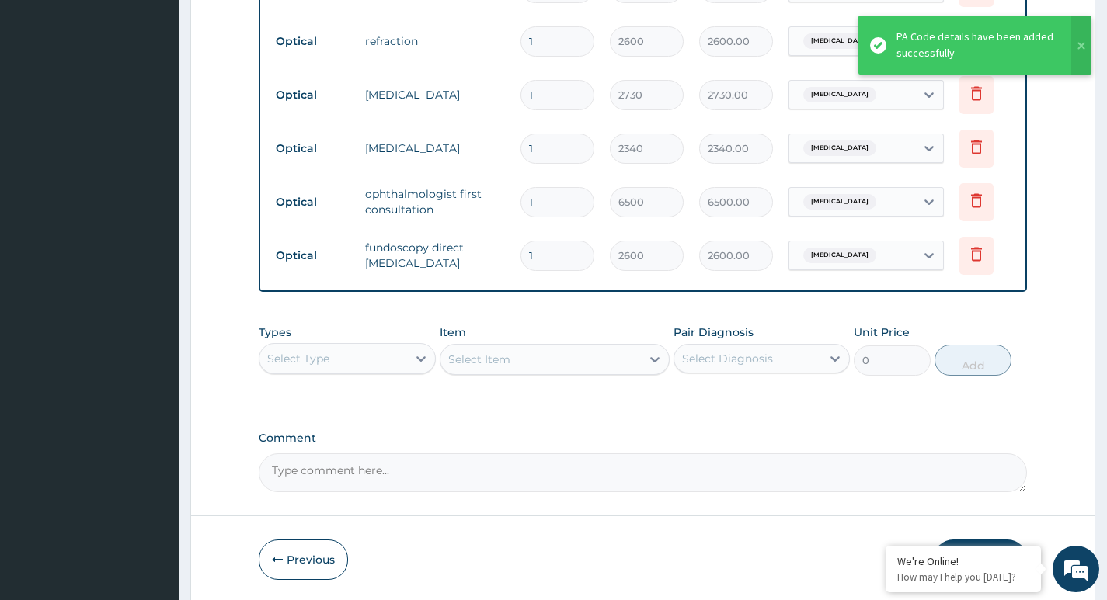
scroll to position [725, 0]
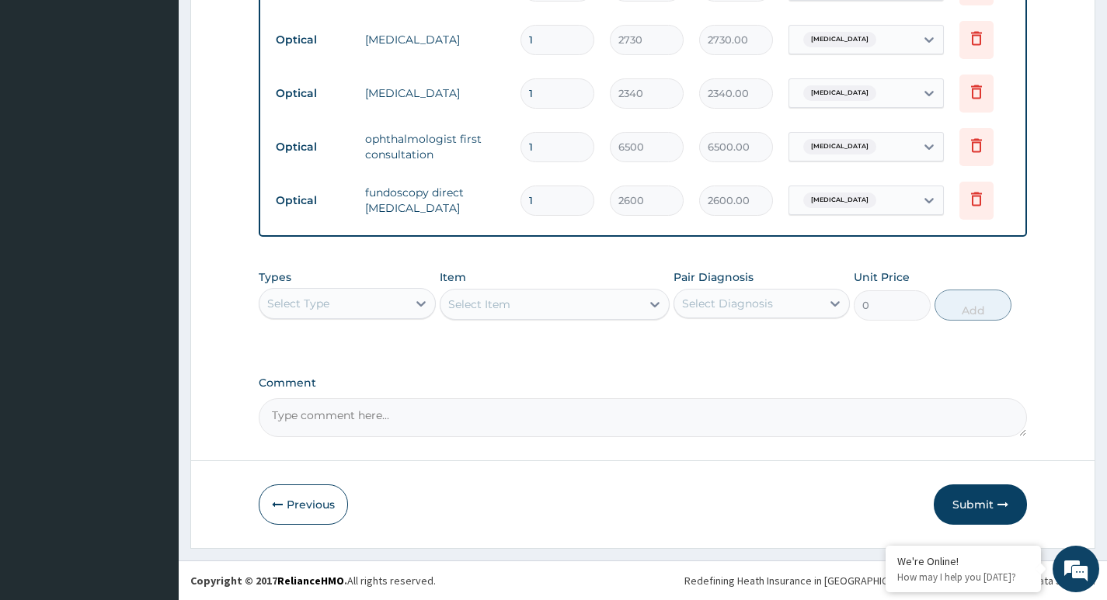
click at [323, 419] on textarea "Comment" at bounding box center [643, 417] width 768 height 39
type textarea "Lens and frame approve at 40,000"
click at [986, 506] on button "Submit" at bounding box center [980, 505] width 93 height 40
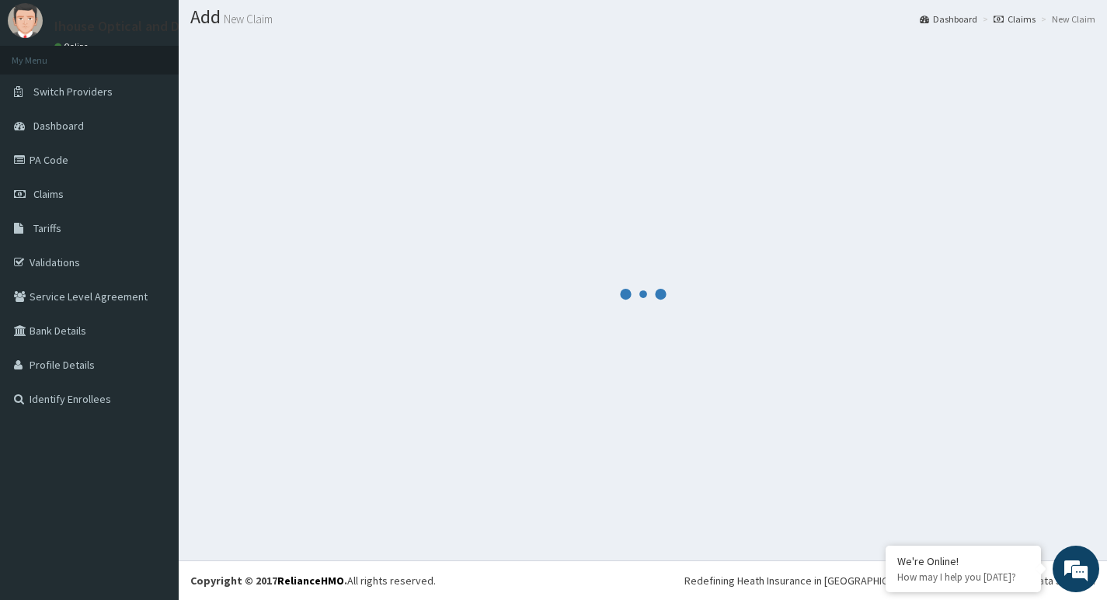
scroll to position [43, 0]
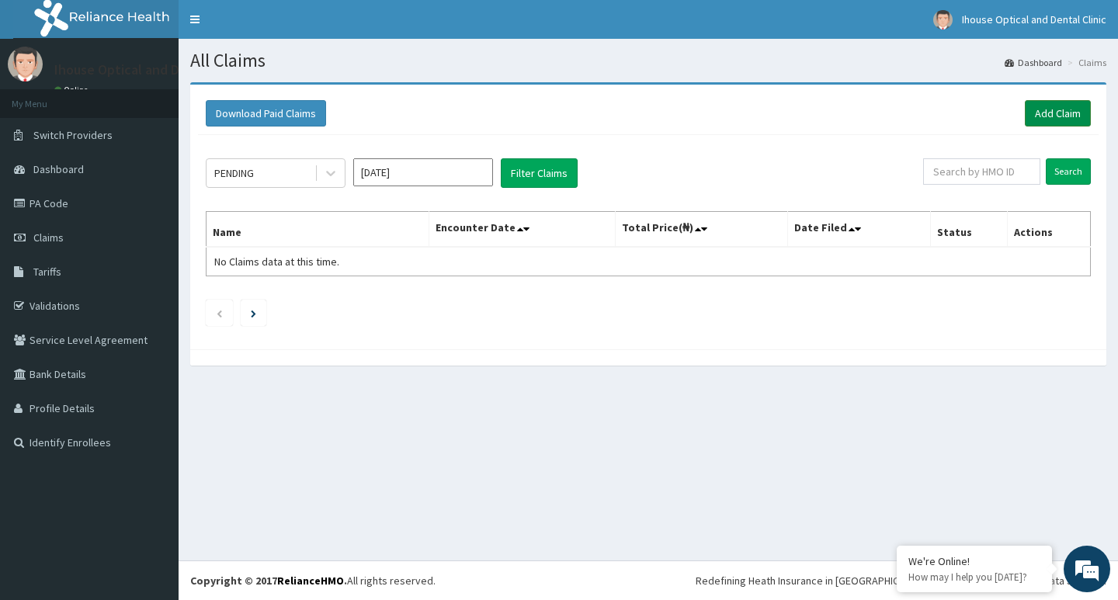
click at [1060, 112] on link "Add Claim" at bounding box center [1058, 113] width 66 height 26
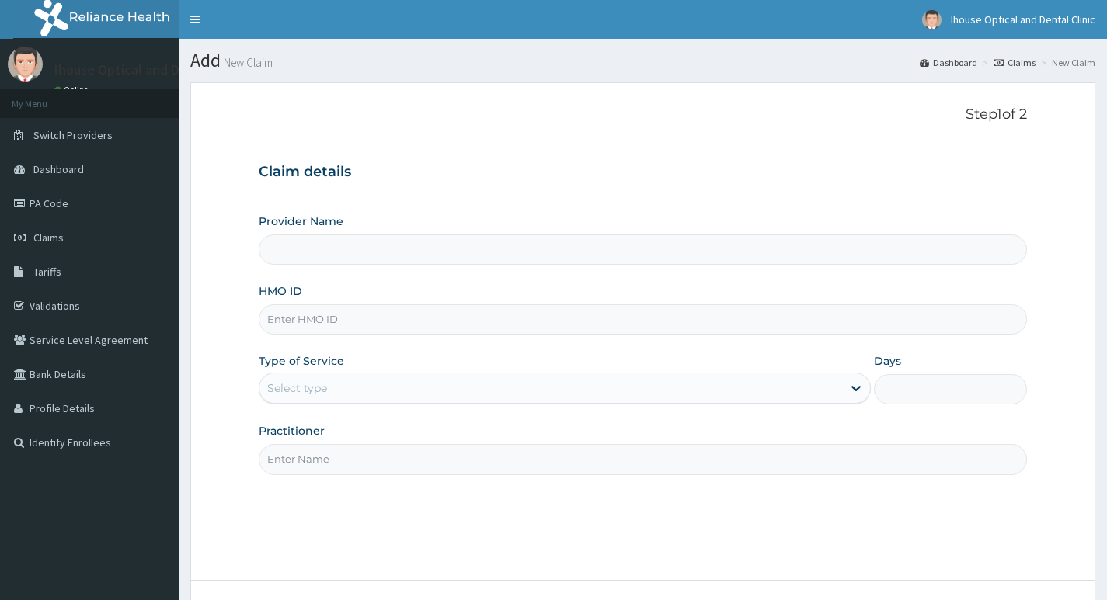
click at [326, 317] on input "HMO ID" at bounding box center [643, 319] width 768 height 30
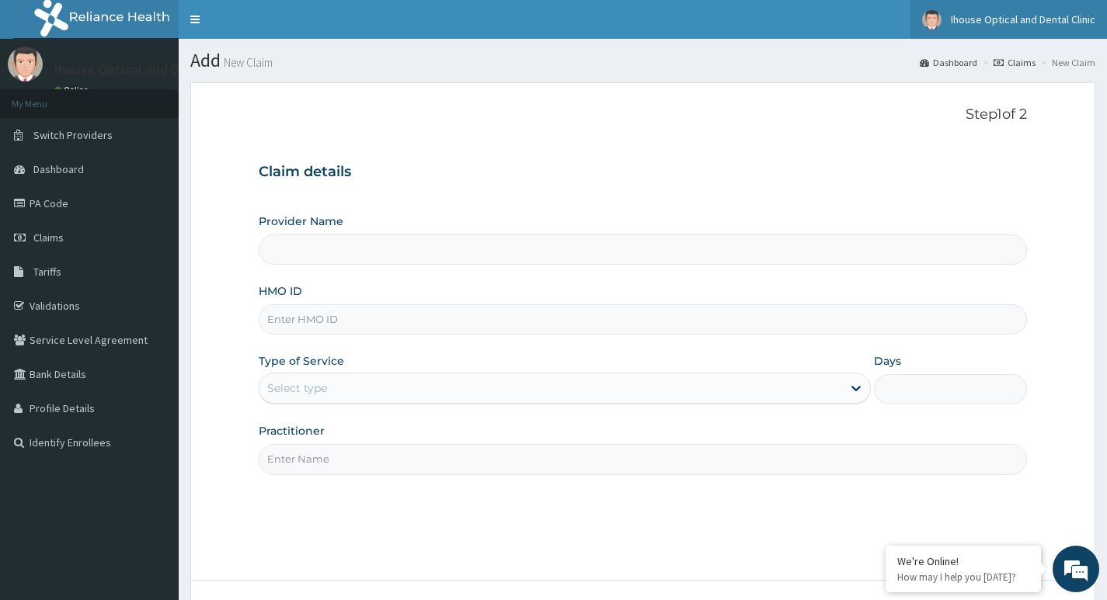
type input "iHouse Optical clinic - SURULERE"
paste input "XMG/10097/A"
type input "XMG/10097/A"
click at [366, 391] on div "Select type" at bounding box center [550, 388] width 582 height 25
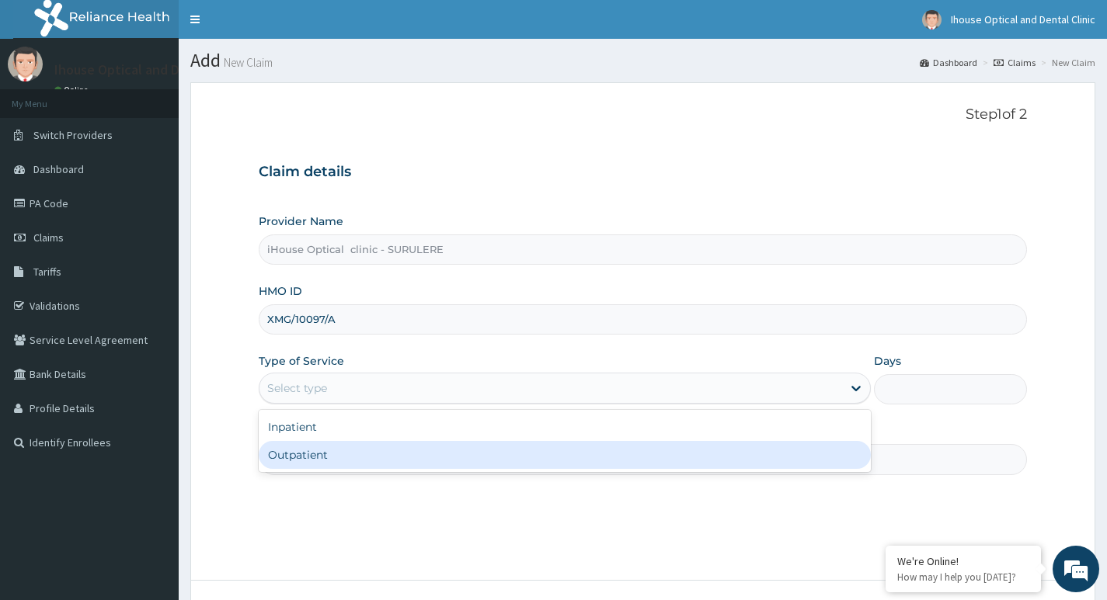
click at [360, 454] on div "Outpatient" at bounding box center [565, 455] width 612 height 28
type input "1"
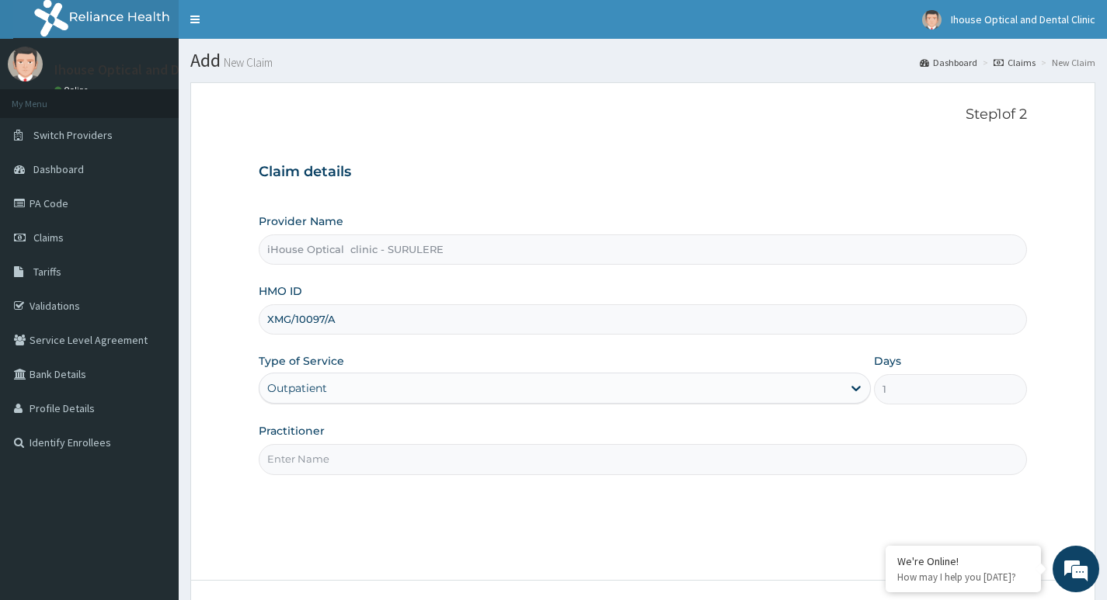
click at [319, 459] on input "Practitioner" at bounding box center [643, 459] width 768 height 30
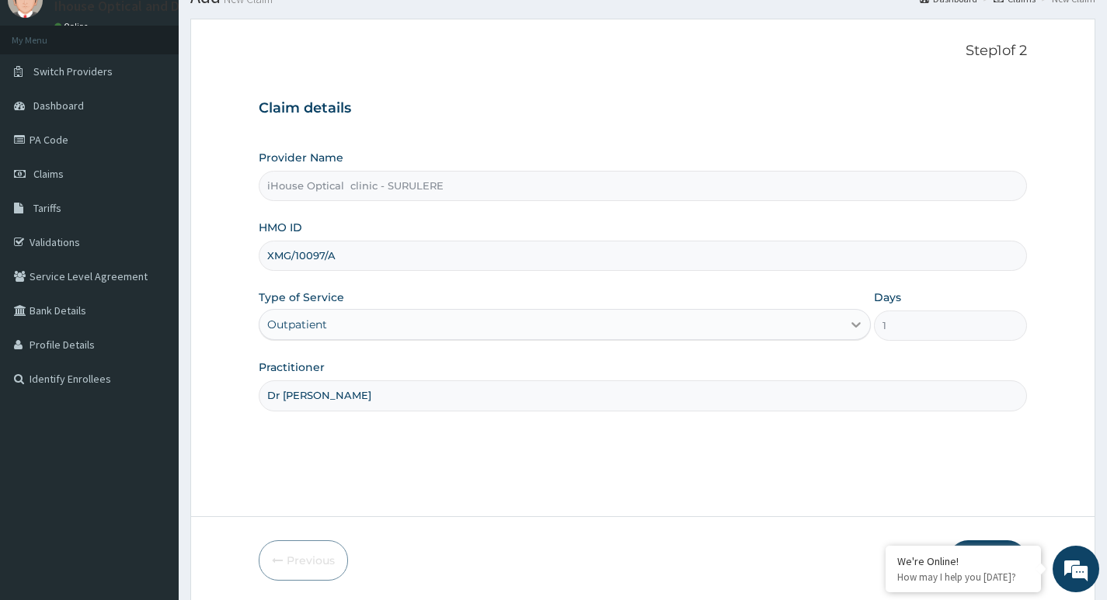
scroll to position [120, 0]
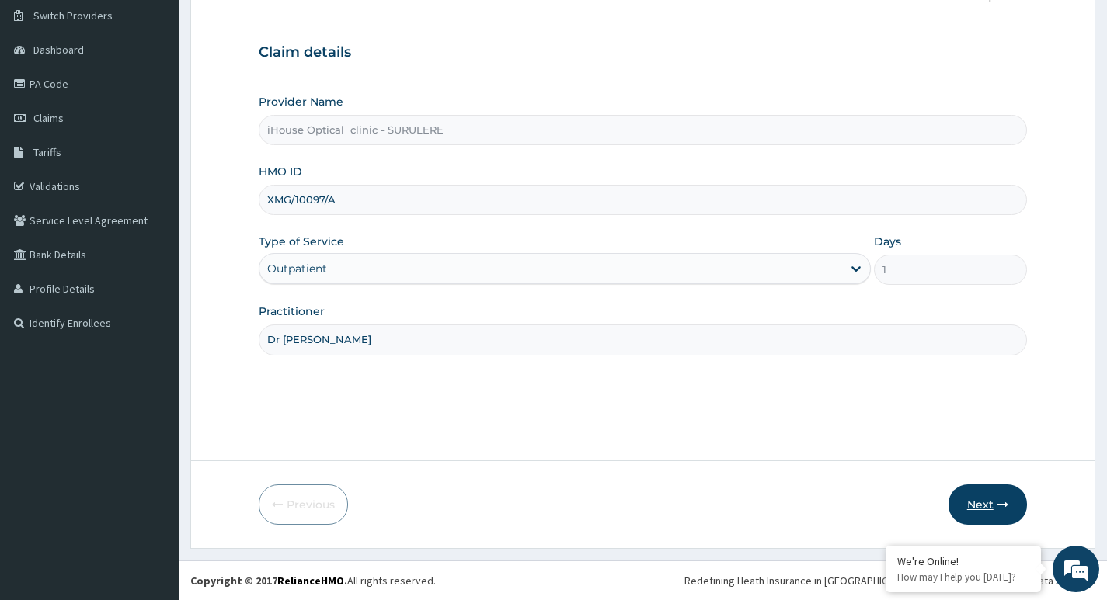
type input "Dr [PERSON_NAME]"
click at [982, 502] on button "Next" at bounding box center [987, 505] width 78 height 40
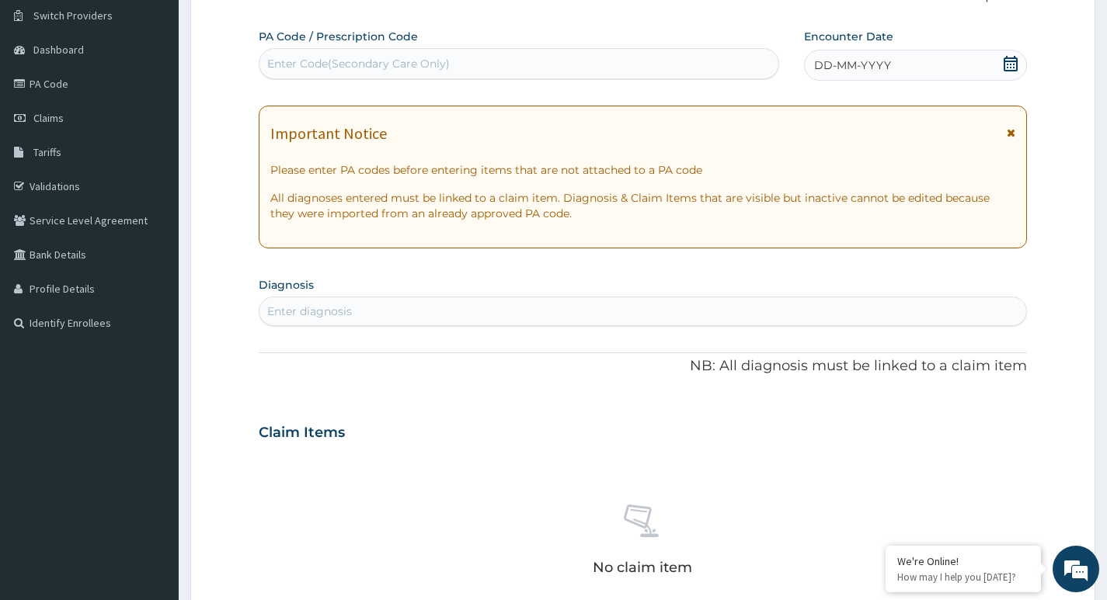
click at [346, 71] on div "Enter Code(Secondary Care Only)" at bounding box center [358, 64] width 183 height 16
paste input "PA/C7C698"
type input "PA/C7C698"
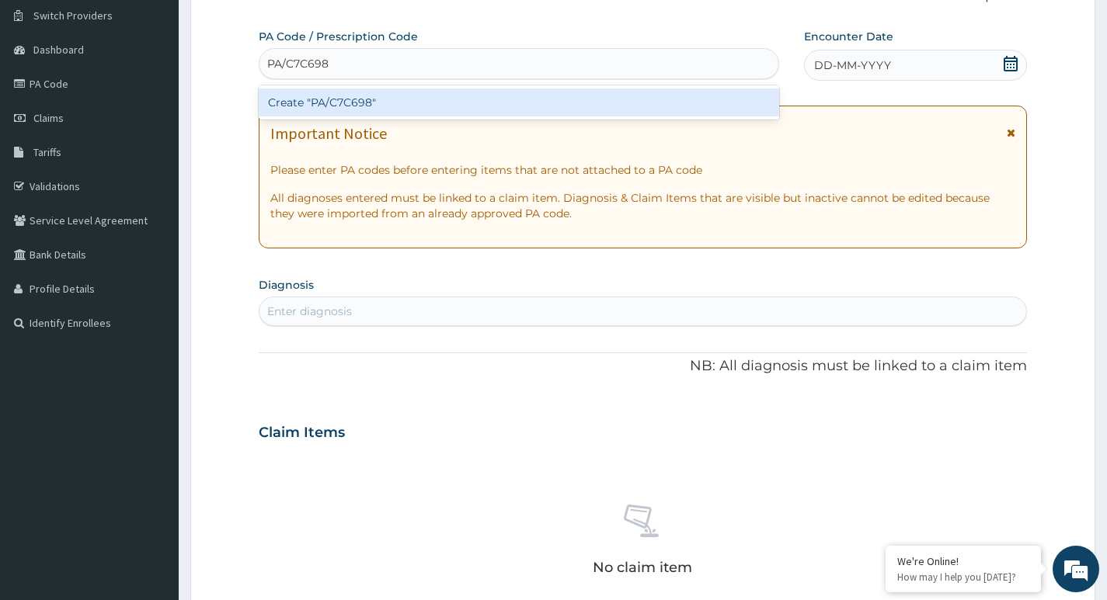
click at [339, 104] on div "Create "PA/C7C698"" at bounding box center [519, 103] width 520 height 28
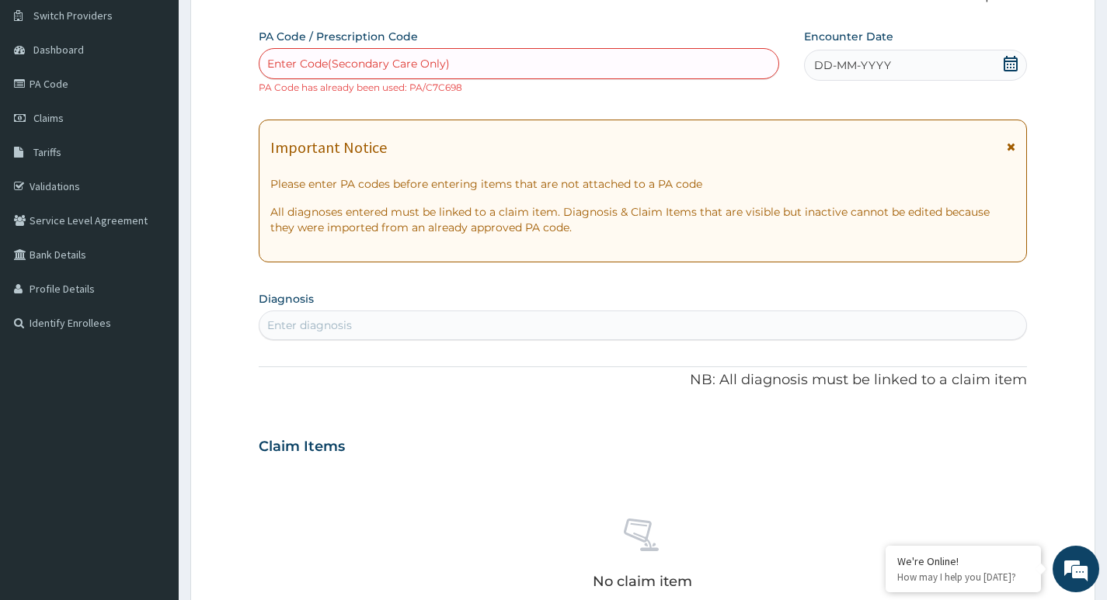
paste input "PA/C7C698"
type input "PA/C7C698"
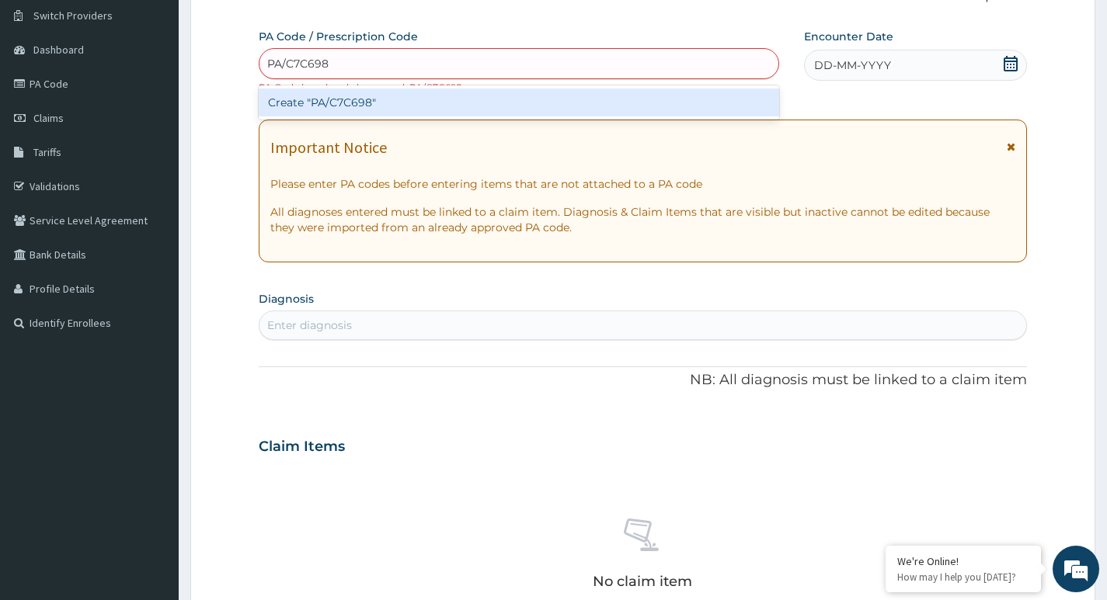
click at [368, 111] on div "Create "PA/C7C698"" at bounding box center [519, 103] width 520 height 28
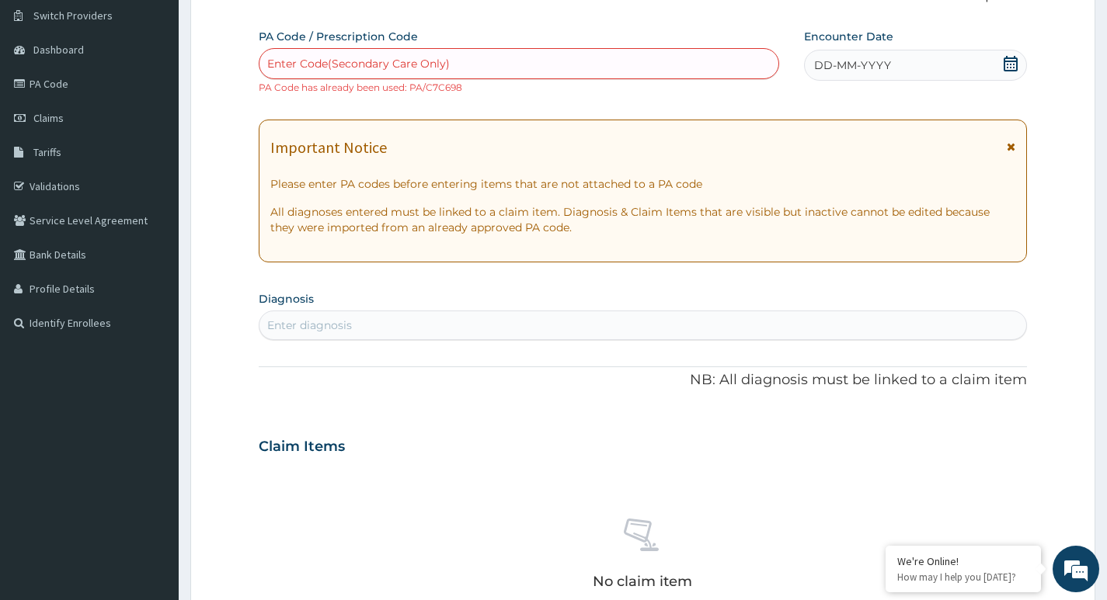
paste input "PA/C7C698"
type input "PA/C7C698"
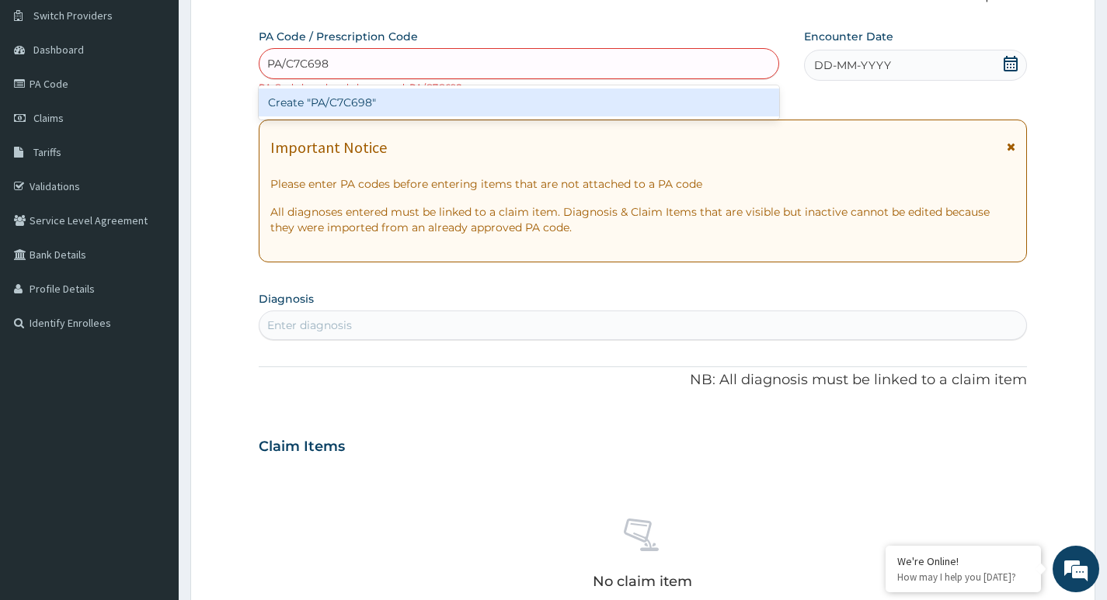
click at [362, 101] on div "Create "PA/C7C698"" at bounding box center [519, 103] width 520 height 28
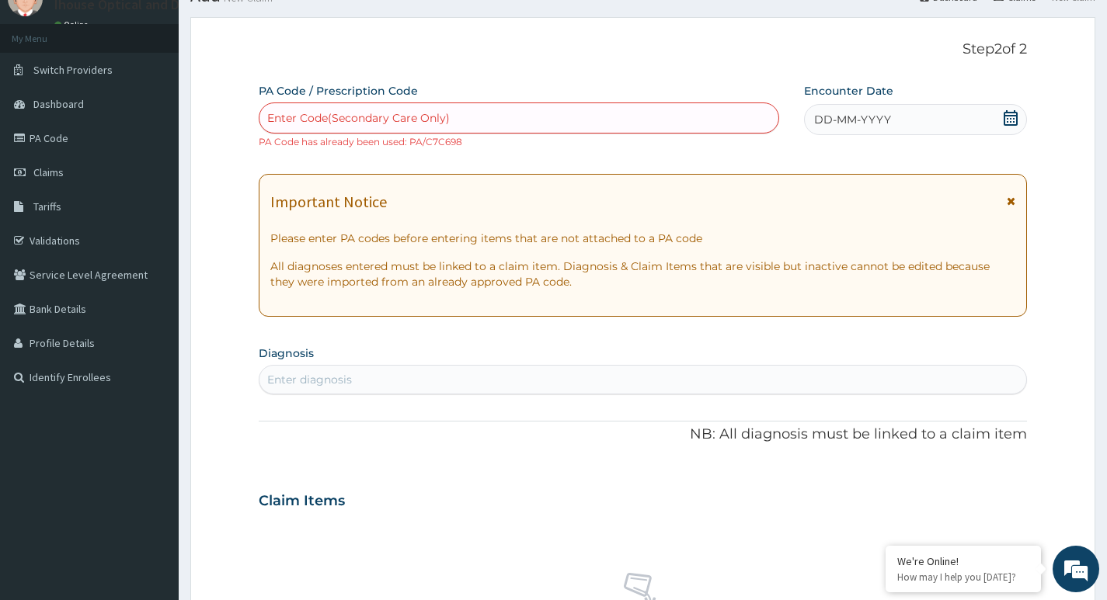
scroll to position [0, 0]
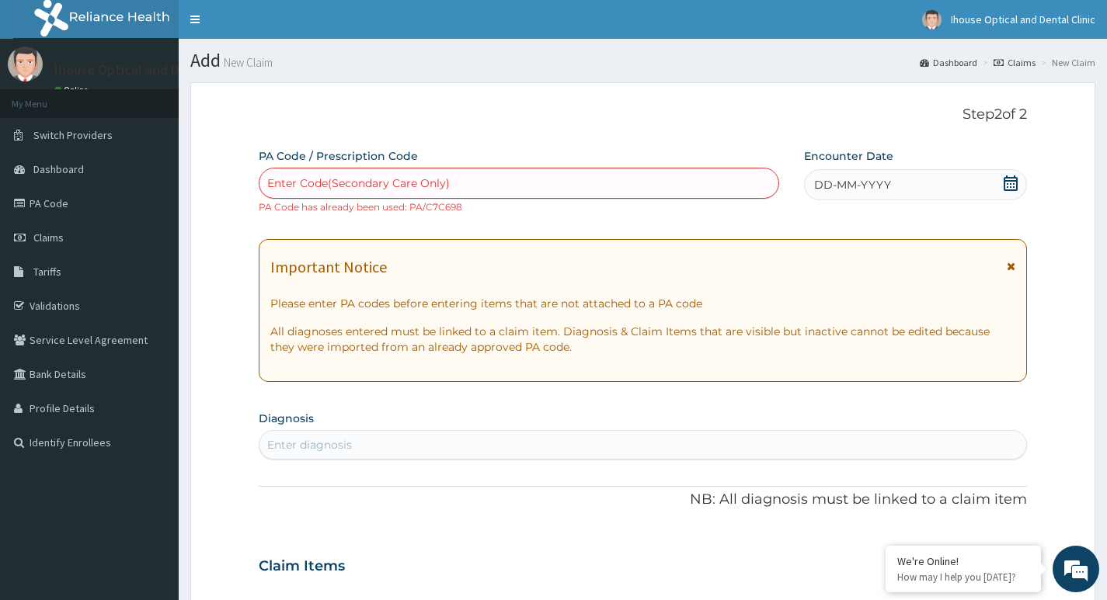
click at [1073, 64] on li "New Claim" at bounding box center [1066, 62] width 58 height 13
click at [93, 249] on link "Claims" at bounding box center [89, 238] width 179 height 34
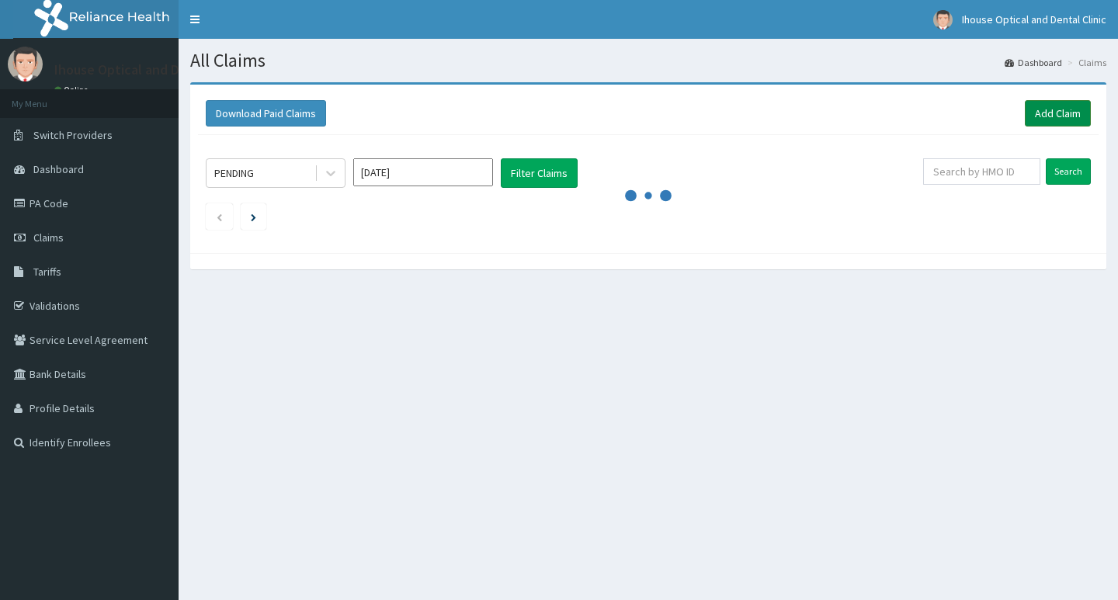
click at [1033, 114] on link "Add Claim" at bounding box center [1058, 113] width 66 height 26
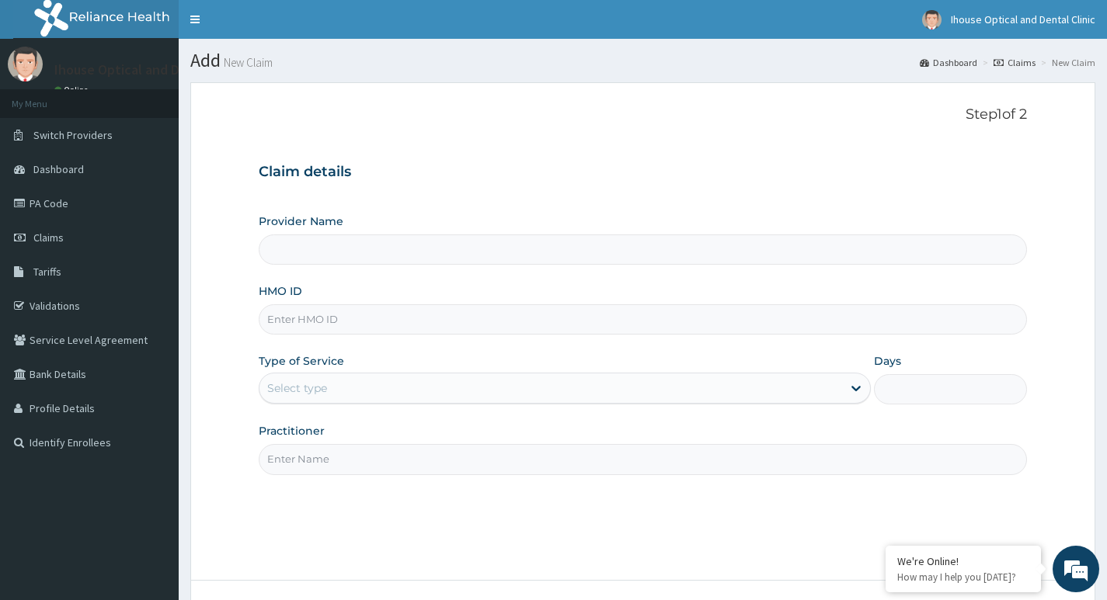
type input "iHouse Optical clinic - SURULERE"
click at [300, 322] on input "HMO ID" at bounding box center [643, 319] width 768 height 30
paste input "CYT/10019/A"
type input "CYT/10019/A"
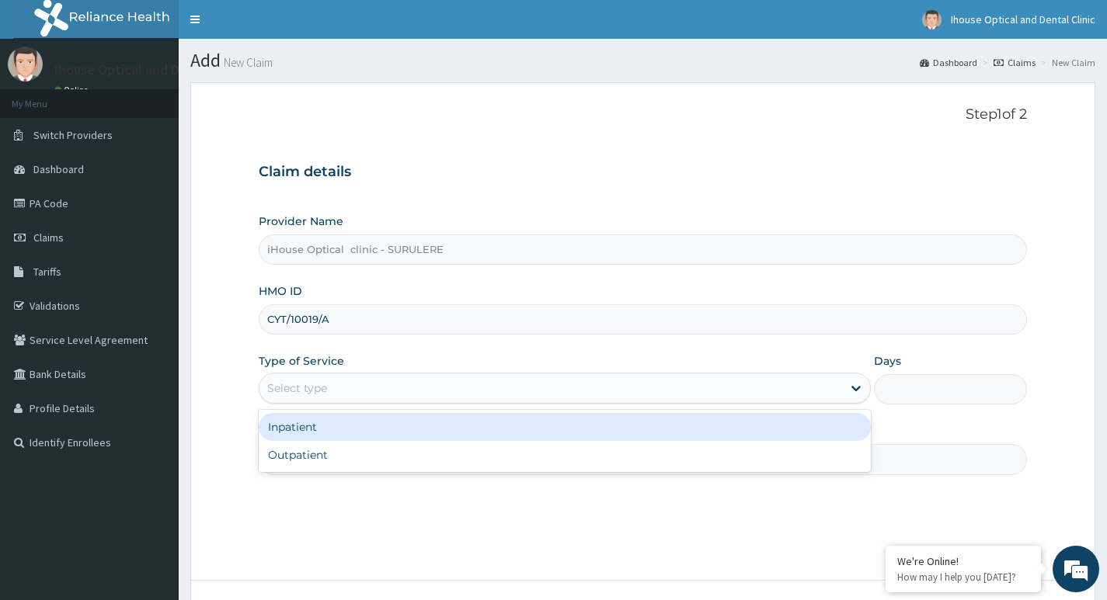
click at [336, 379] on div "Select type" at bounding box center [550, 388] width 582 height 25
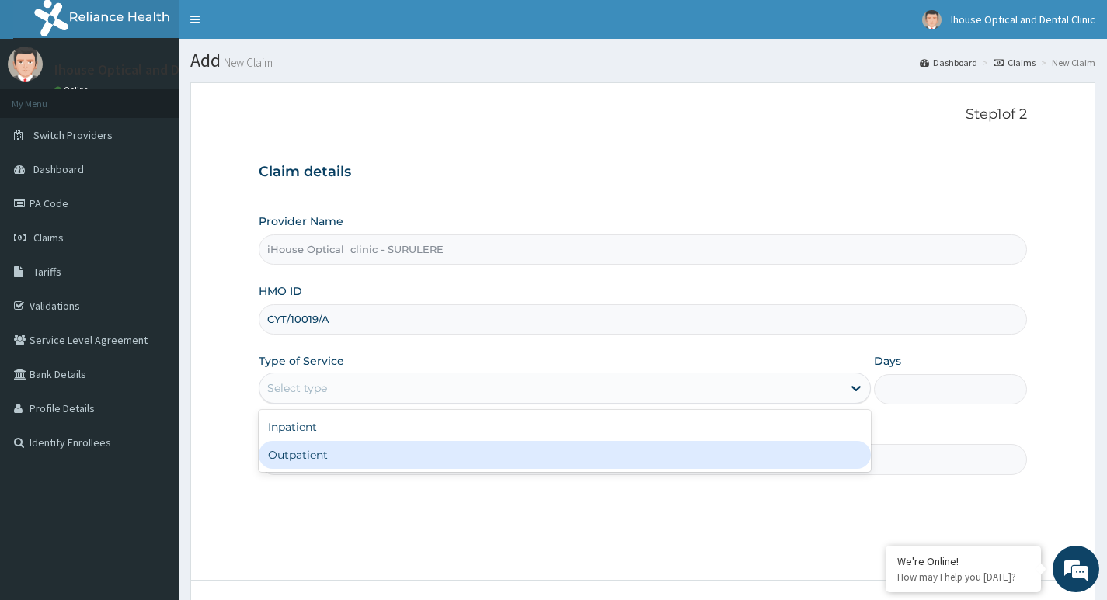
click at [329, 456] on div "Outpatient" at bounding box center [565, 455] width 612 height 28
type input "1"
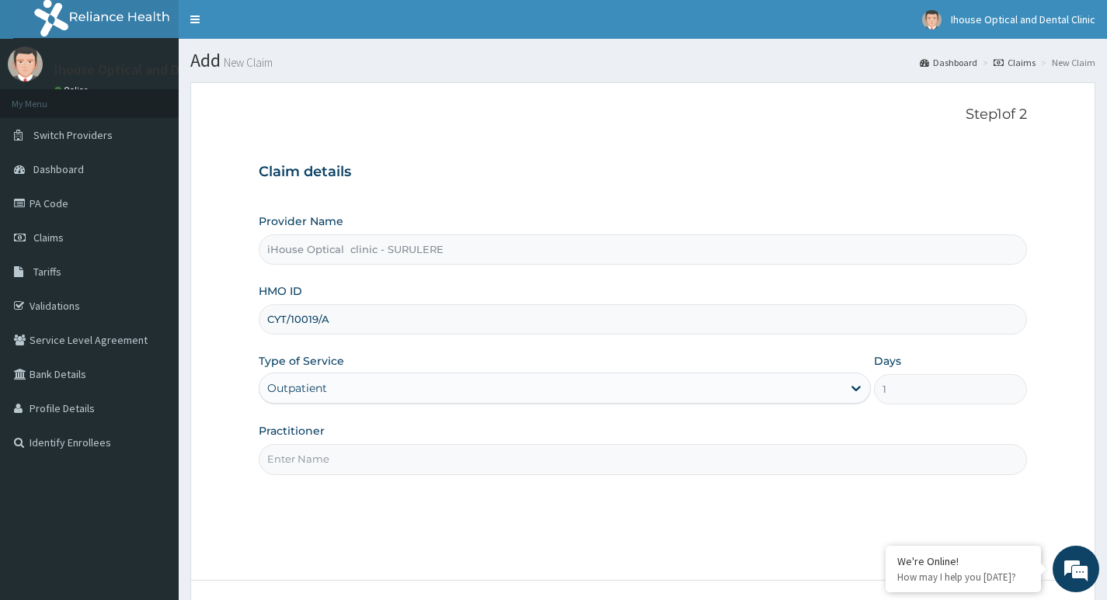
drag, startPoint x: 375, startPoint y: 447, endPoint x: 371, endPoint y: 455, distance: 9.4
click at [374, 447] on input "Practitioner" at bounding box center [643, 459] width 768 height 30
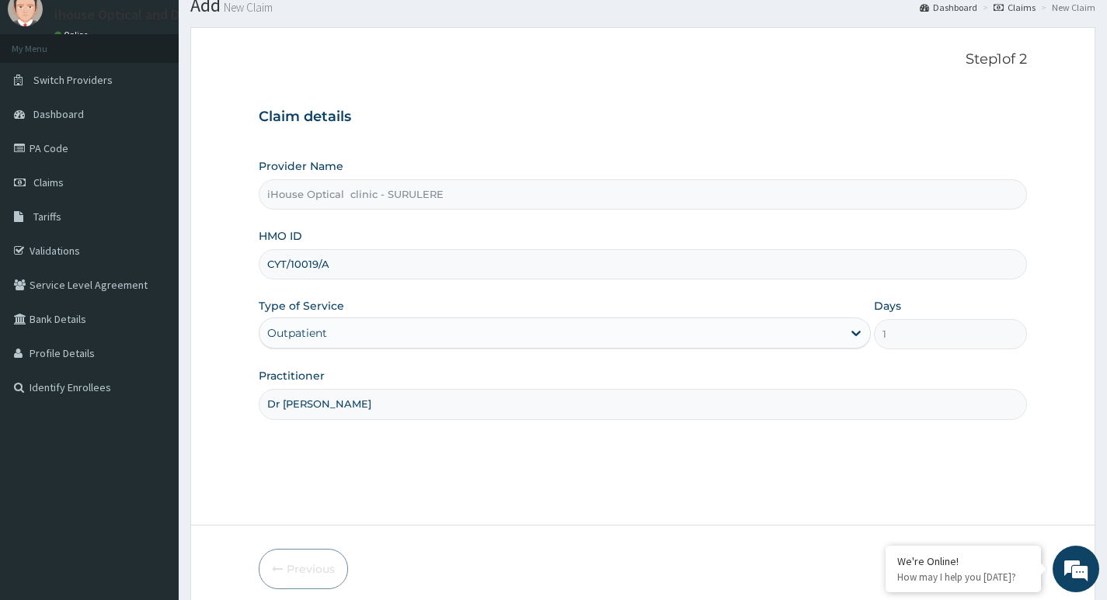
scroll to position [120, 0]
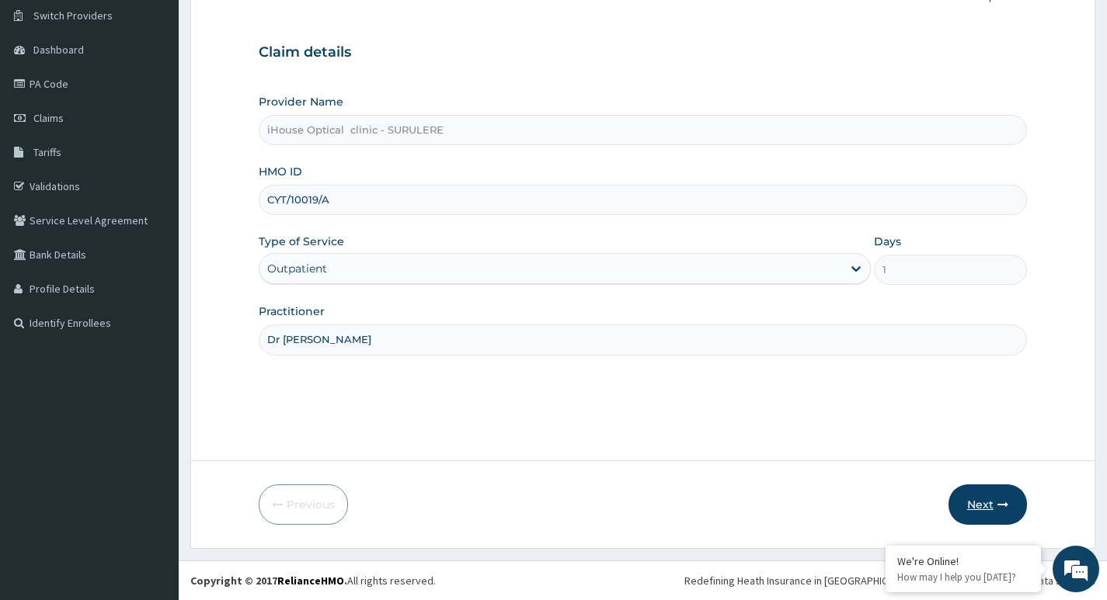
type input "Dr [PERSON_NAME]"
click at [982, 506] on button "Next" at bounding box center [987, 505] width 78 height 40
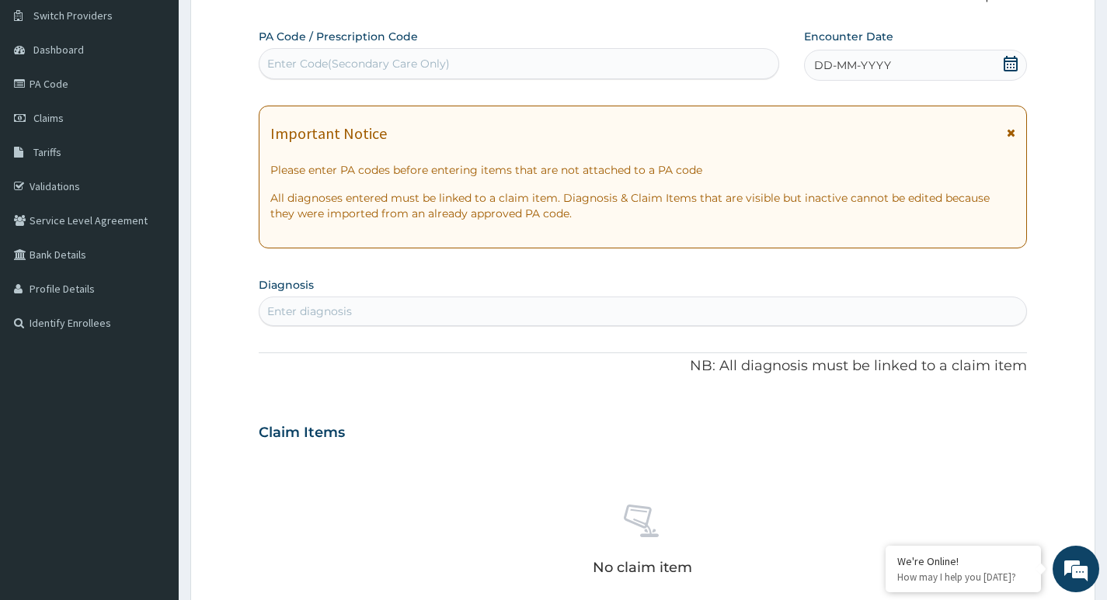
click at [308, 56] on div "Enter Code(Secondary Care Only)" at bounding box center [518, 63] width 519 height 25
paste input "PA/35DDE0"
type input "PA/35DDE0"
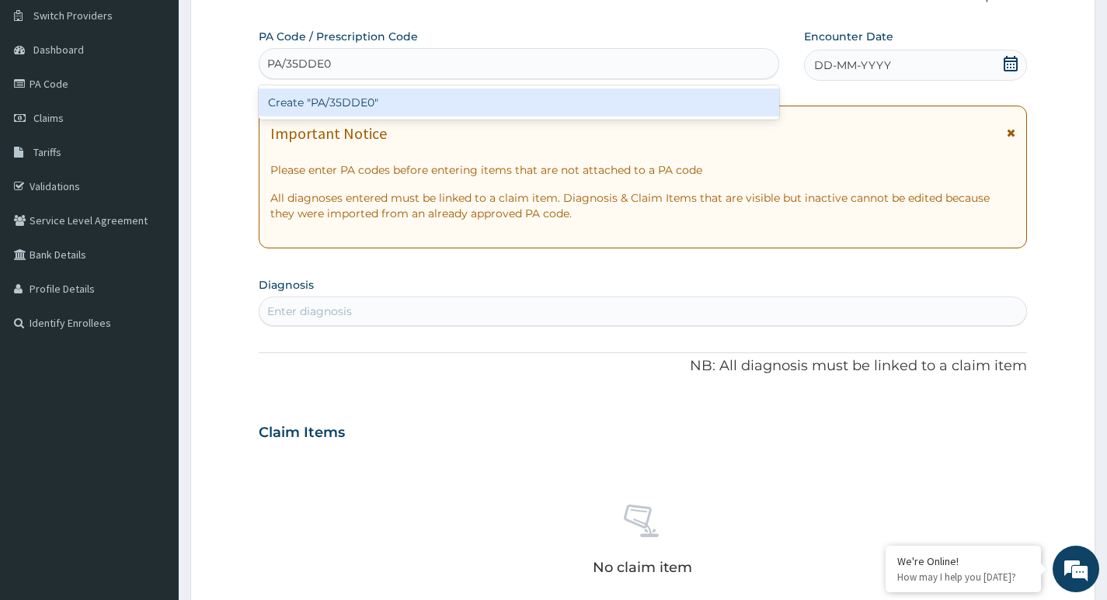
click at [391, 105] on div "Create "PA/35DDE0"" at bounding box center [519, 103] width 520 height 28
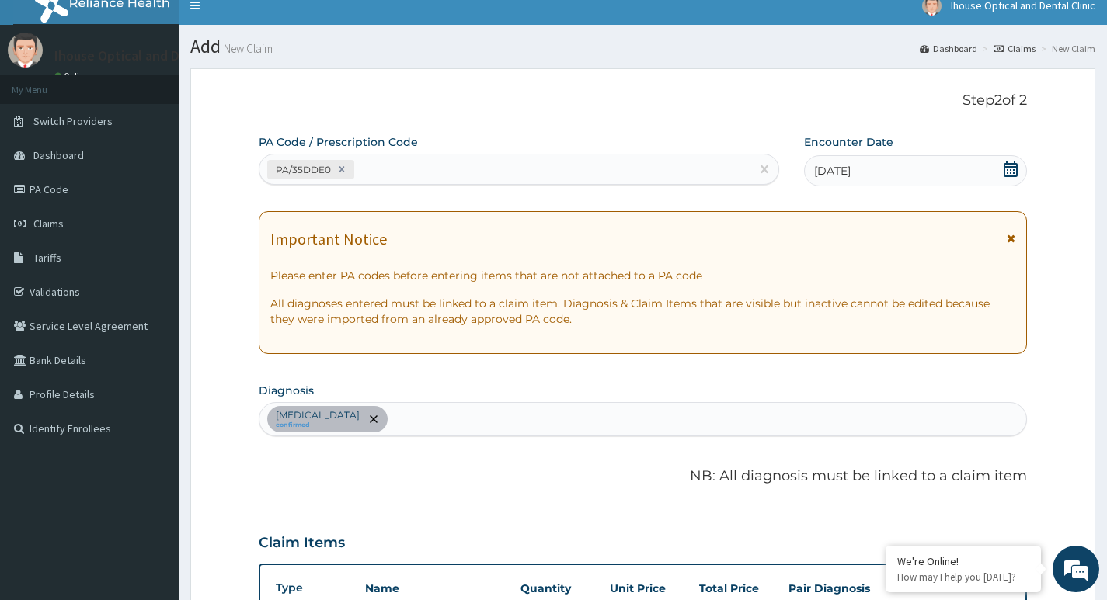
scroll to position [0, 0]
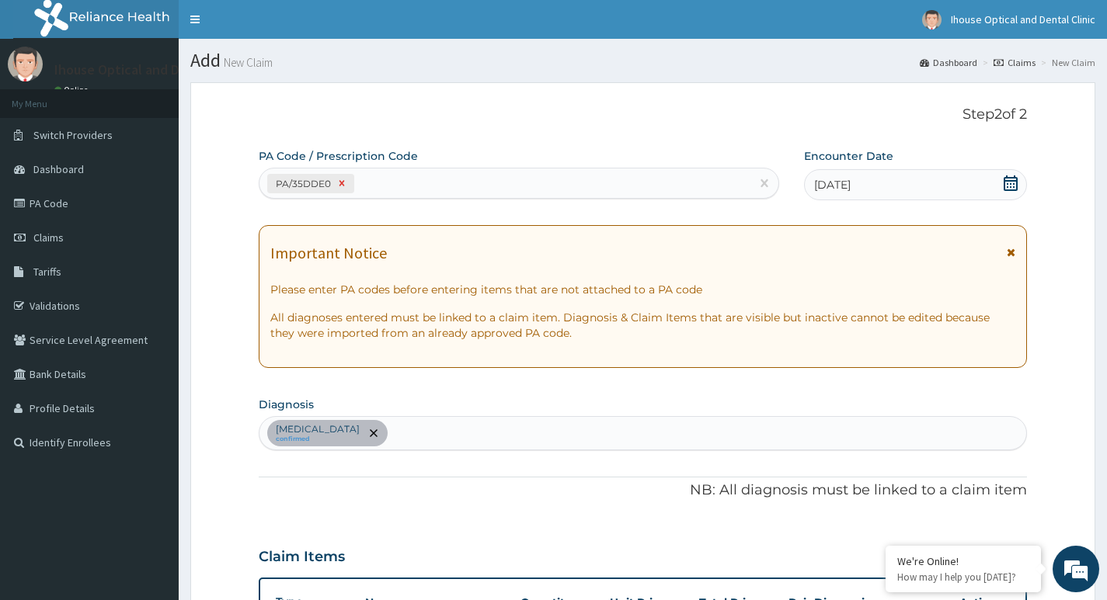
click at [341, 186] on icon at bounding box center [341, 183] width 11 height 11
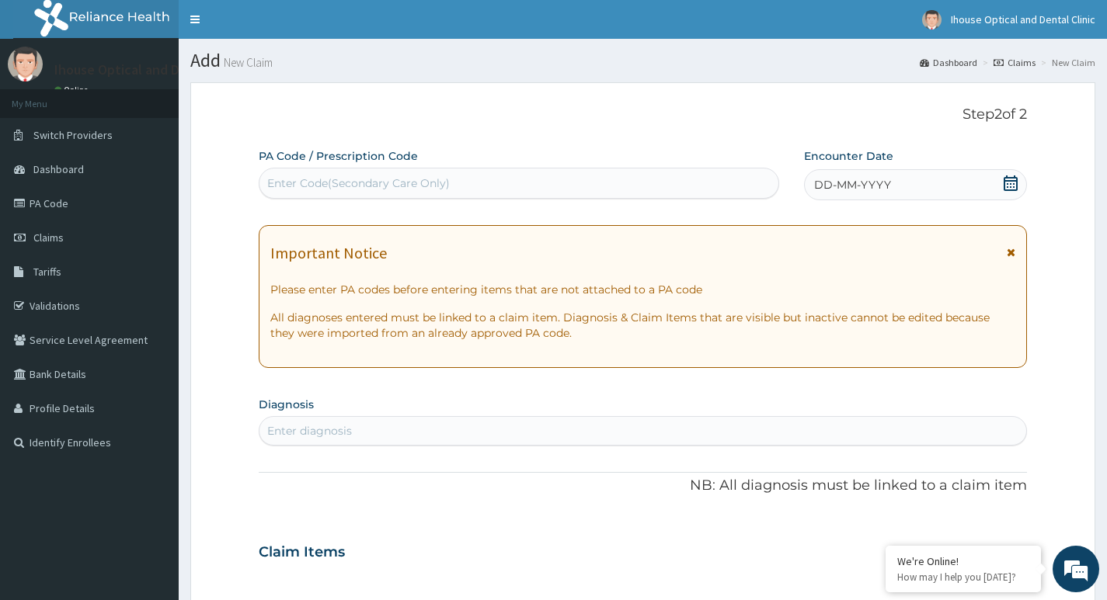
paste input "PA/A646AA"
type input "PA/A646AA"
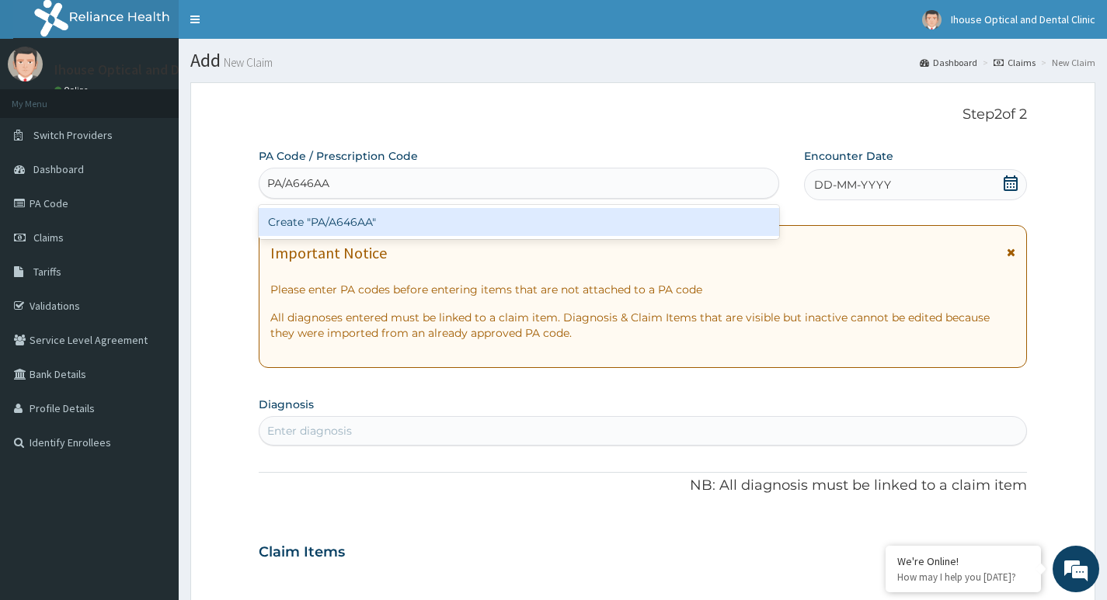
click at [353, 223] on div "Create "PA/A646AA"" at bounding box center [519, 222] width 520 height 28
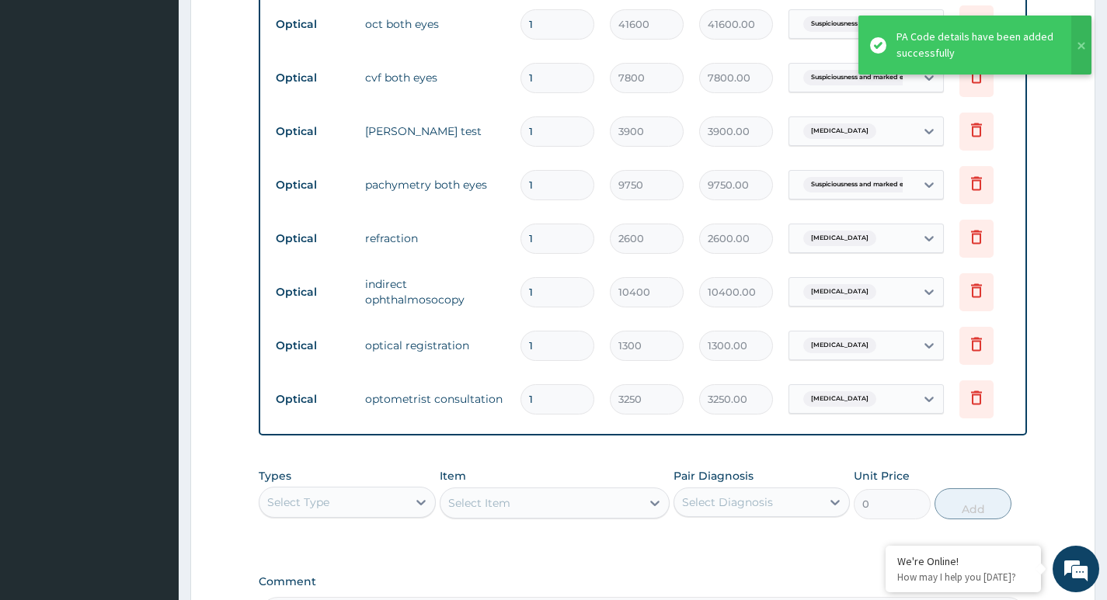
scroll to position [940, 0]
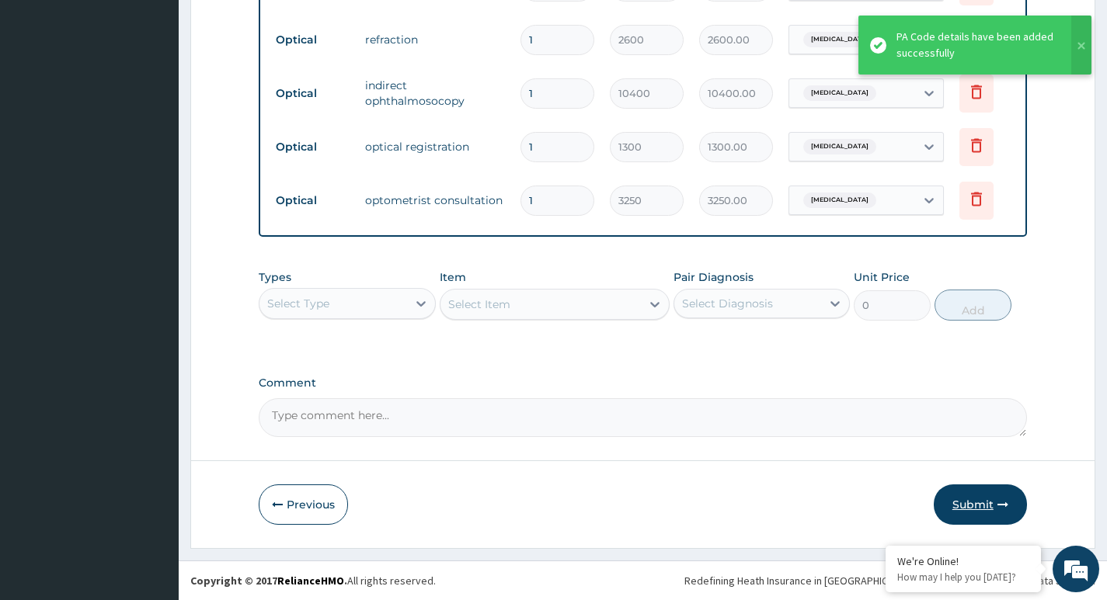
click at [979, 501] on button "Submit" at bounding box center [980, 505] width 93 height 40
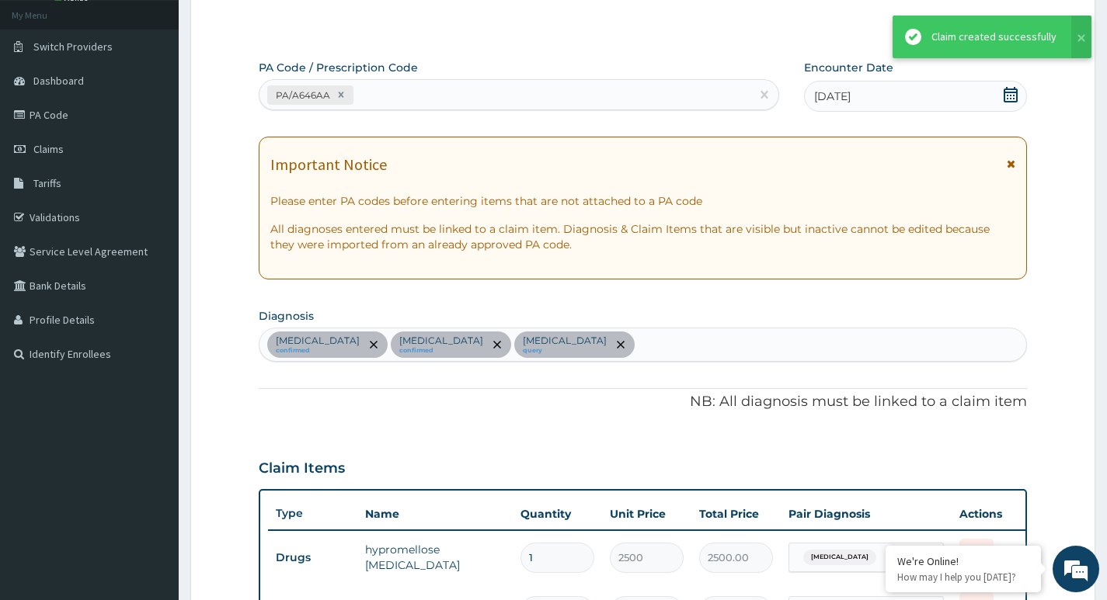
scroll to position [84, 0]
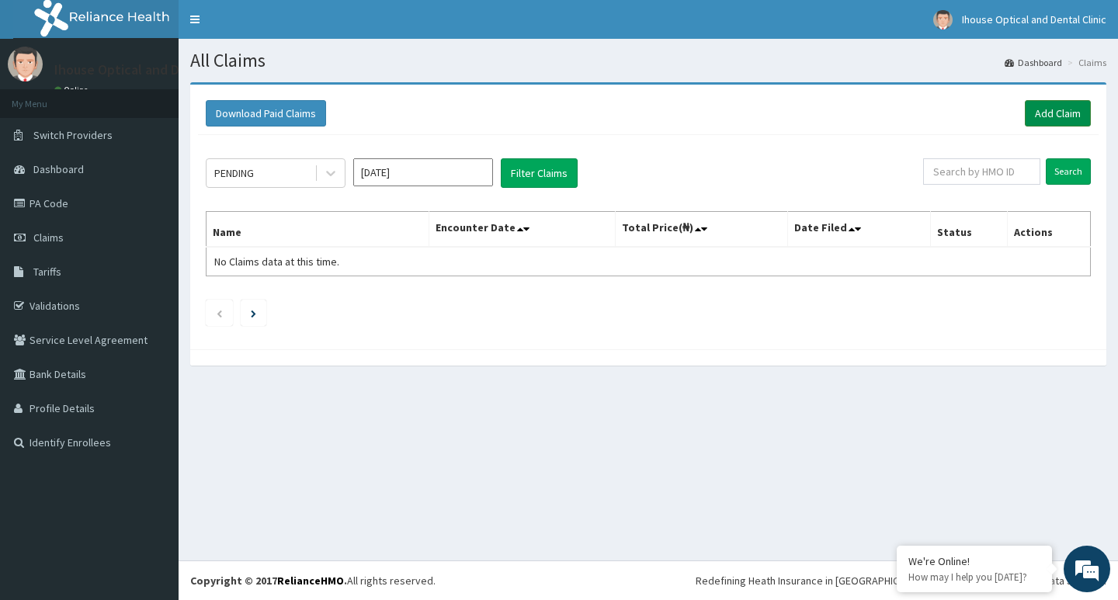
click at [1063, 110] on link "Add Claim" at bounding box center [1058, 113] width 66 height 26
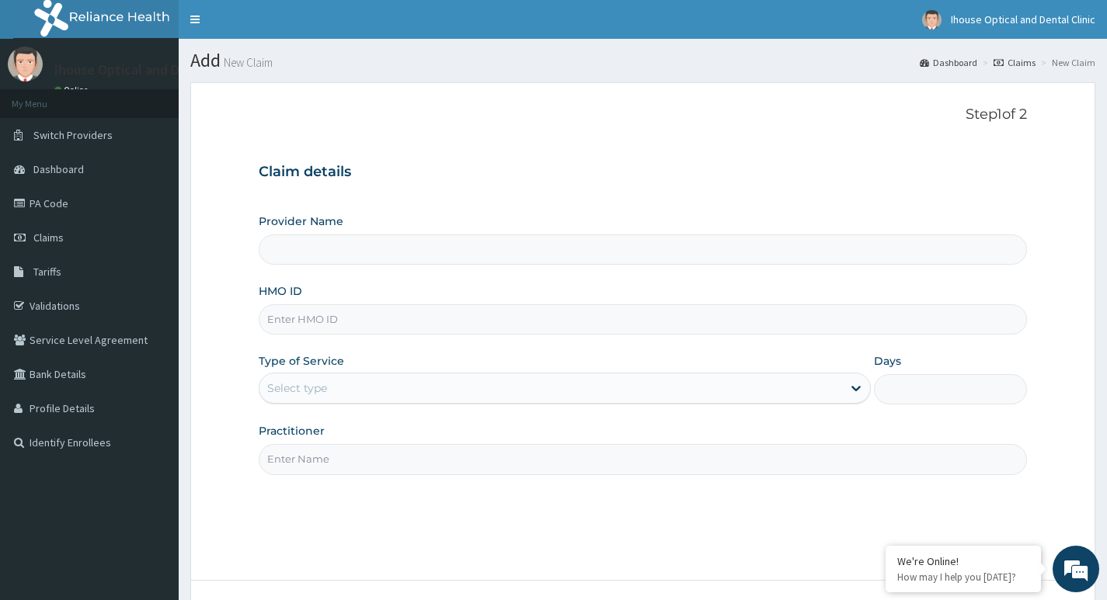
click at [305, 319] on input "HMO ID" at bounding box center [643, 319] width 768 height 30
type input "iHouse Optical clinic - SURULERE"
paste input "NBP/10030/A"
type input "NBP/10030/A"
click at [314, 392] on div "Select type" at bounding box center [297, 389] width 60 height 16
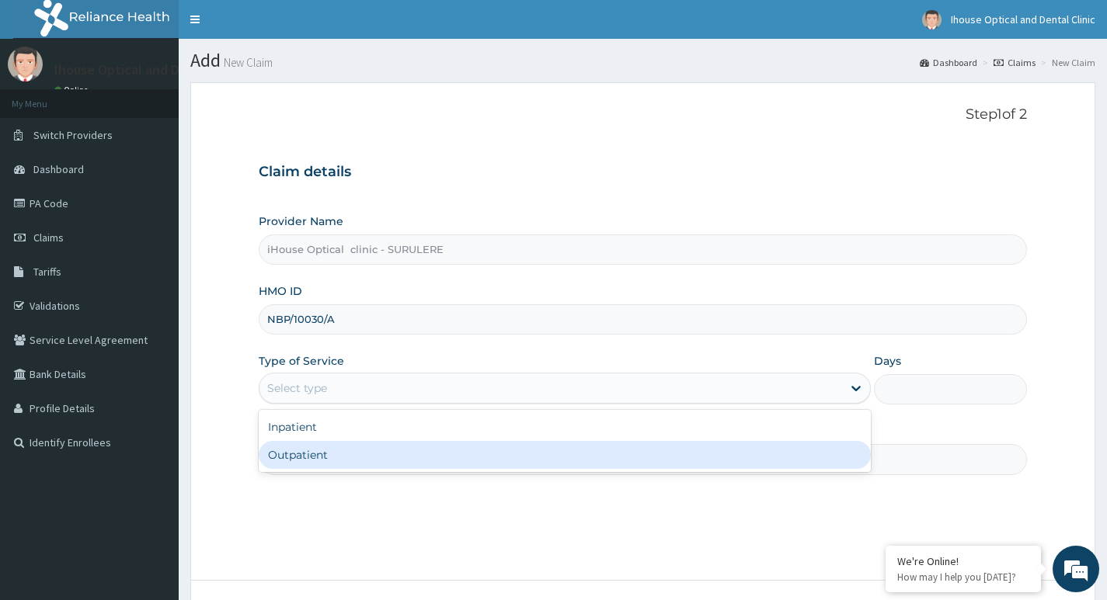
click at [321, 457] on div "Outpatient" at bounding box center [565, 455] width 612 height 28
type input "1"
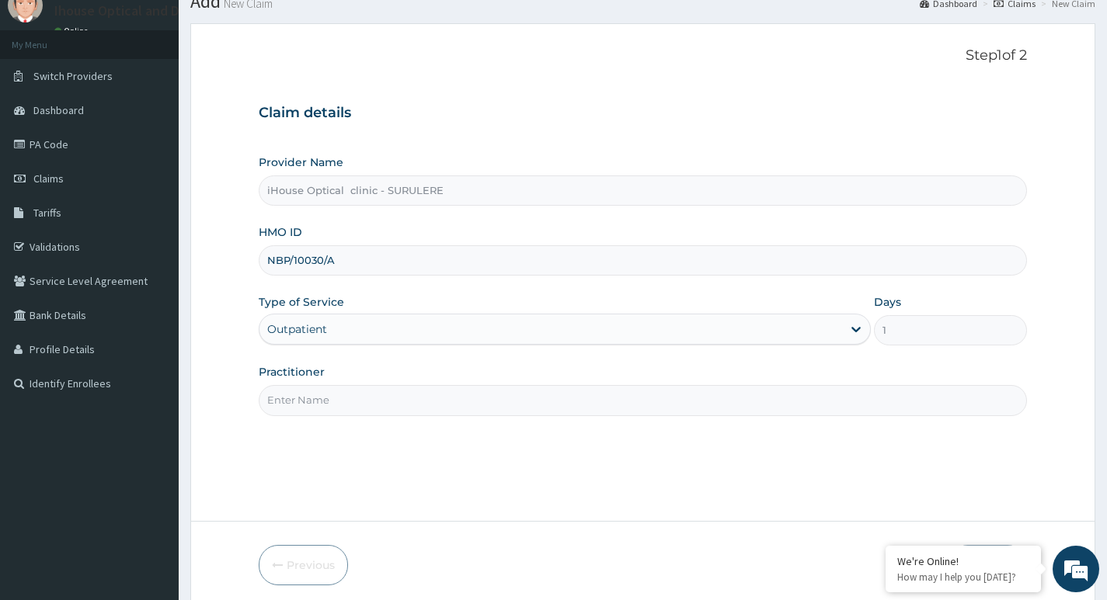
scroll to position [120, 0]
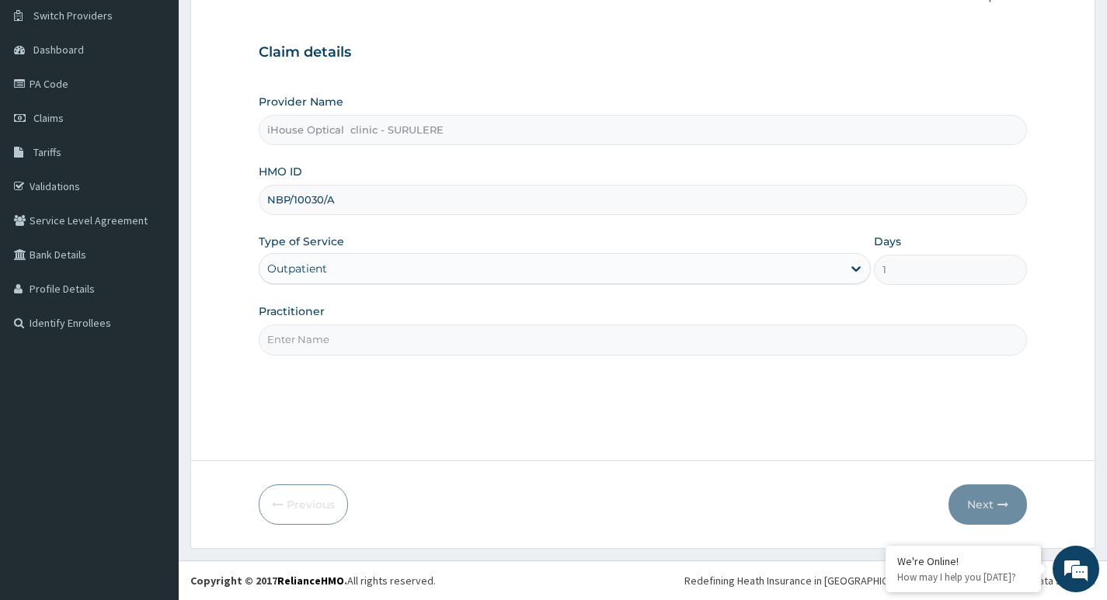
click at [312, 340] on input "Practitioner" at bounding box center [643, 340] width 768 height 30
type input "Dr [PERSON_NAME]"
click at [979, 506] on button "Next" at bounding box center [987, 505] width 78 height 40
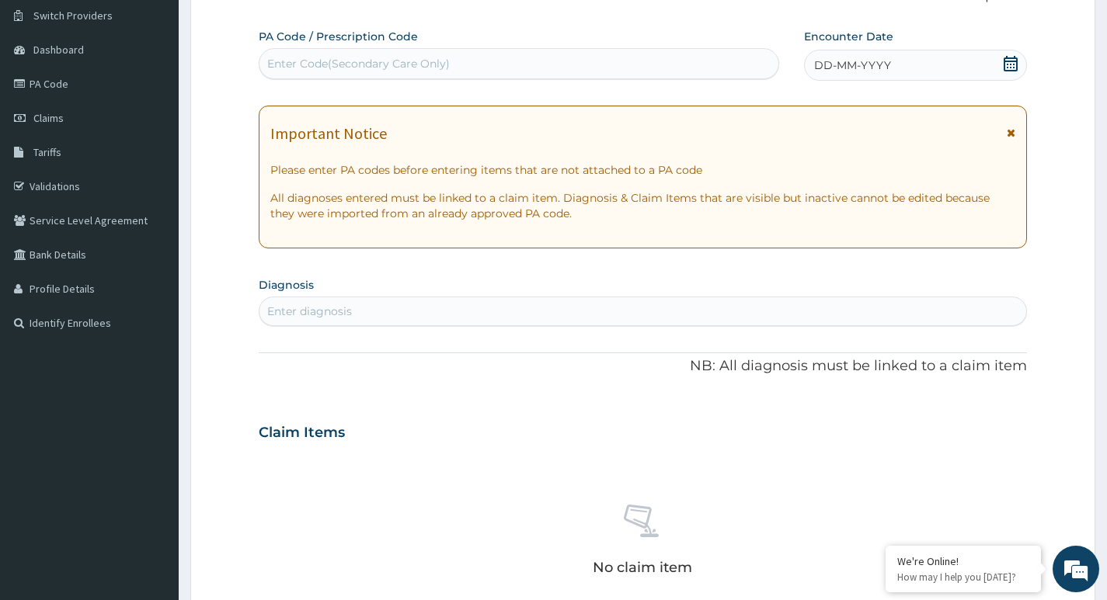
click at [303, 64] on div "Enter Code(Secondary Care Only)" at bounding box center [358, 64] width 183 height 16
paste input "PA/6D01FE"
type input "PA/6D01FE"
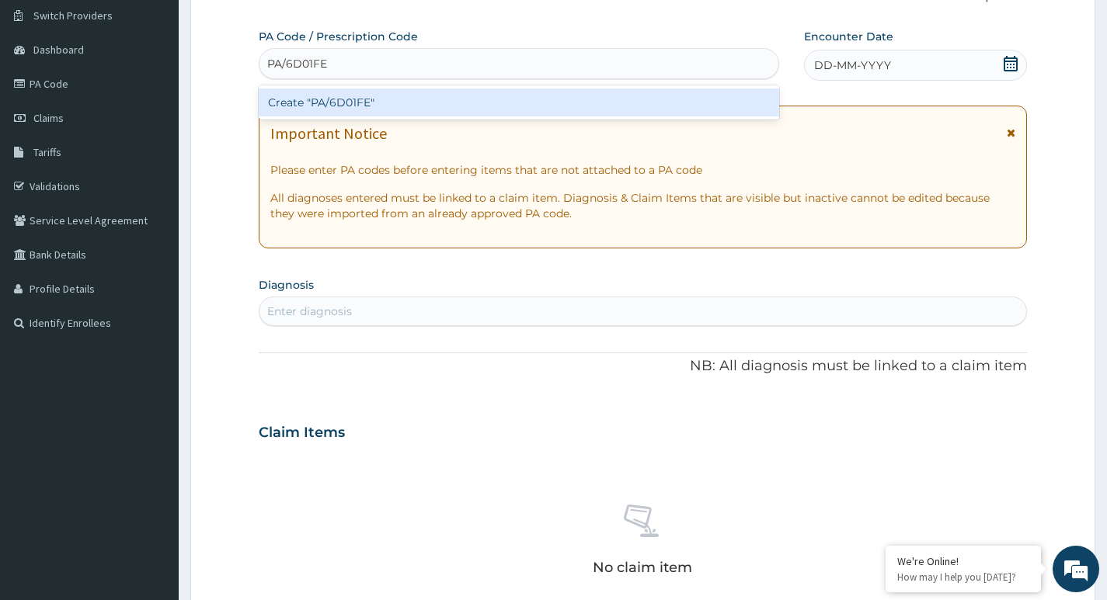
click at [349, 99] on div "Create "PA/6D01FE"" at bounding box center [519, 103] width 520 height 28
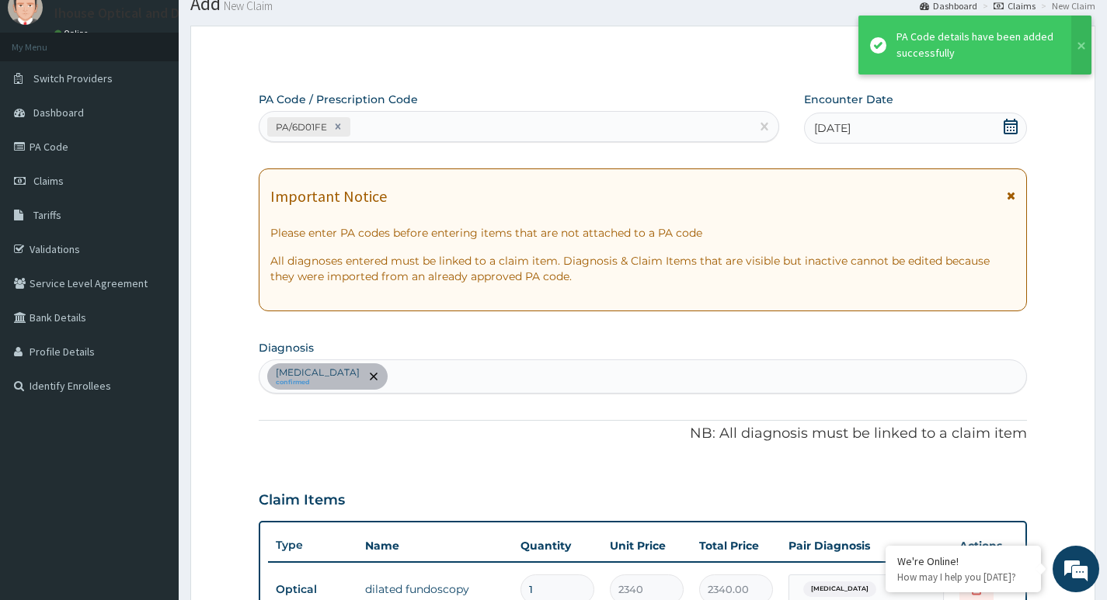
scroll to position [41, 0]
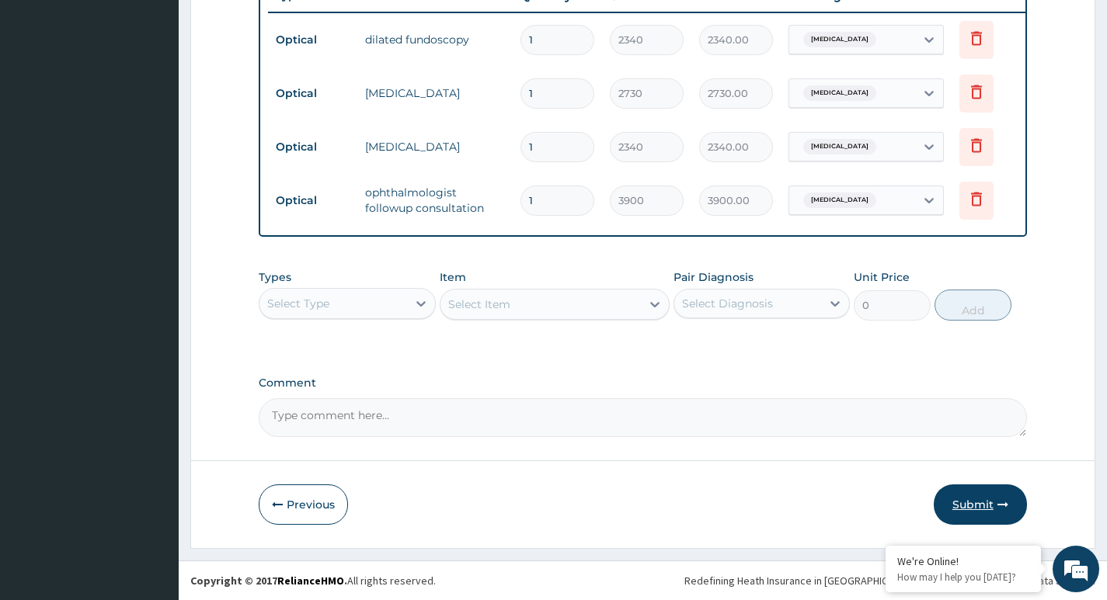
click at [961, 498] on button "Submit" at bounding box center [980, 505] width 93 height 40
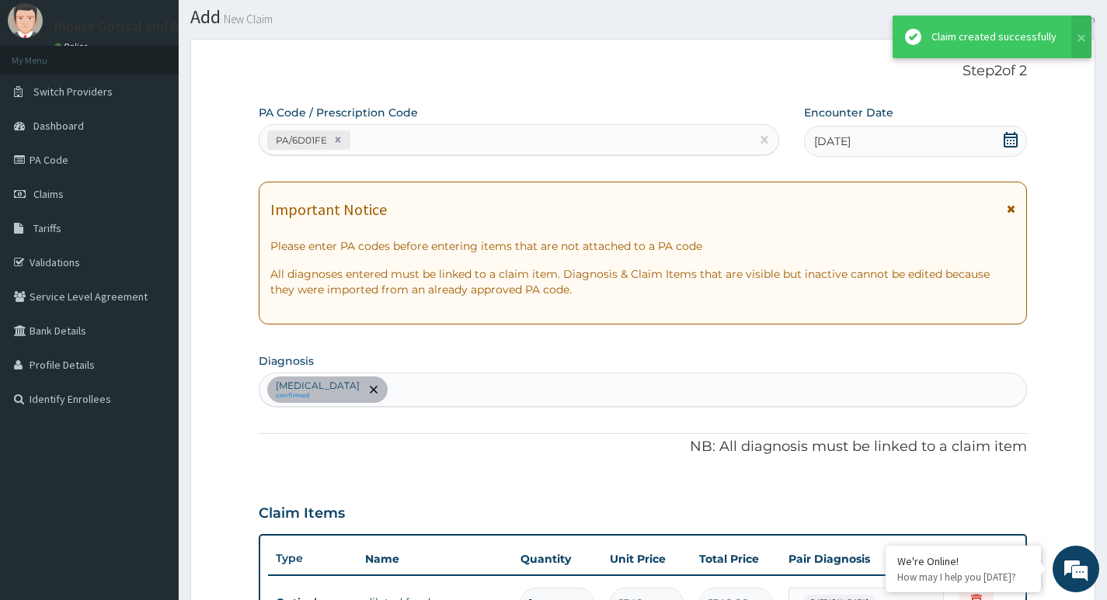
scroll to position [618, 0]
